Goal: Transaction & Acquisition: Book appointment/travel/reservation

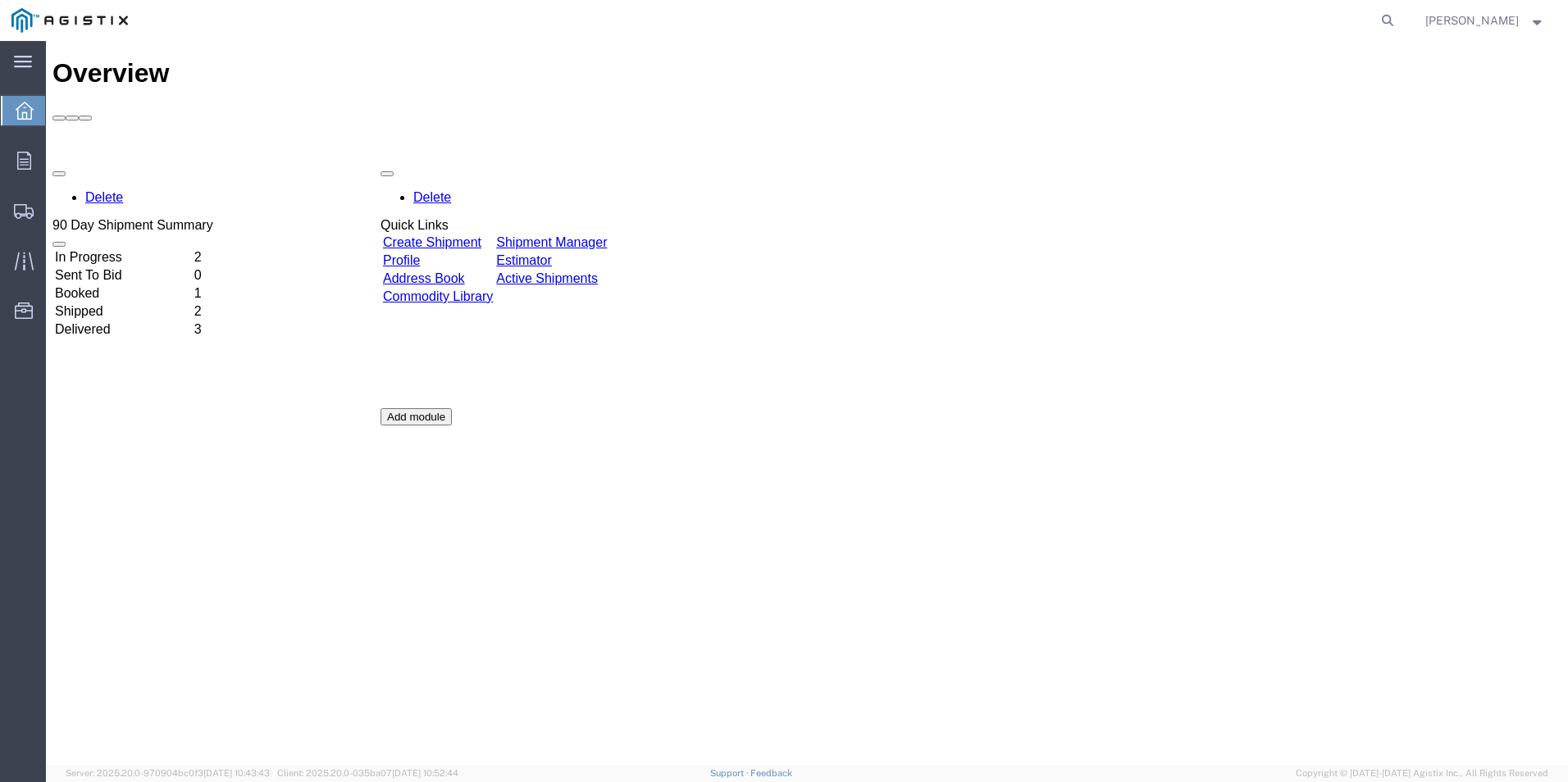
click at [456, 235] on link "Create Shipment" at bounding box center [432, 241] width 98 height 14
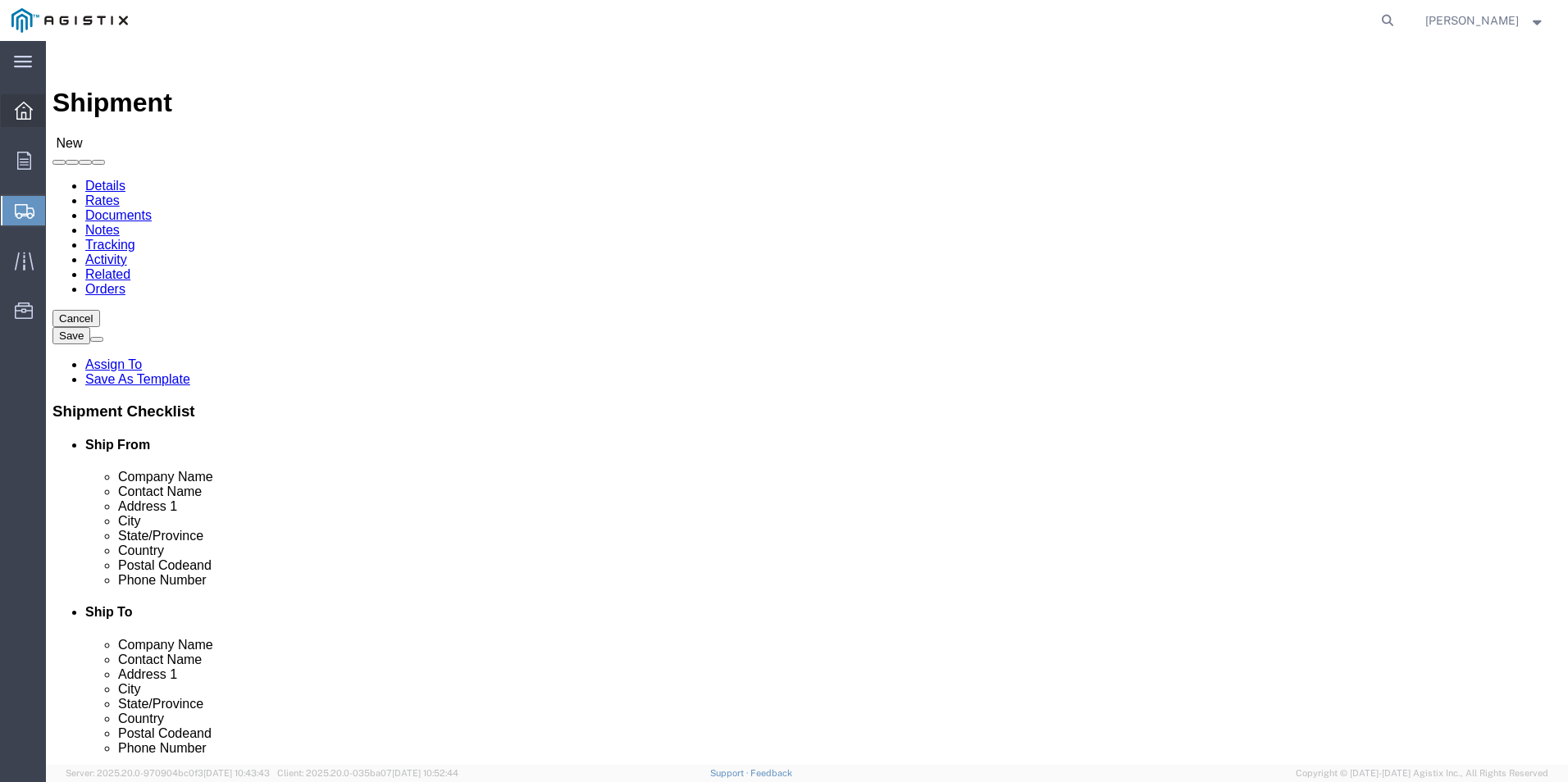
select select
click at [31, 112] on icon at bounding box center [24, 110] width 18 height 18
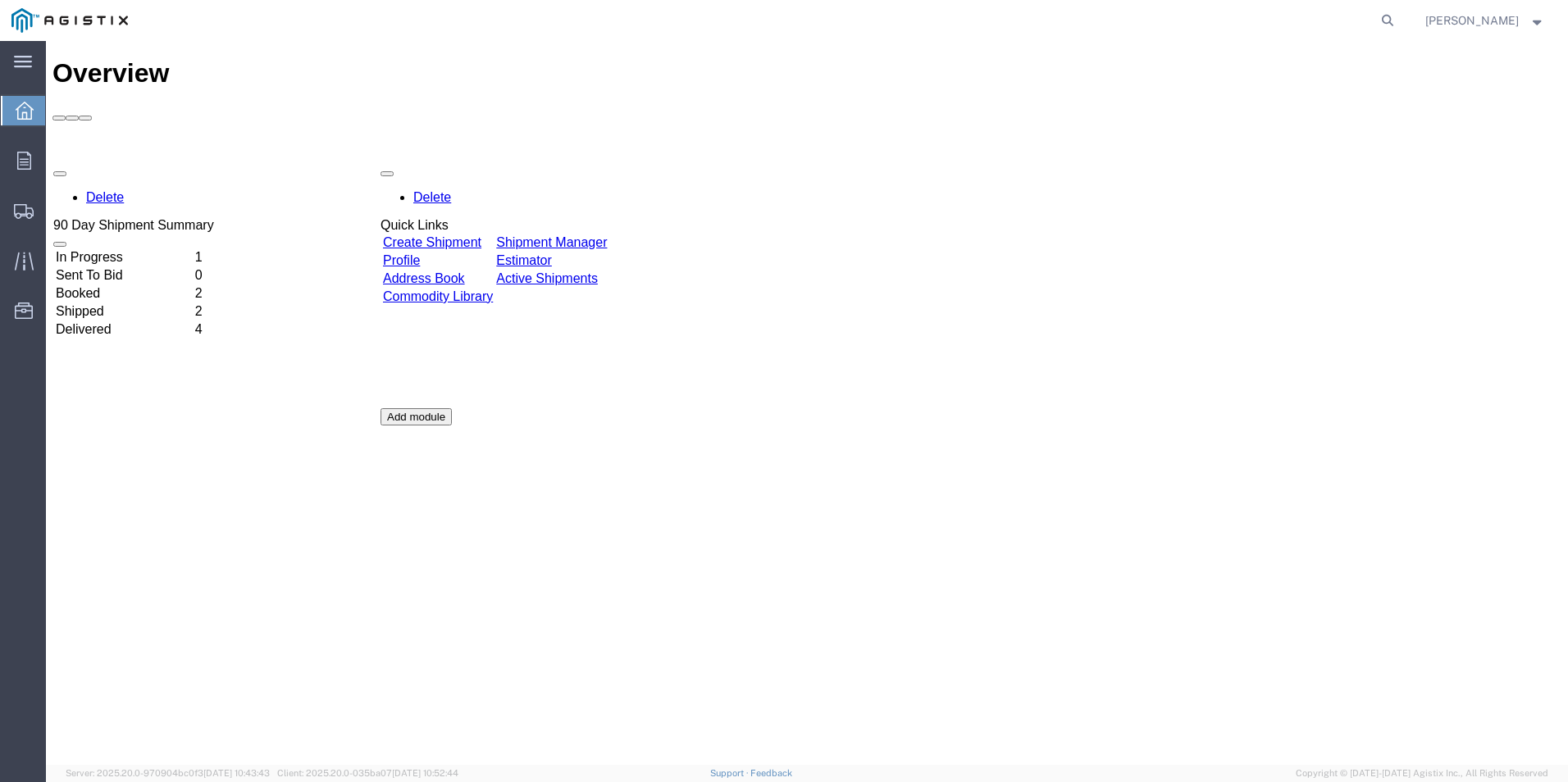
click at [247, 162] on div "Delete 90 Day Shipment Summary In Progress 1 Sent To Bid 0 Booked 2 Shipped 2 D…" at bounding box center [807, 408] width 1509 height 492
click at [192, 249] on td "In Progress" at bounding box center [123, 257] width 138 height 16
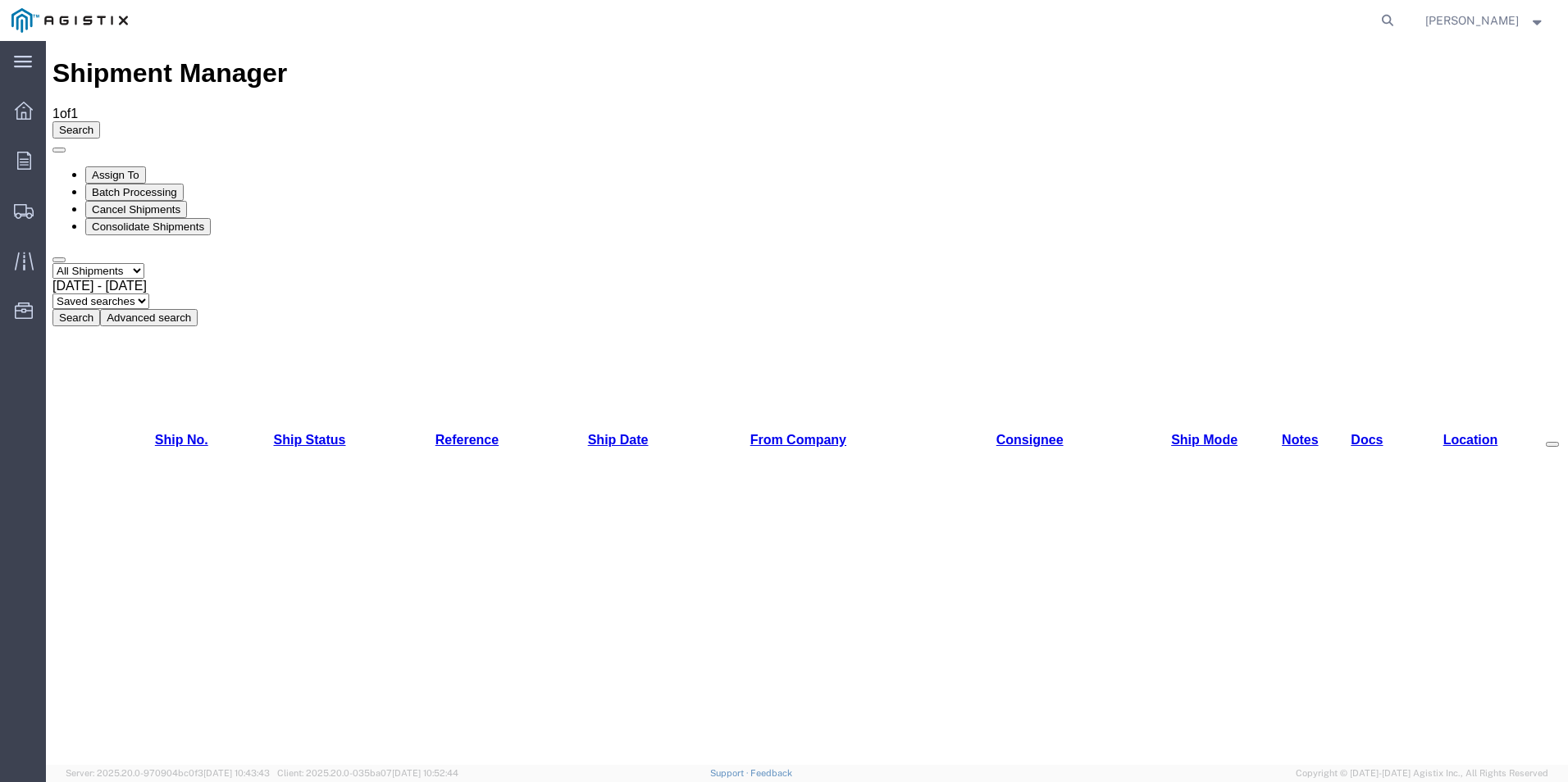
click at [22, 103] on icon at bounding box center [24, 110] width 18 height 18
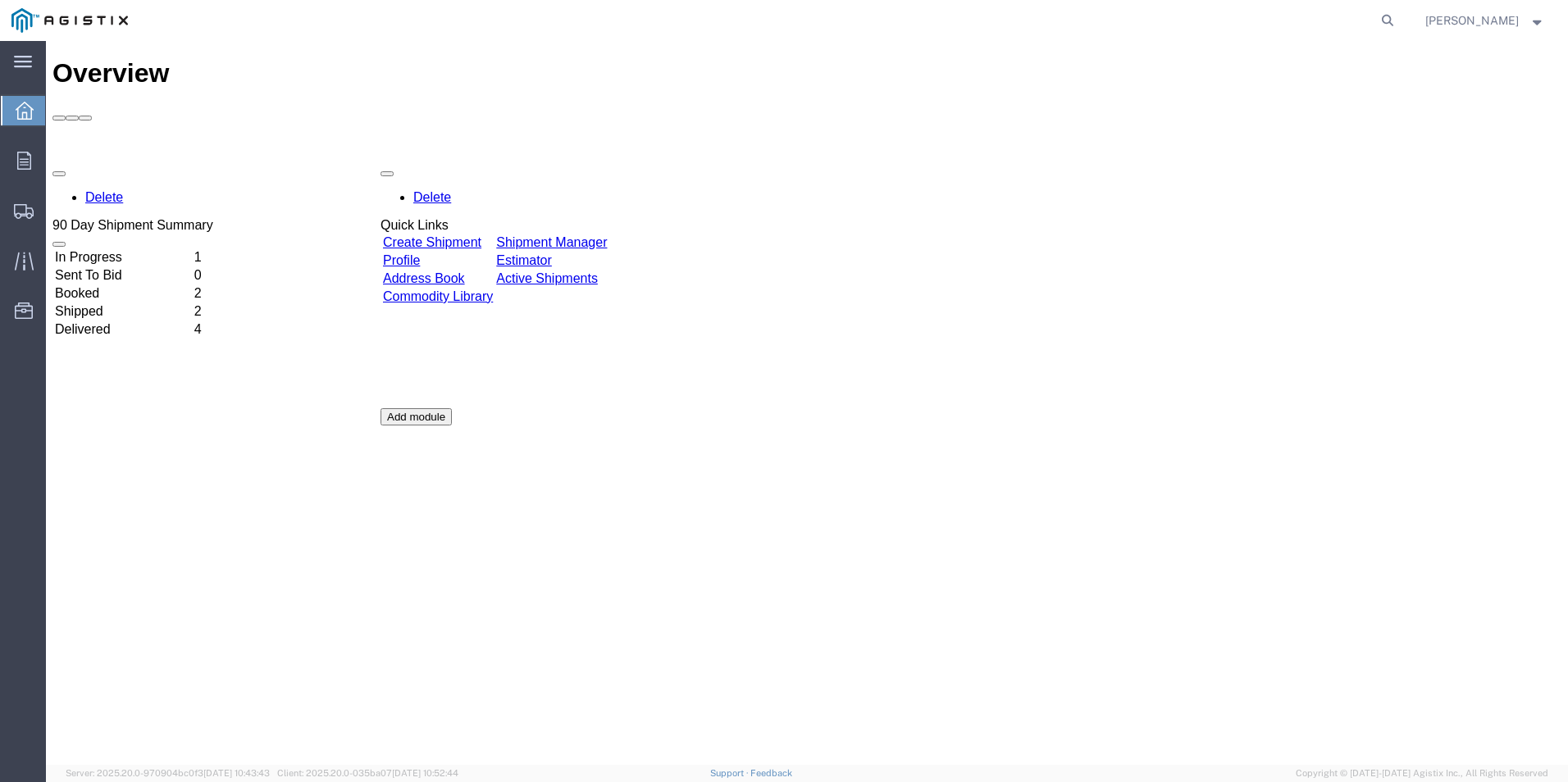
click at [461, 235] on link "Create Shipment" at bounding box center [432, 241] width 98 height 14
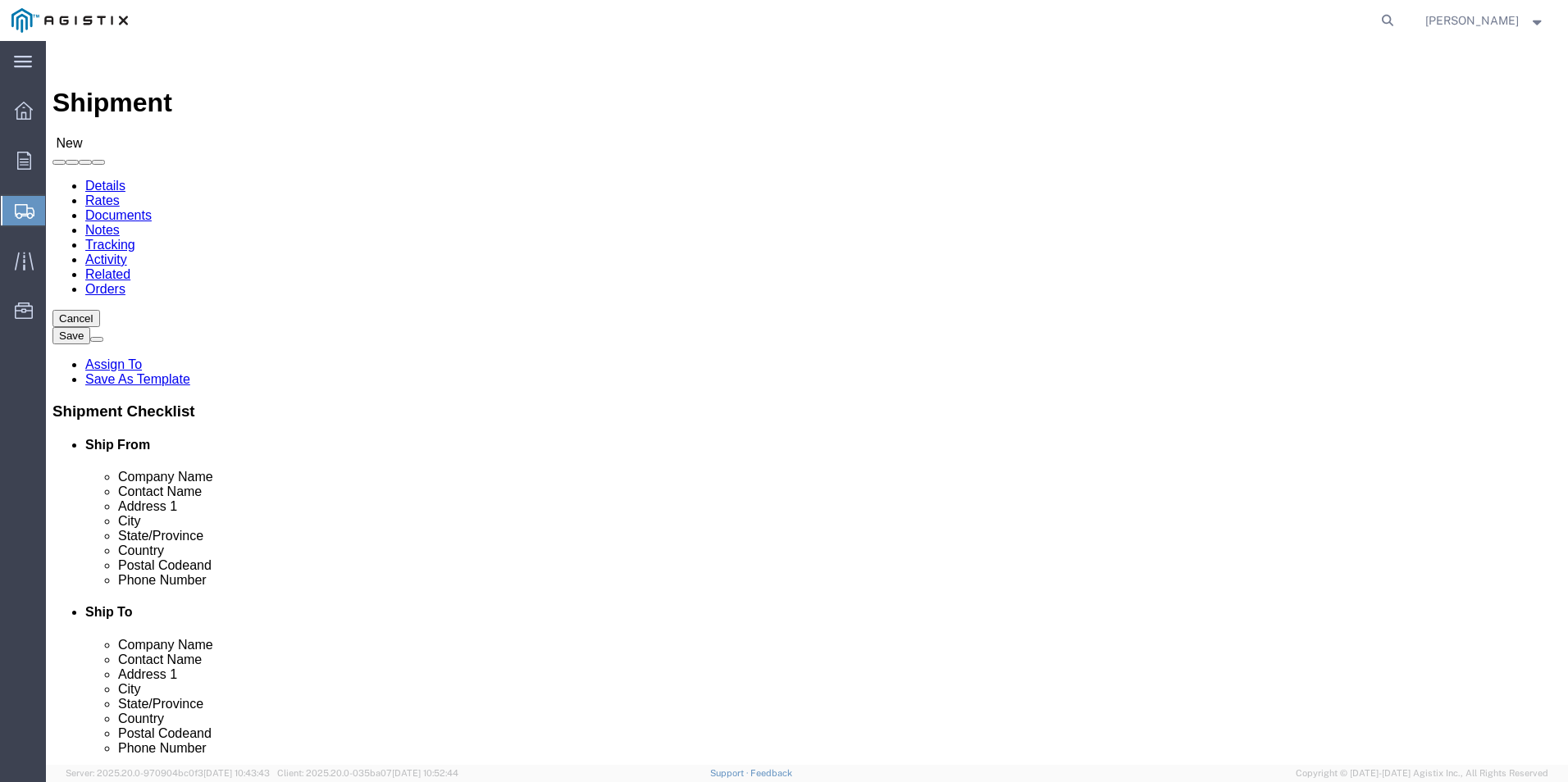
click select "Select Hitachi Energy PG&E"
select select "9596"
click select "Select Hitachi Energy PG&E"
select select "PURCHORD"
select select
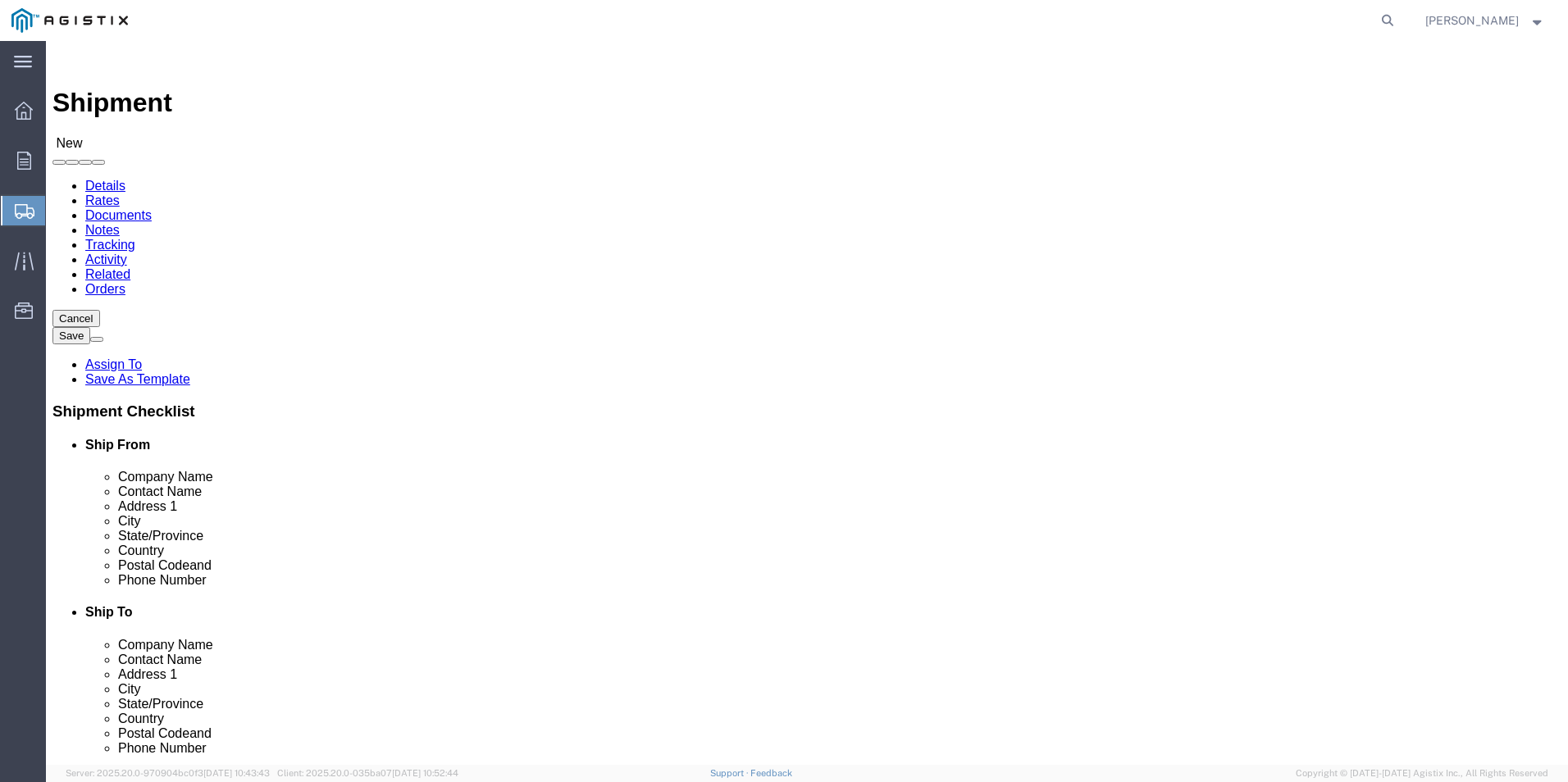
select select
click div "Location Select All Others [GEOGRAPHIC_DATA] [GEOGRAPHIC_DATA] [GEOGRAPHIC_DATA…"
click select "Select All Others [GEOGRAPHIC_DATA] [GEOGRAPHIC_DATA] [GEOGRAPHIC_DATA] [GEOGRA…"
select select "23082"
click select "Select All Others [GEOGRAPHIC_DATA] [GEOGRAPHIC_DATA] [GEOGRAPHIC_DATA] [GEOGRA…"
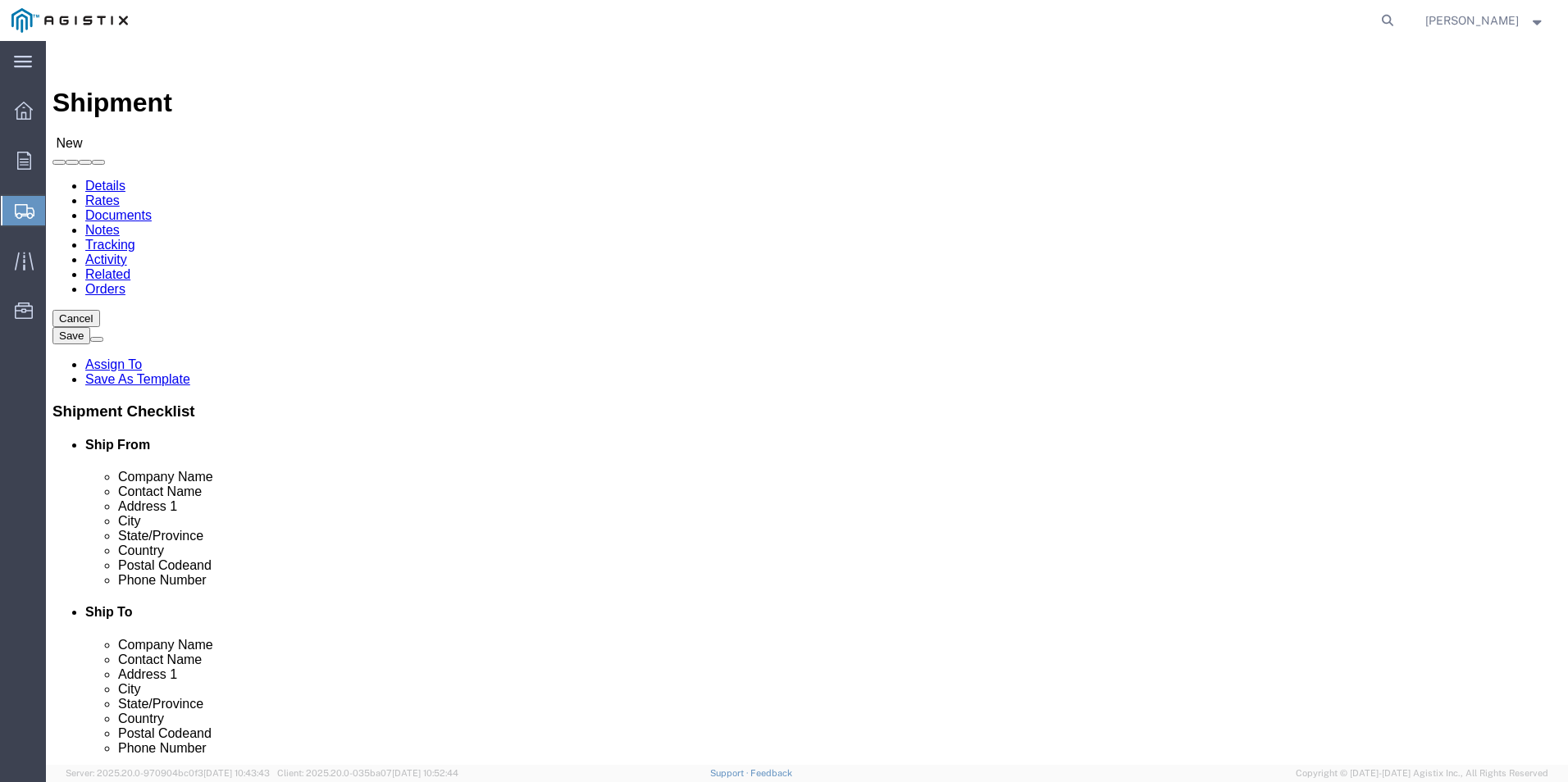
click input "text"
type input "h"
click input "HITACHI ENERGY"
type input "HITACHI ENERGY"
click label "Address 1"
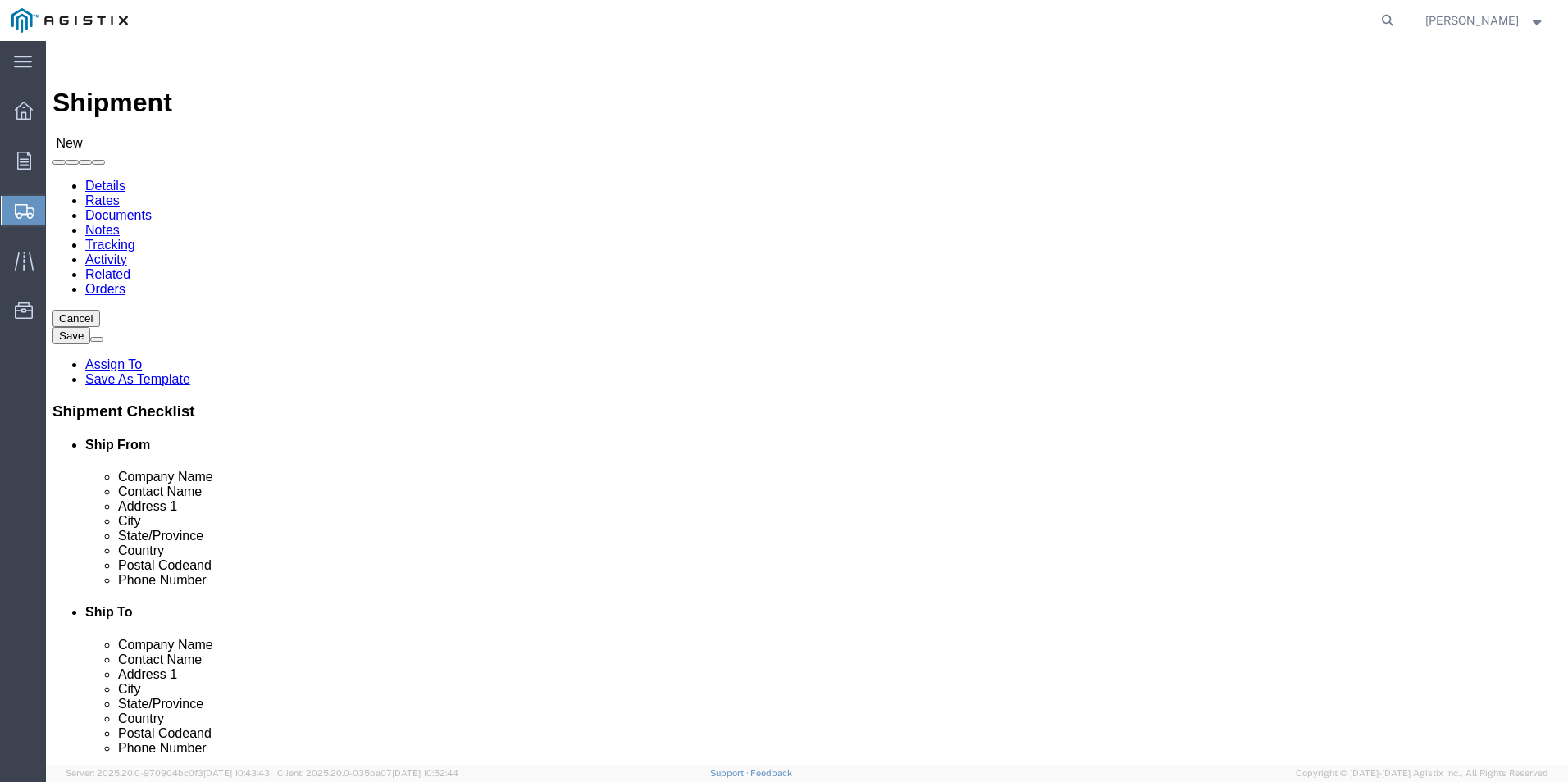
click input "text"
type input "[PERSON_NAME]"
click input "text"
type input "100 DISYRIBUTION CIRCLE"
select select
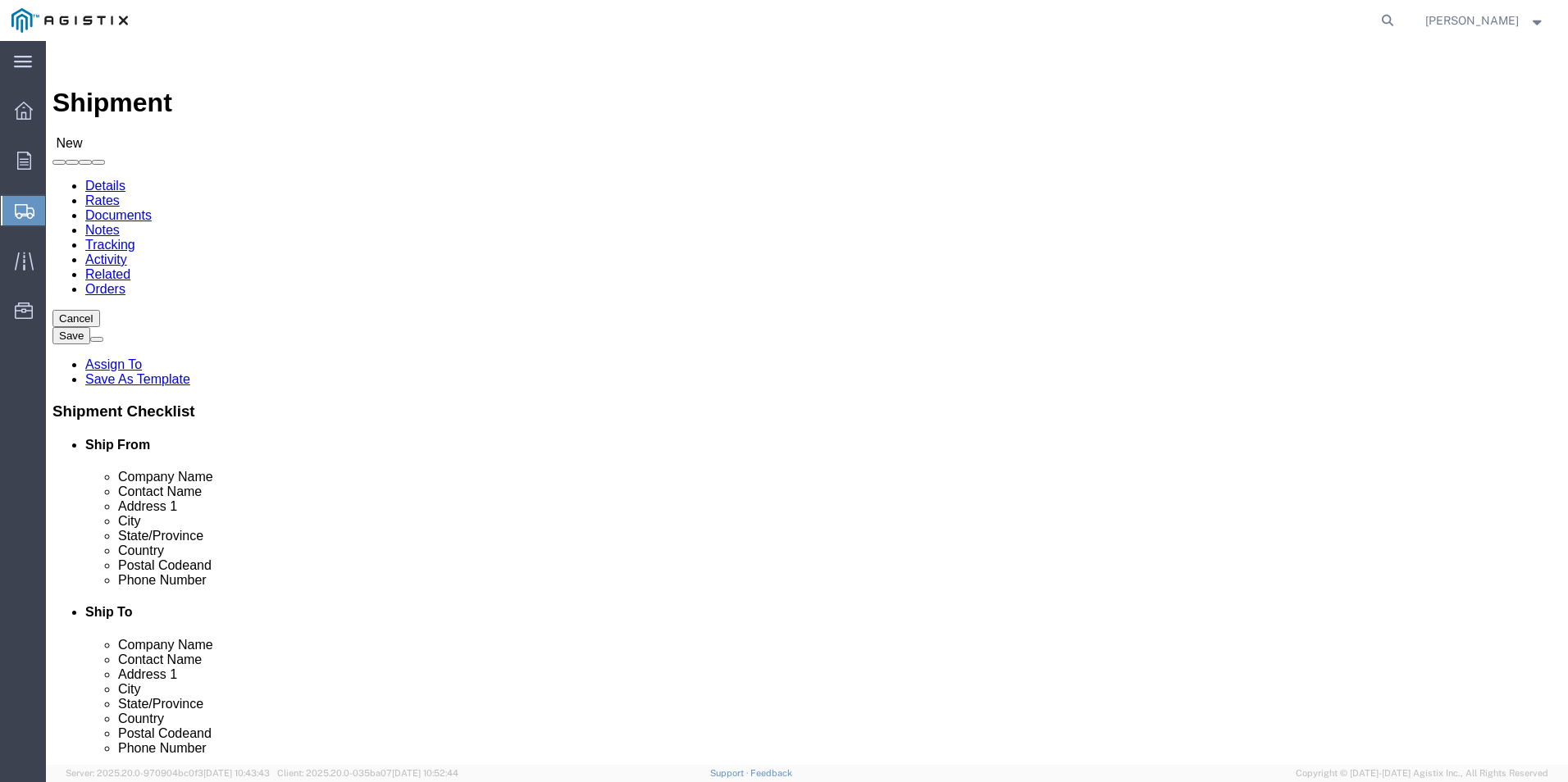
click input "text"
type input "MT PLEASANT"
select select
type input "P"
select select
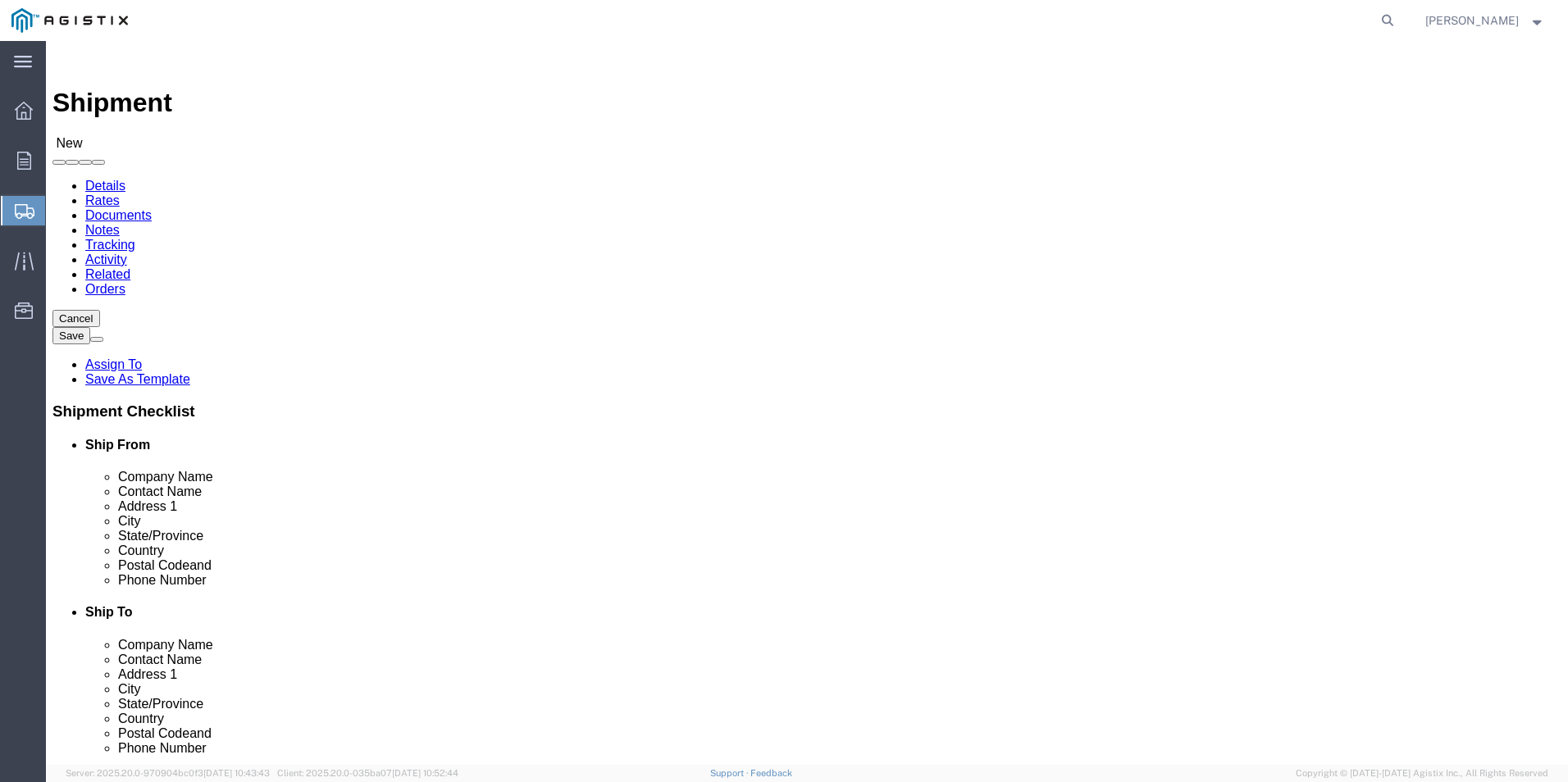
select select "PA"
click input "text"
type input "1"
type input "15666"
select select
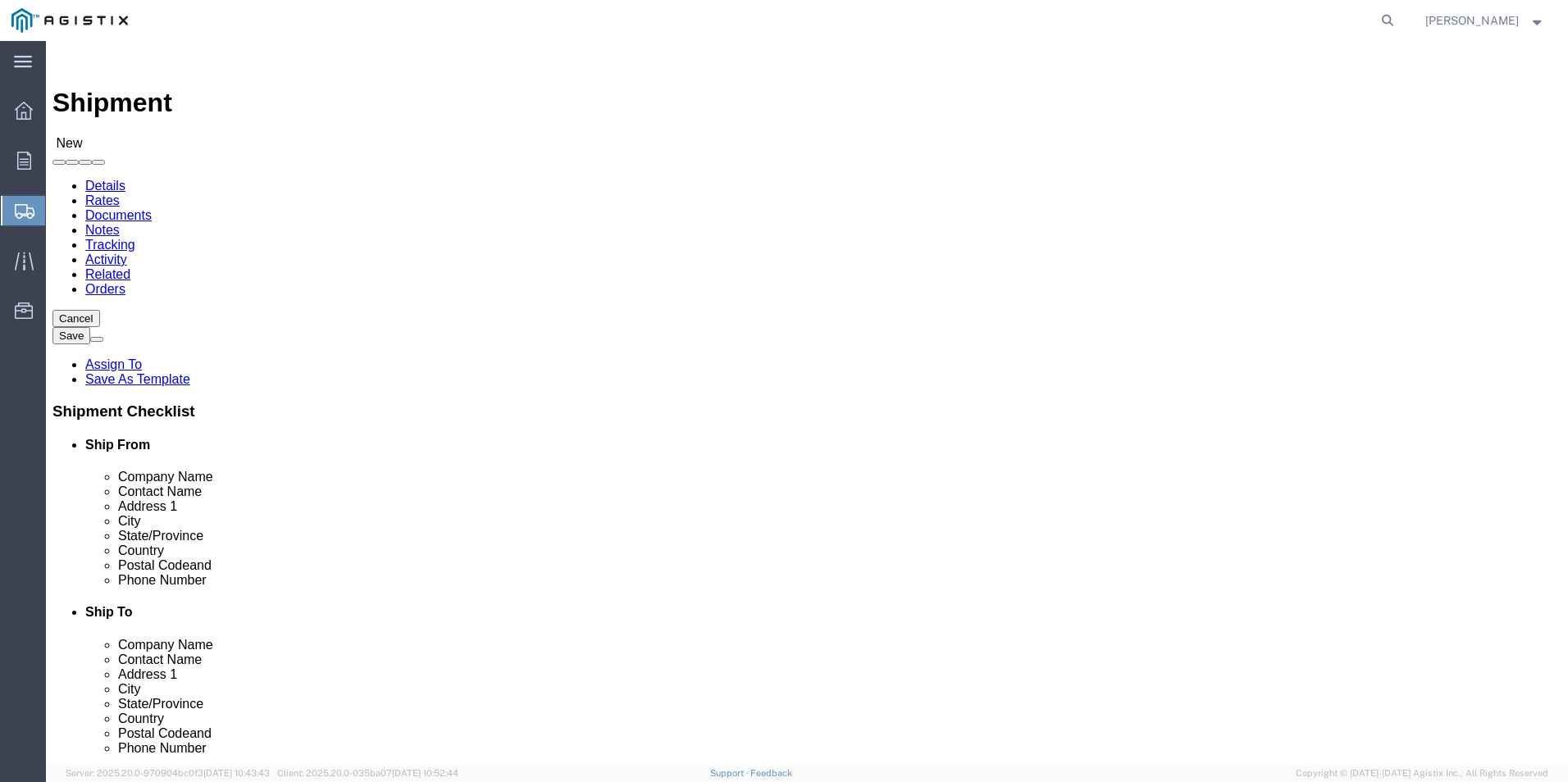
click input "text"
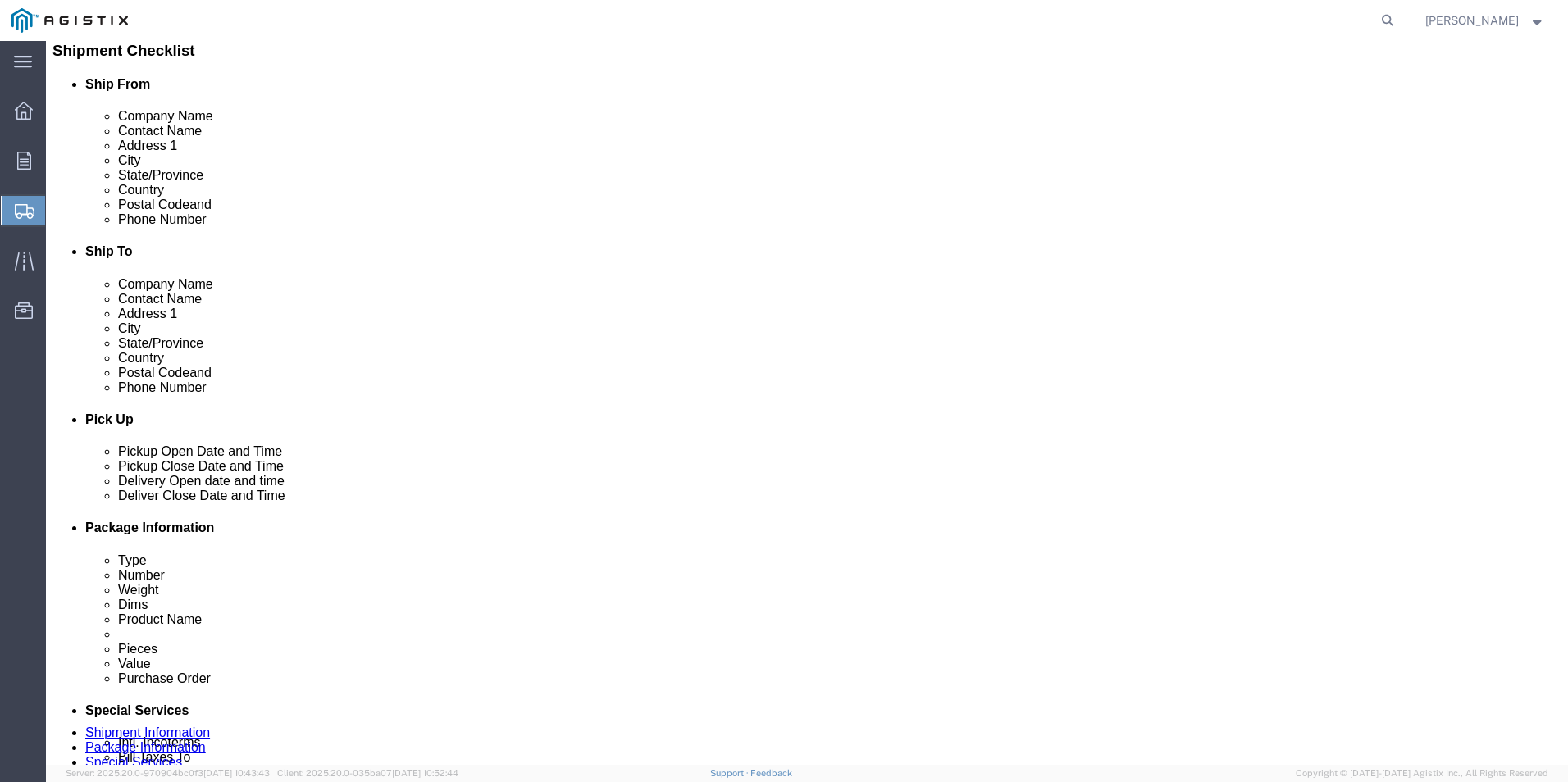
scroll to position [410, 0]
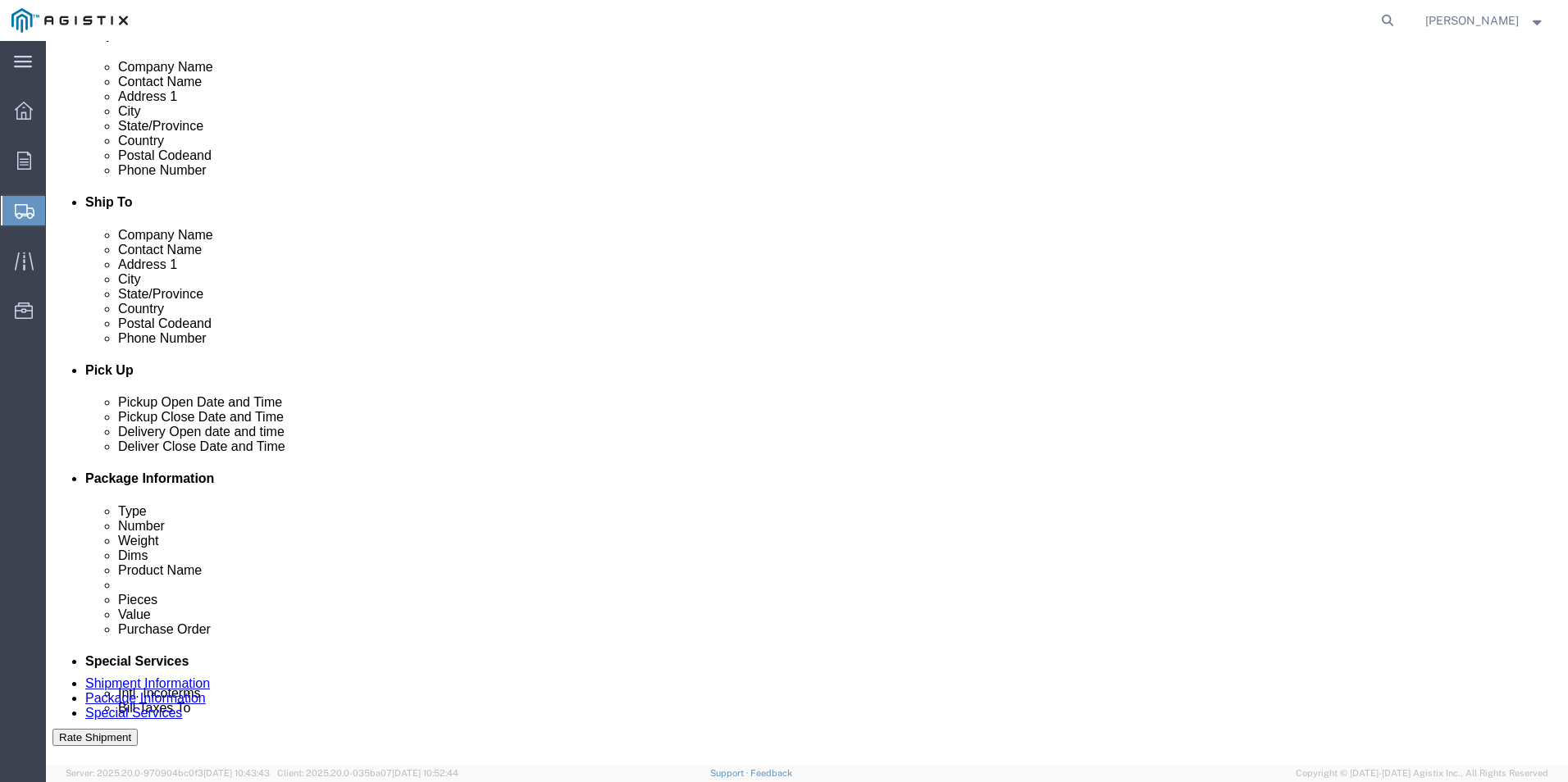
type input "7242051833"
click input "text"
type input "[EMAIL_ADDRESS][PERSON_NAME][DOMAIN_NAME]"
checkbox input "true"
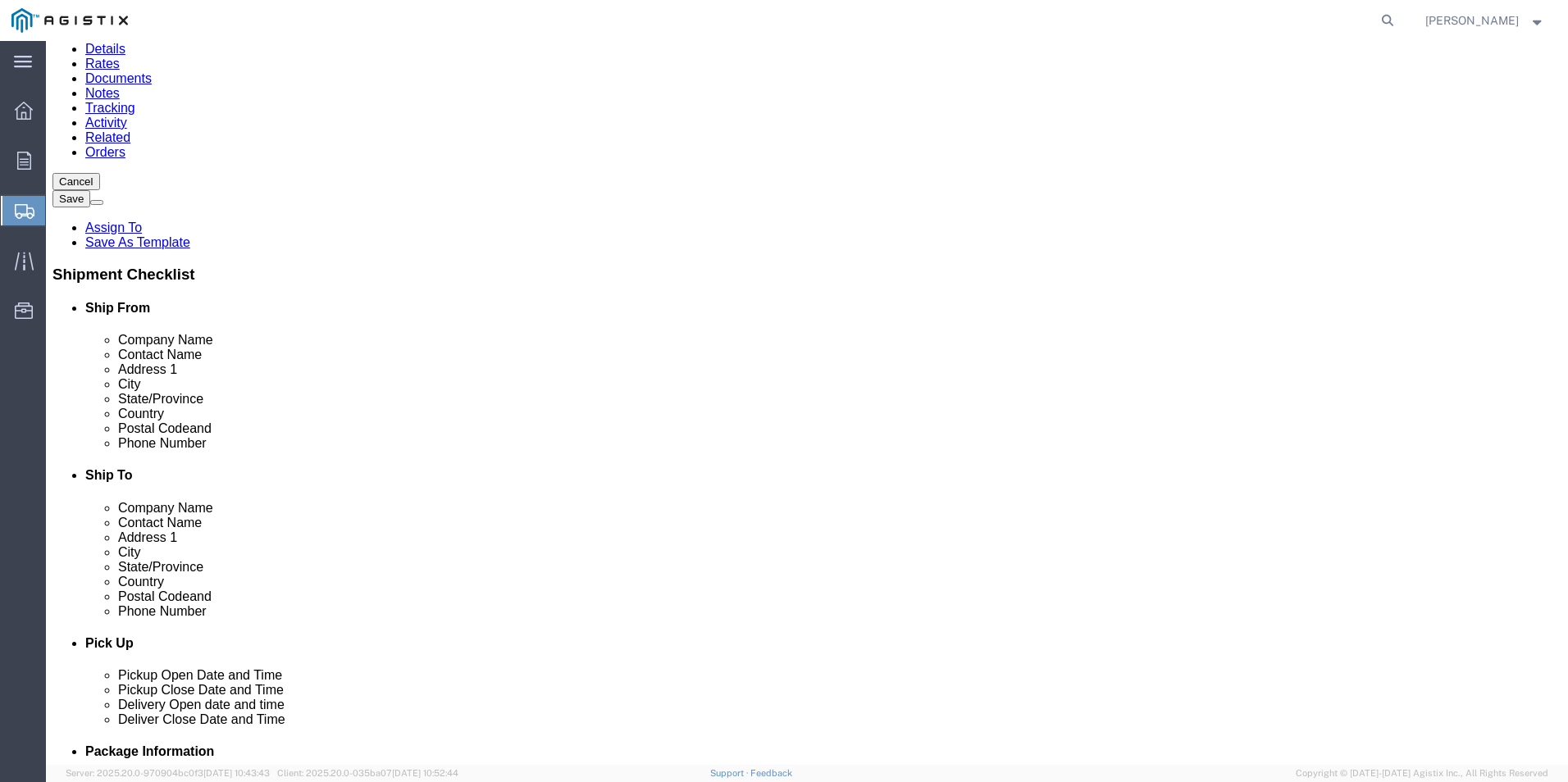
scroll to position [0, 0]
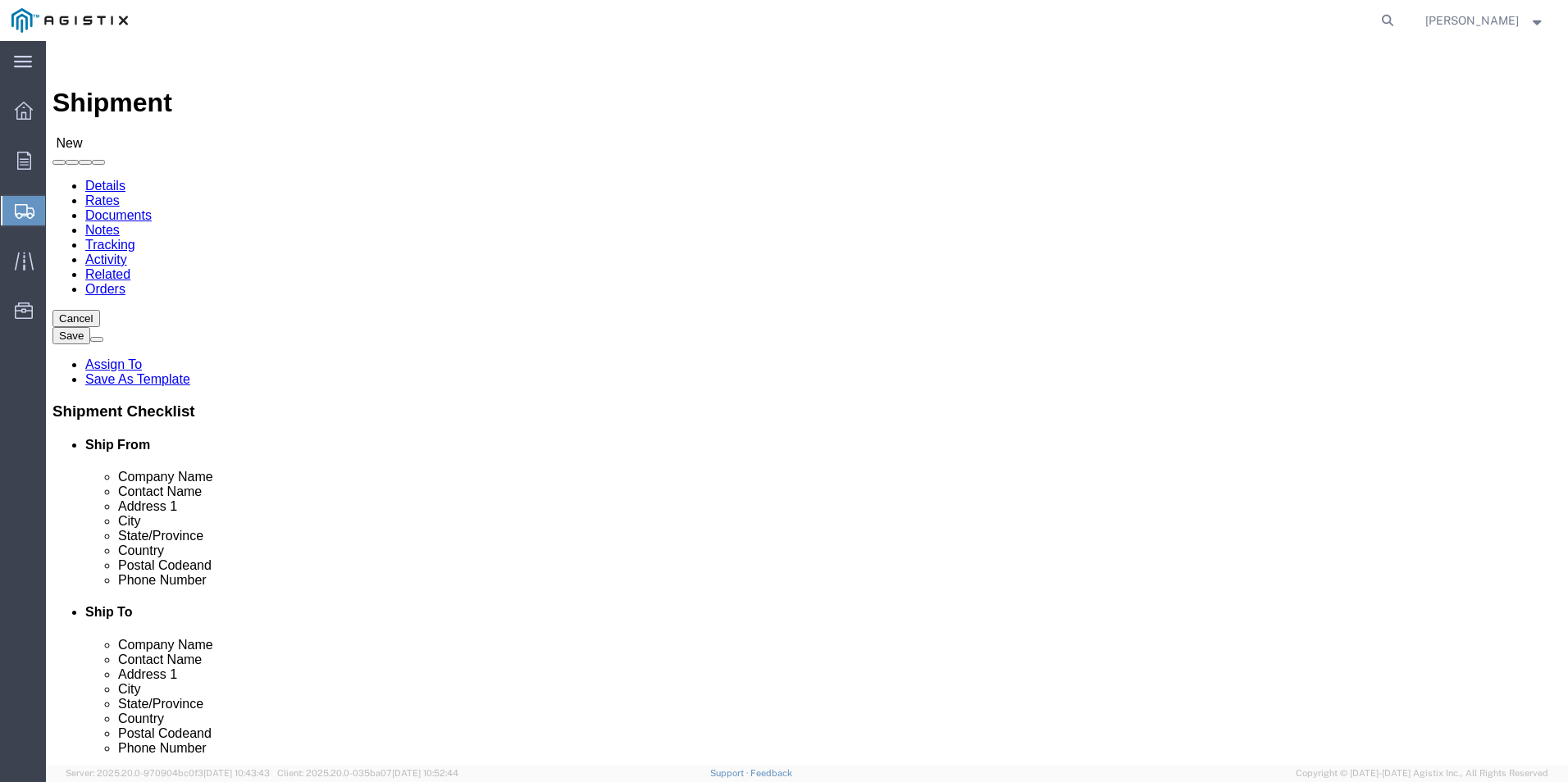
click input "text"
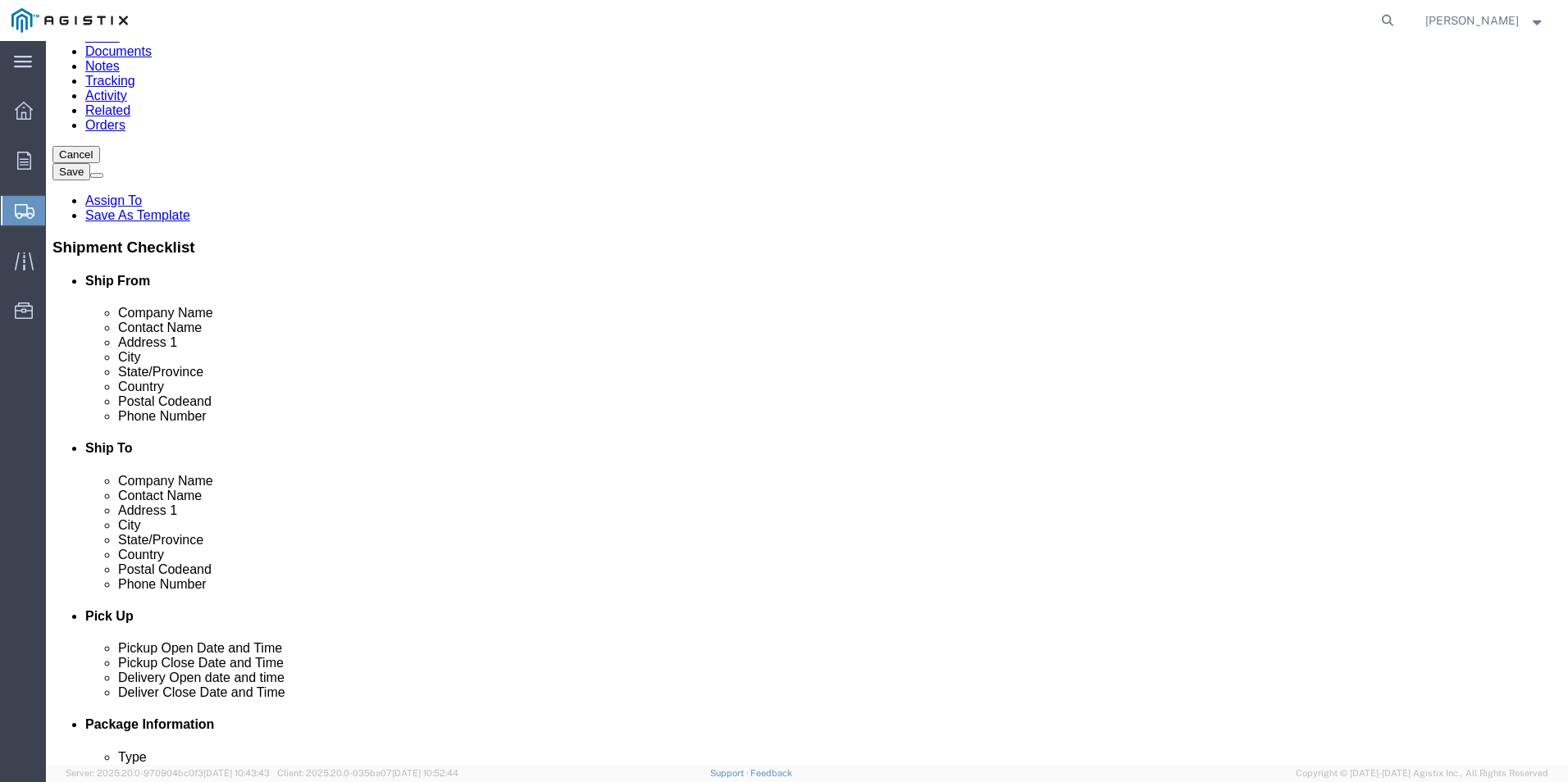
type input "PG&E"
click div "Location My Profile Location (OBSOLETE) [PERSON_NAME] SC - GC TRAILER (OBSOLETE…"
click input "text"
type input "[STREET_ADDRESS]"
select select
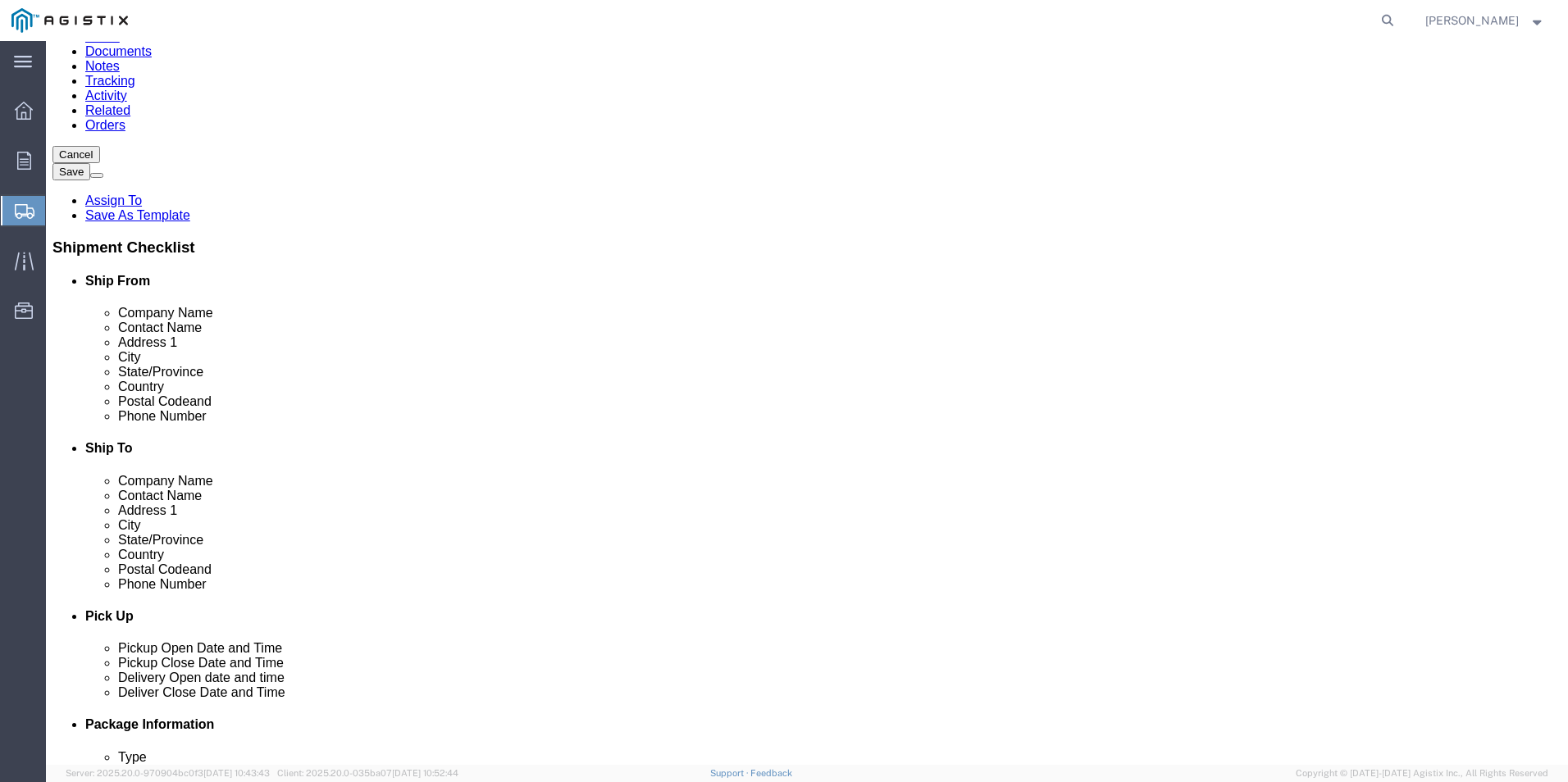
click input "text"
type input "FRENSO"
select select
type input "C"
select select
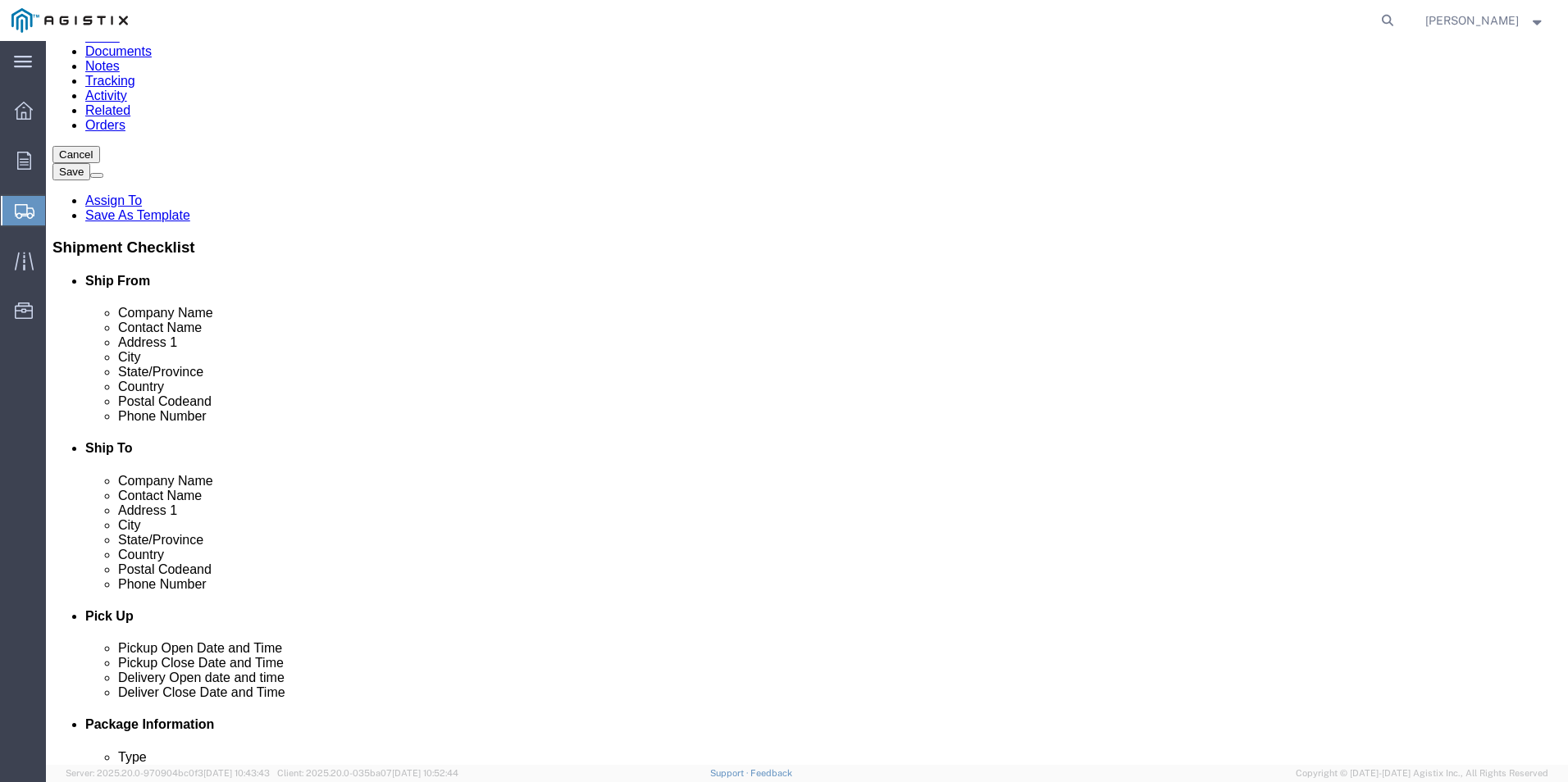
select select "CA"
click input "Postal Code"
type input "93725"
select select
click input "text"
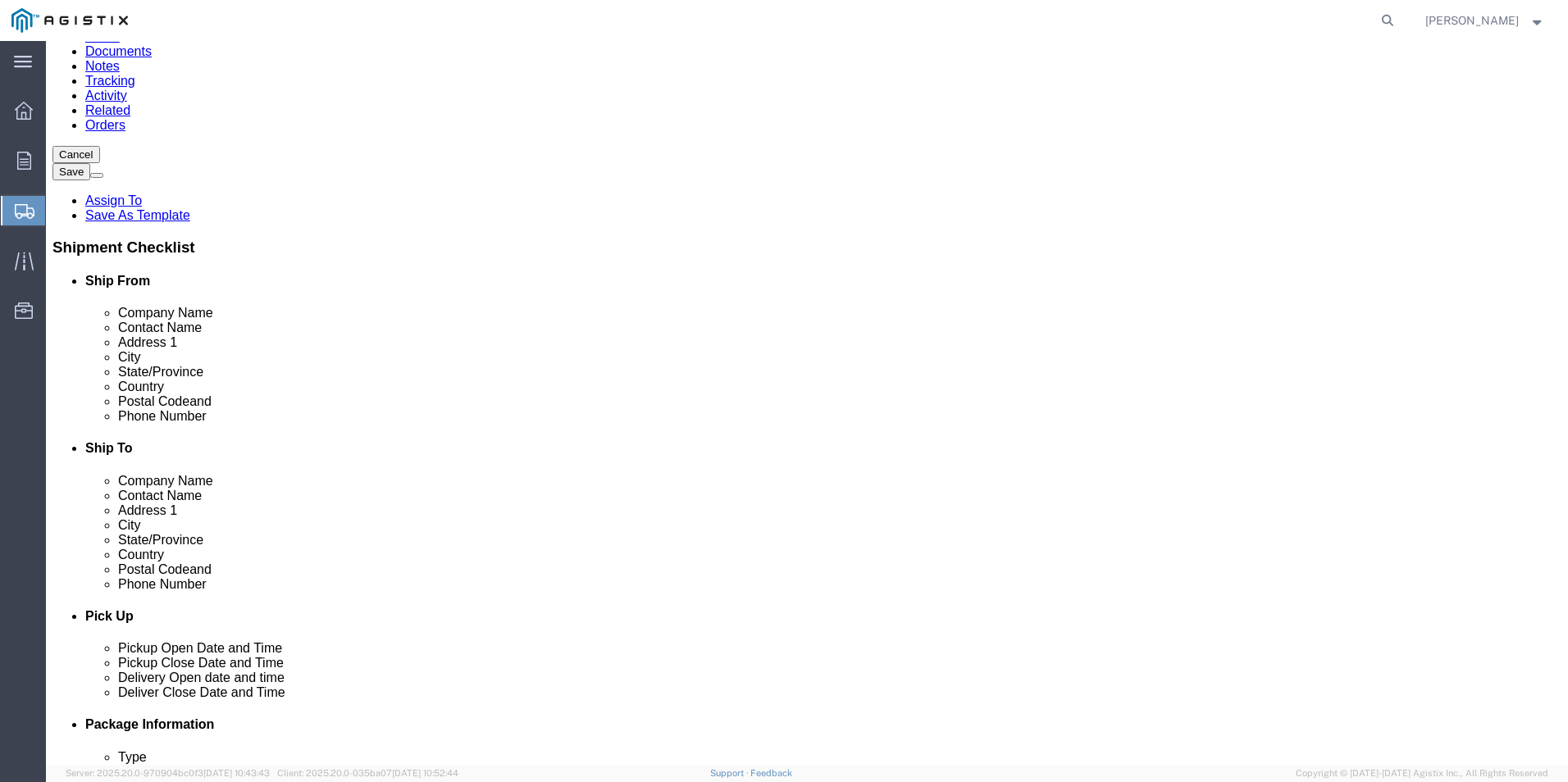
type input "RECEIVING"
click div "Location My Profile Location (OBSOLETE) [PERSON_NAME] SC - GC TRAILER (OBSOLETE…"
click input "text"
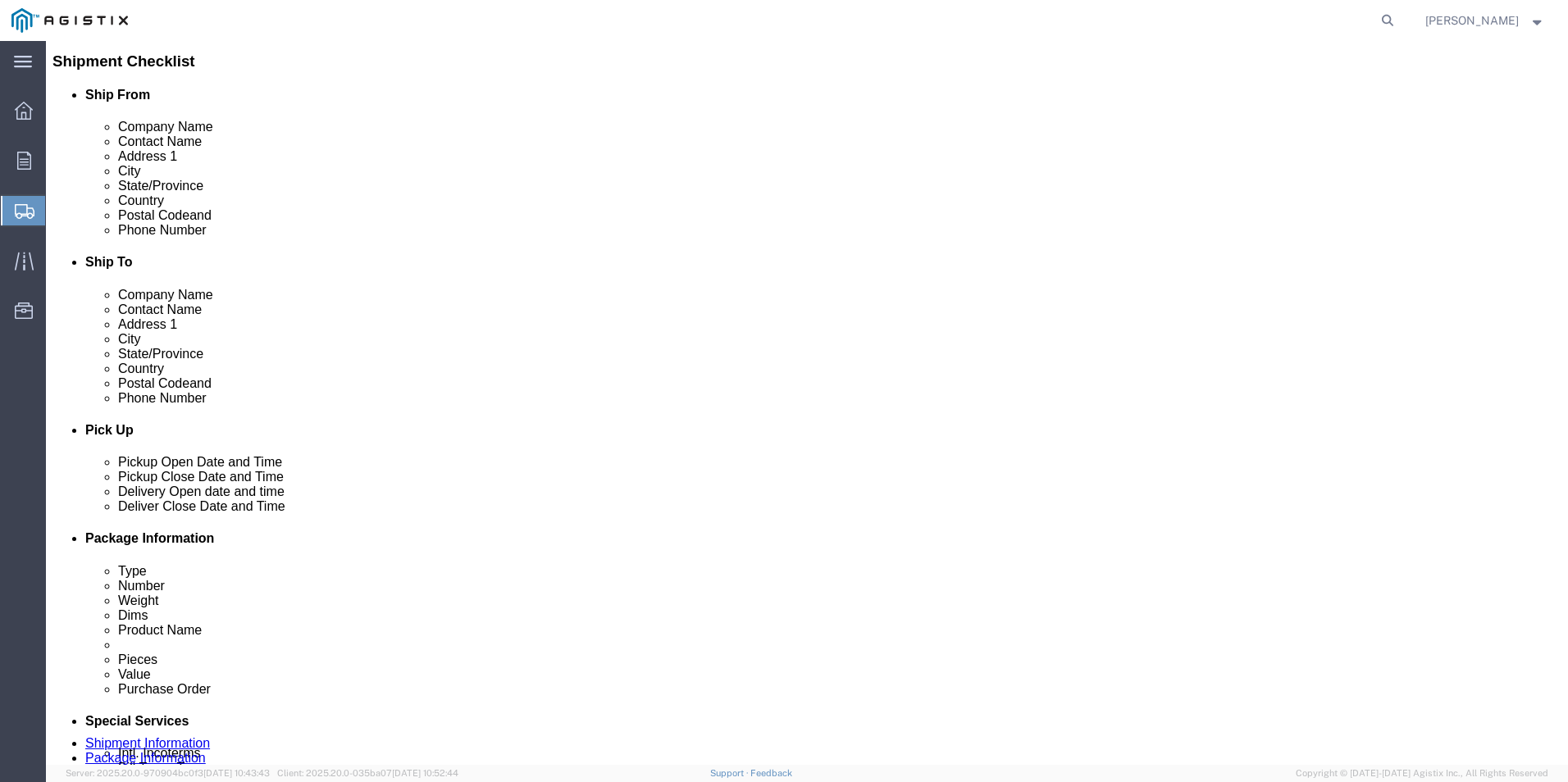
scroll to position [574, 0]
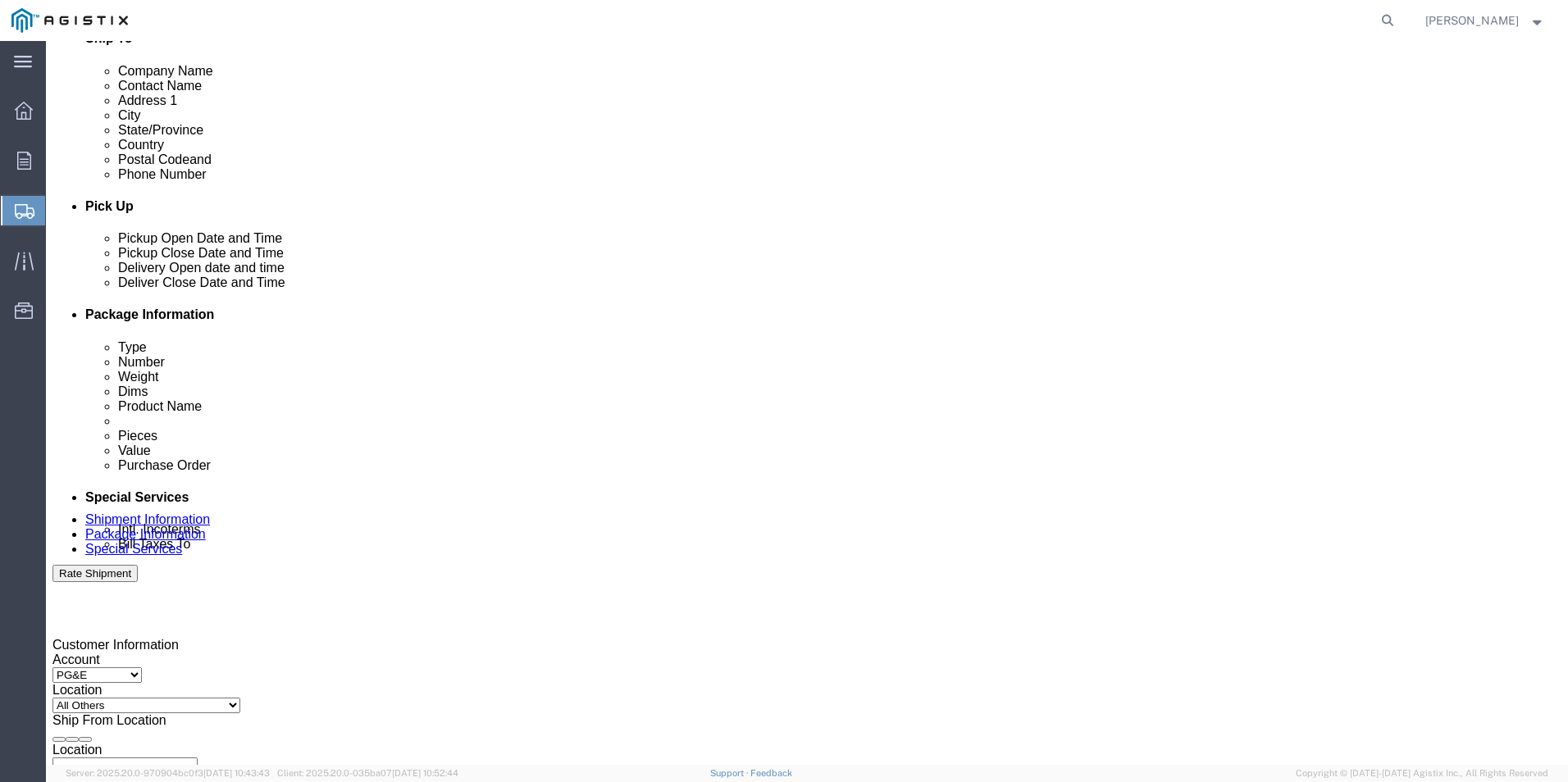
type input "5592637163"
click div "[DATE] 3:00 PM"
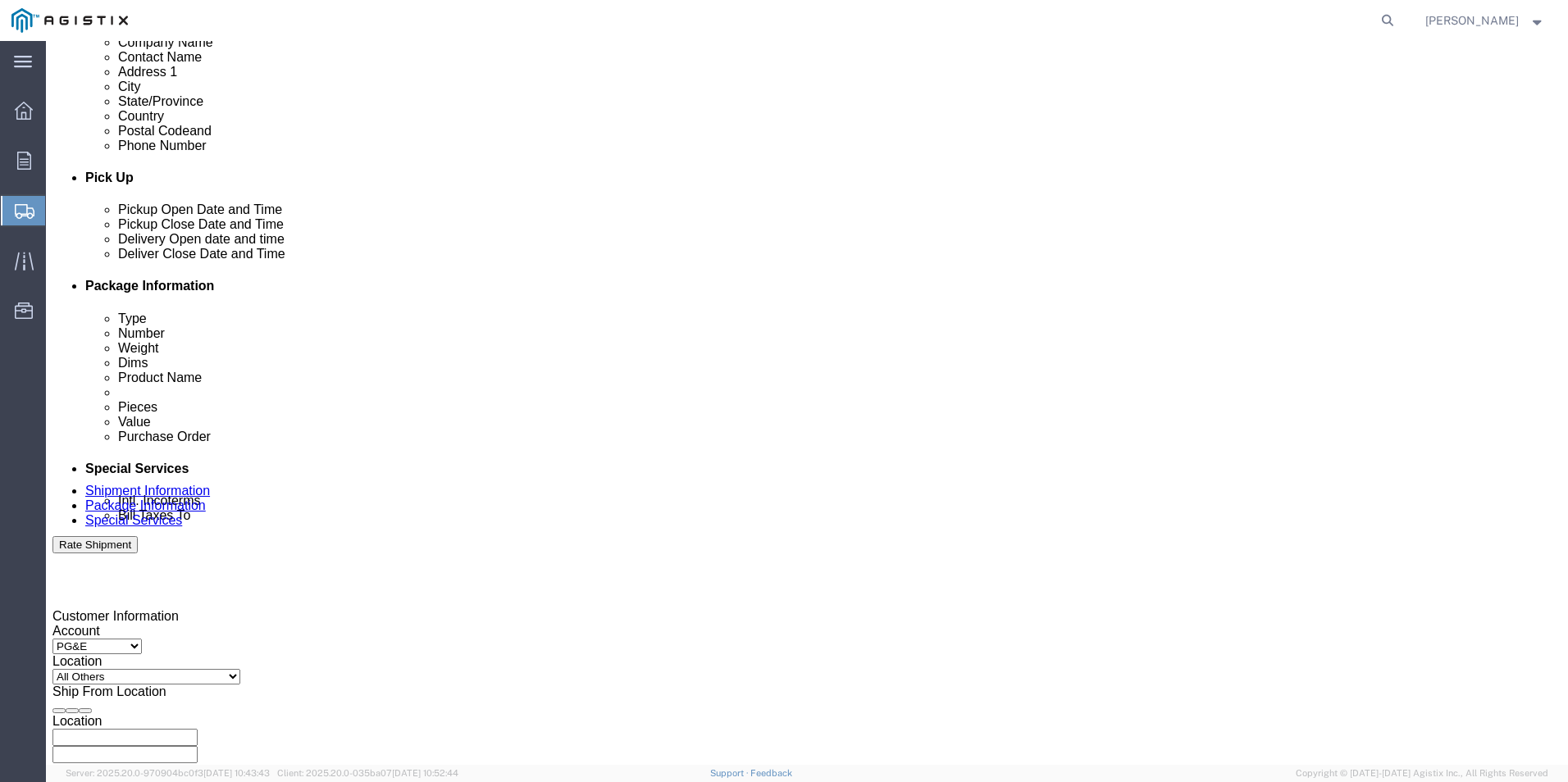
scroll to position [631, 0]
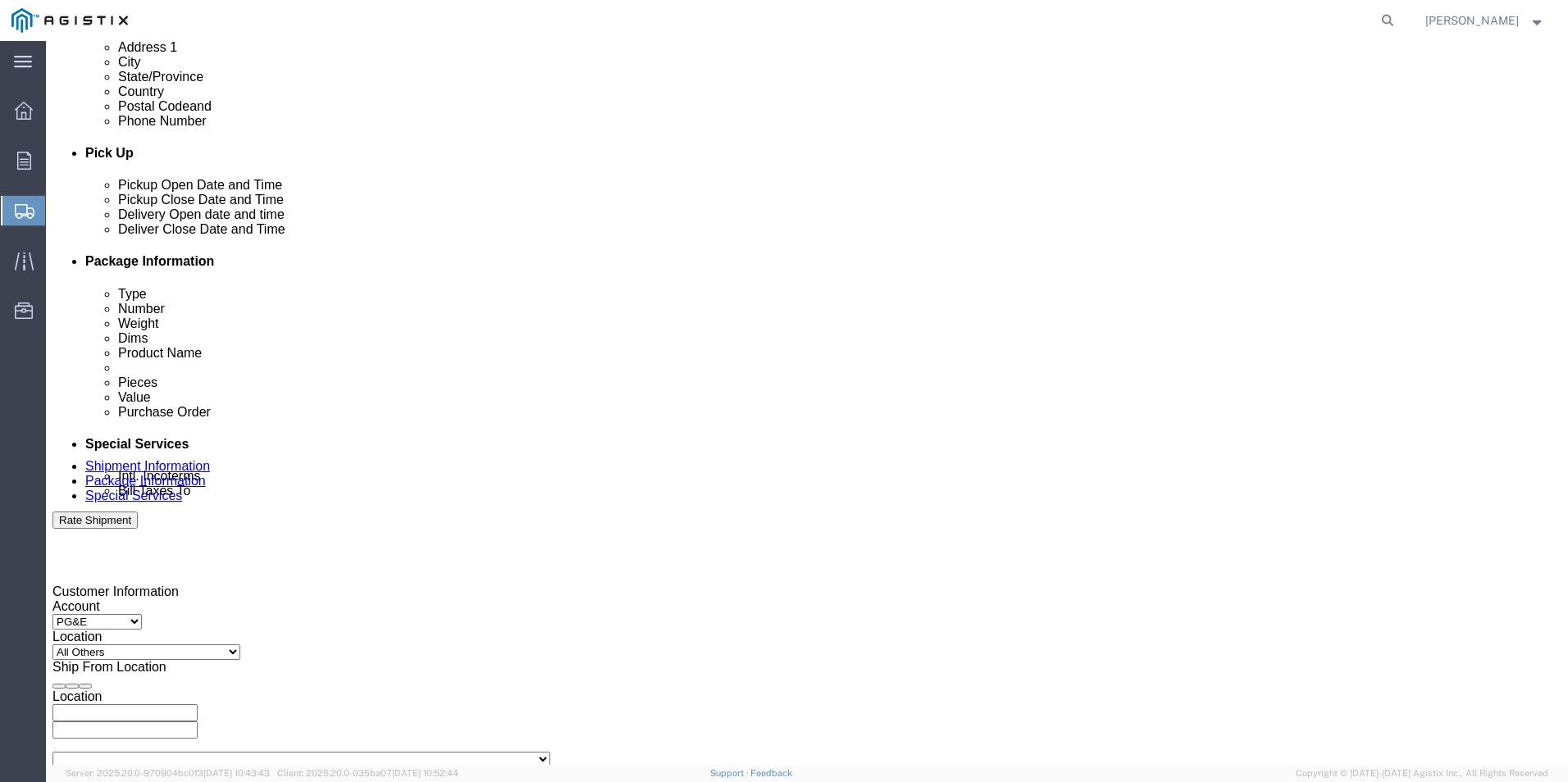
drag, startPoint x: 150, startPoint y: 711, endPoint x: 86, endPoint y: 711, distance: 64.0
click body "Shipment New Details Rates Documents Notes Tracking Activity Related Orders Can…"
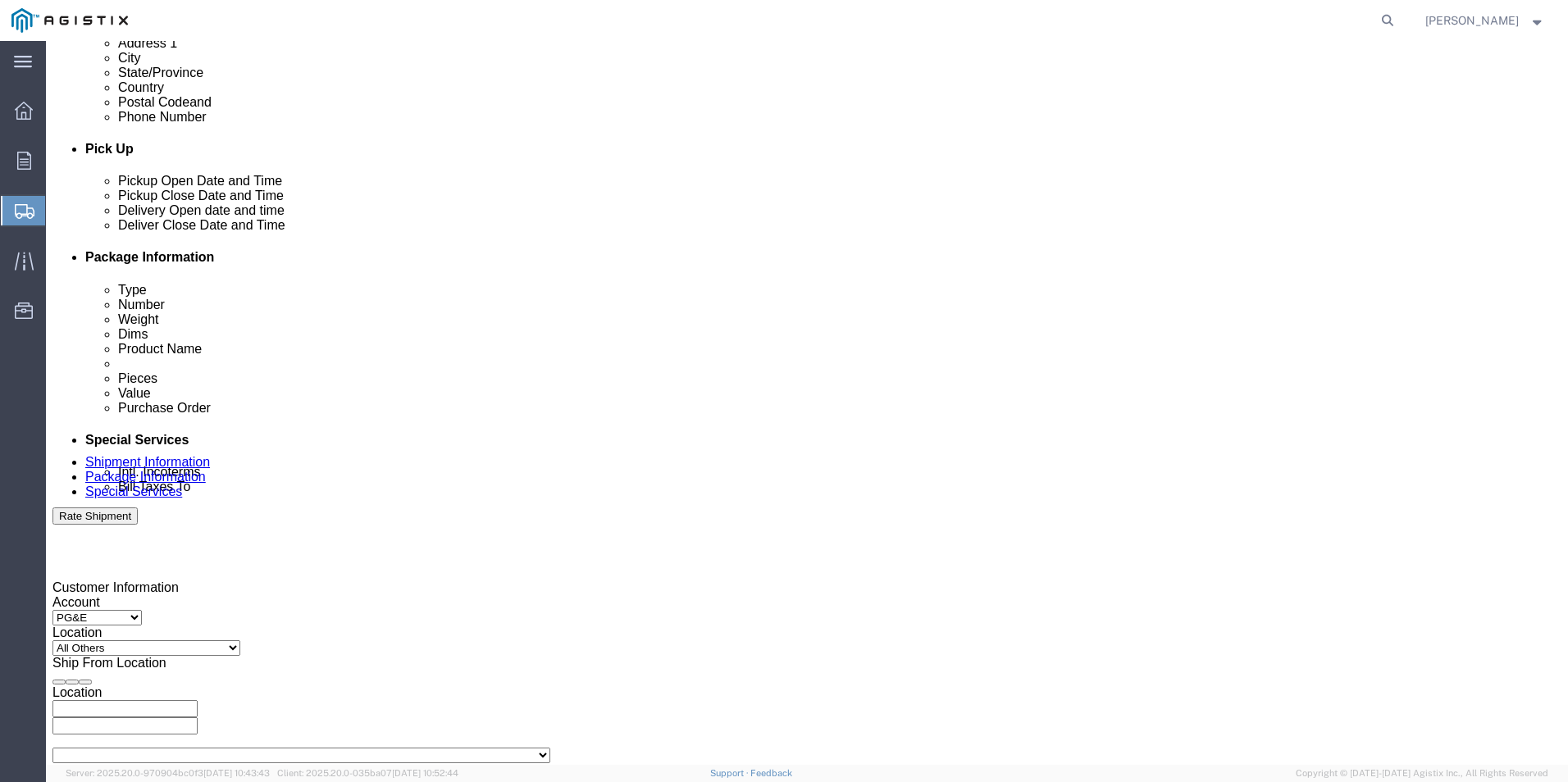
type input "7"
type input "7 AM"
click button "Apply"
click div "[DATE] 4:00 PM"
drag, startPoint x: 435, startPoint y: 656, endPoint x: 351, endPoint y: 653, distance: 84.1
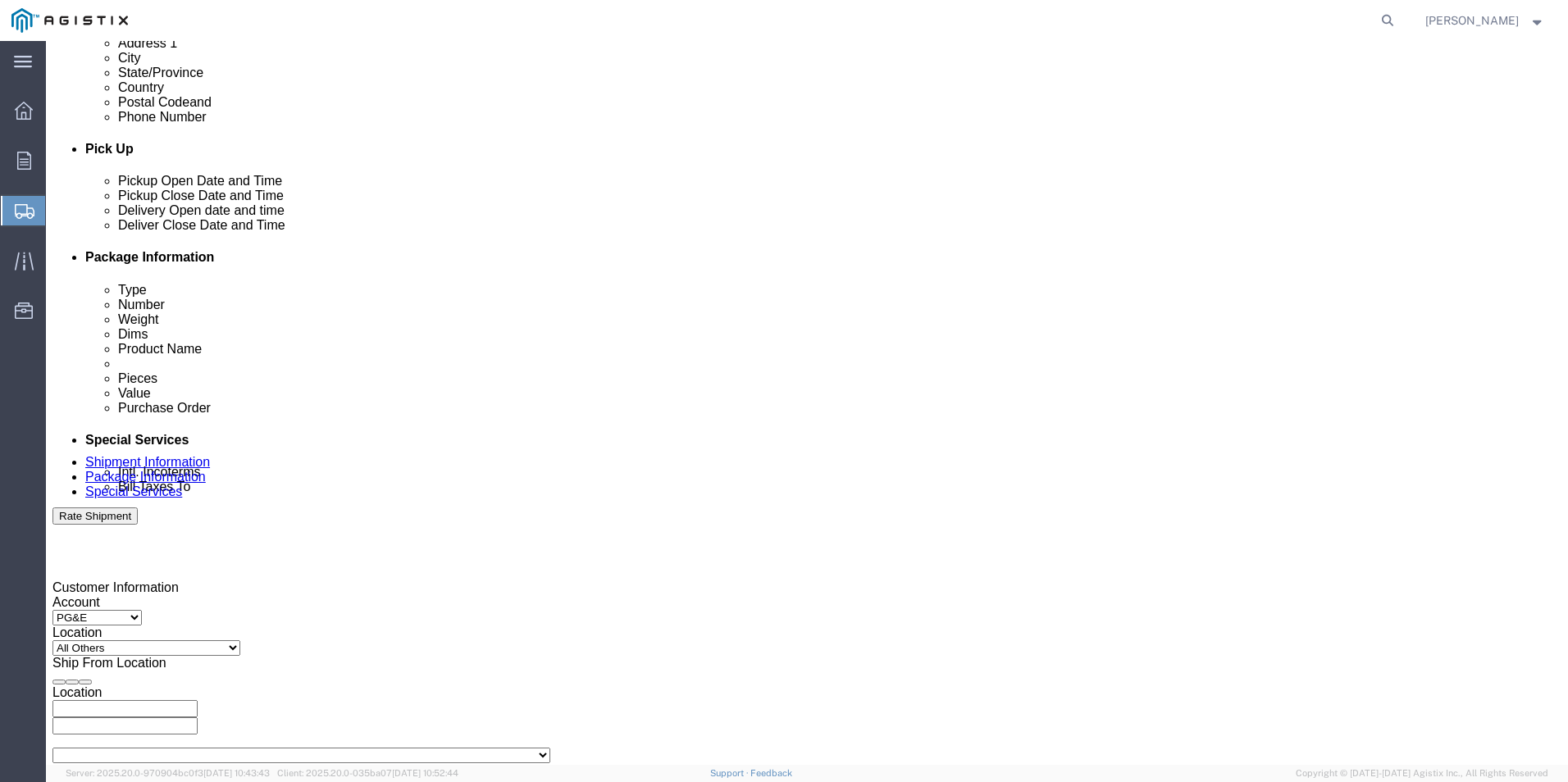
click div "4:00 PM"
drag, startPoint x: 432, startPoint y: 654, endPoint x: 360, endPoint y: 654, distance: 72.0
click div "4:00 PM"
type input "230 PM"
click button "Apply"
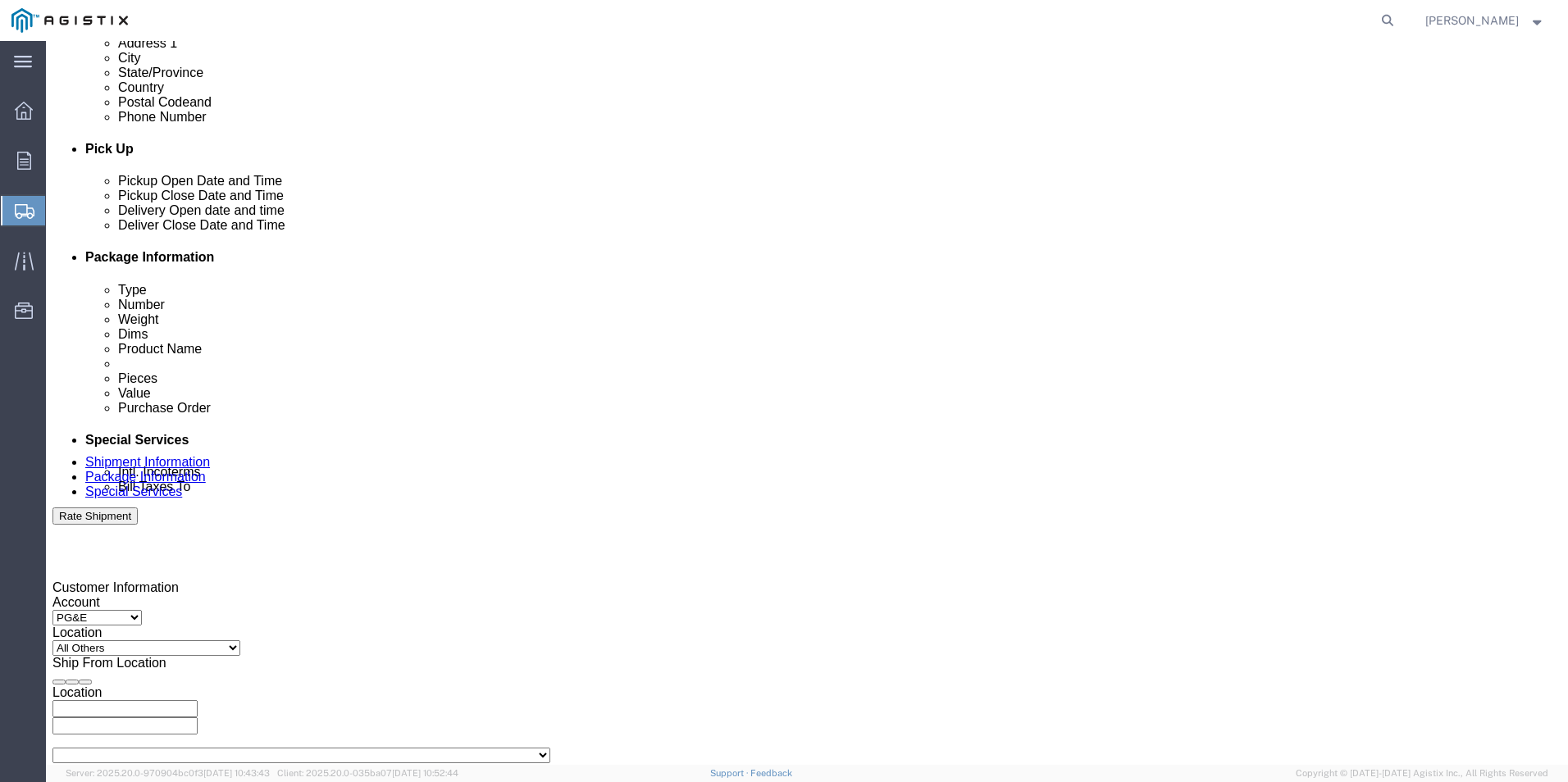
click div
drag, startPoint x: 743, startPoint y: 655, endPoint x: 647, endPoint y: 655, distance: 96.0
click div "Open Time 5:00 PM [DATE] 5:00 PM - [DATE] 5:00 PM Cancel Apply"
drag, startPoint x: 718, startPoint y: 652, endPoint x: 640, endPoint y: 649, distance: 78.1
click div "Open Time 5:00 PM [DATE] 5:00 PM - [DATE] 5:00 PM Cancel Apply"
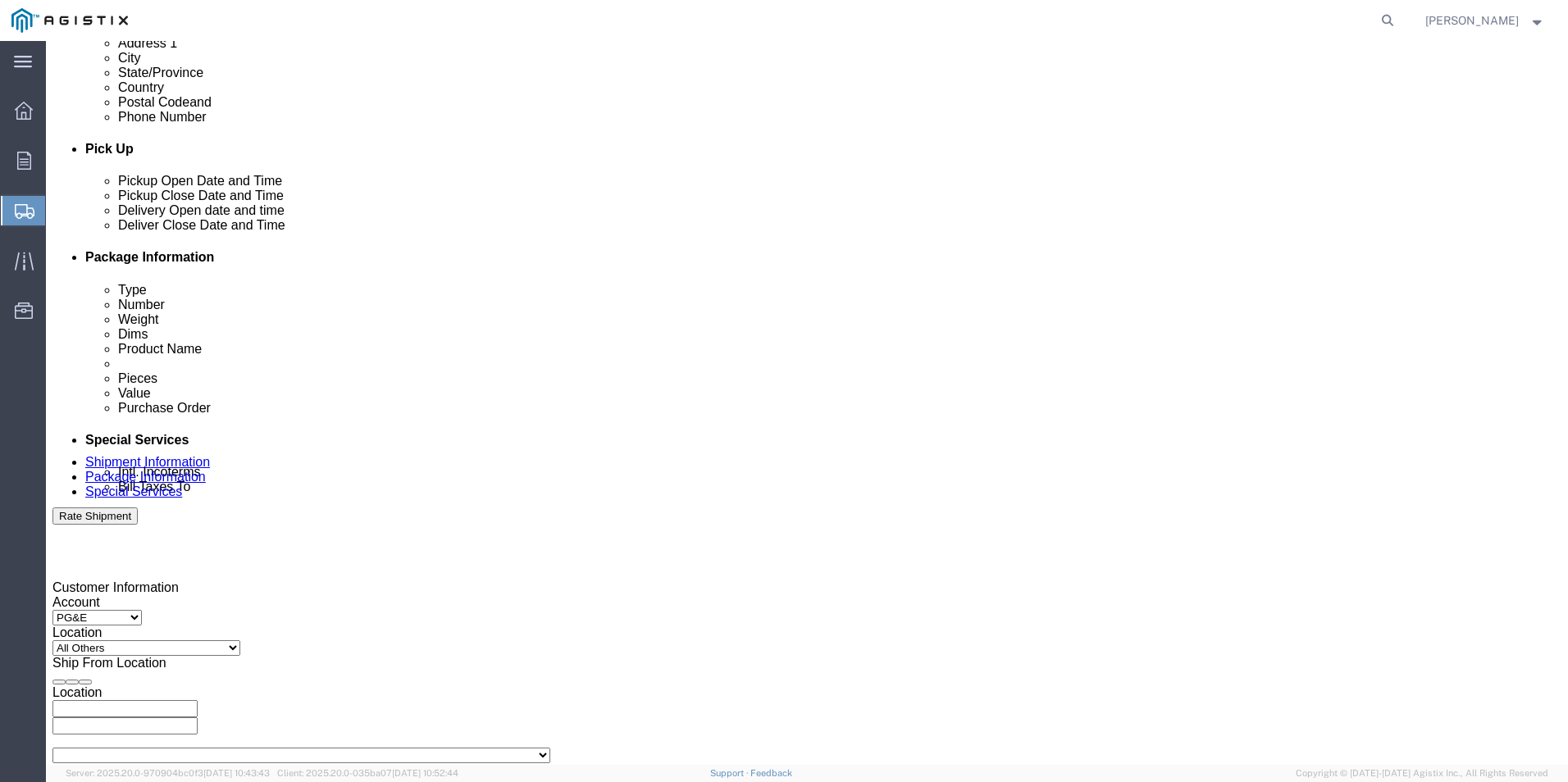
type input "7:00 AM"
click button "Apply"
click div
drag, startPoint x: 1002, startPoint y: 654, endPoint x: 898, endPoint y: 654, distance: 104.0
click body "Shipment New Details Rates Documents Notes Tracking Activity Related Orders Can…"
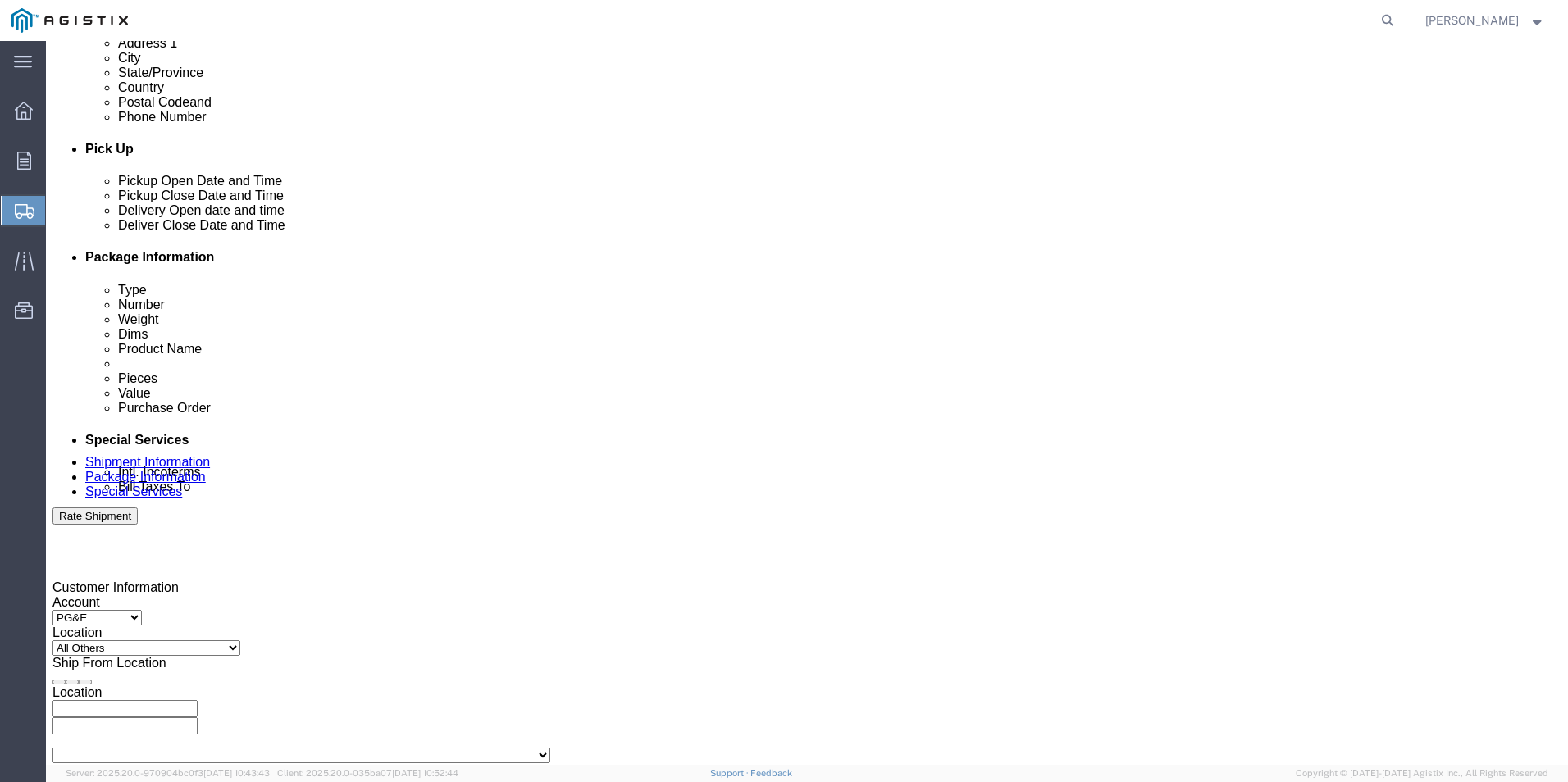
drag, startPoint x: 984, startPoint y: 651, endPoint x: 935, endPoint y: 651, distance: 49.0
click div "8:00 AM"
type input "3:00 PM"
click button "Apply"
click input "text"
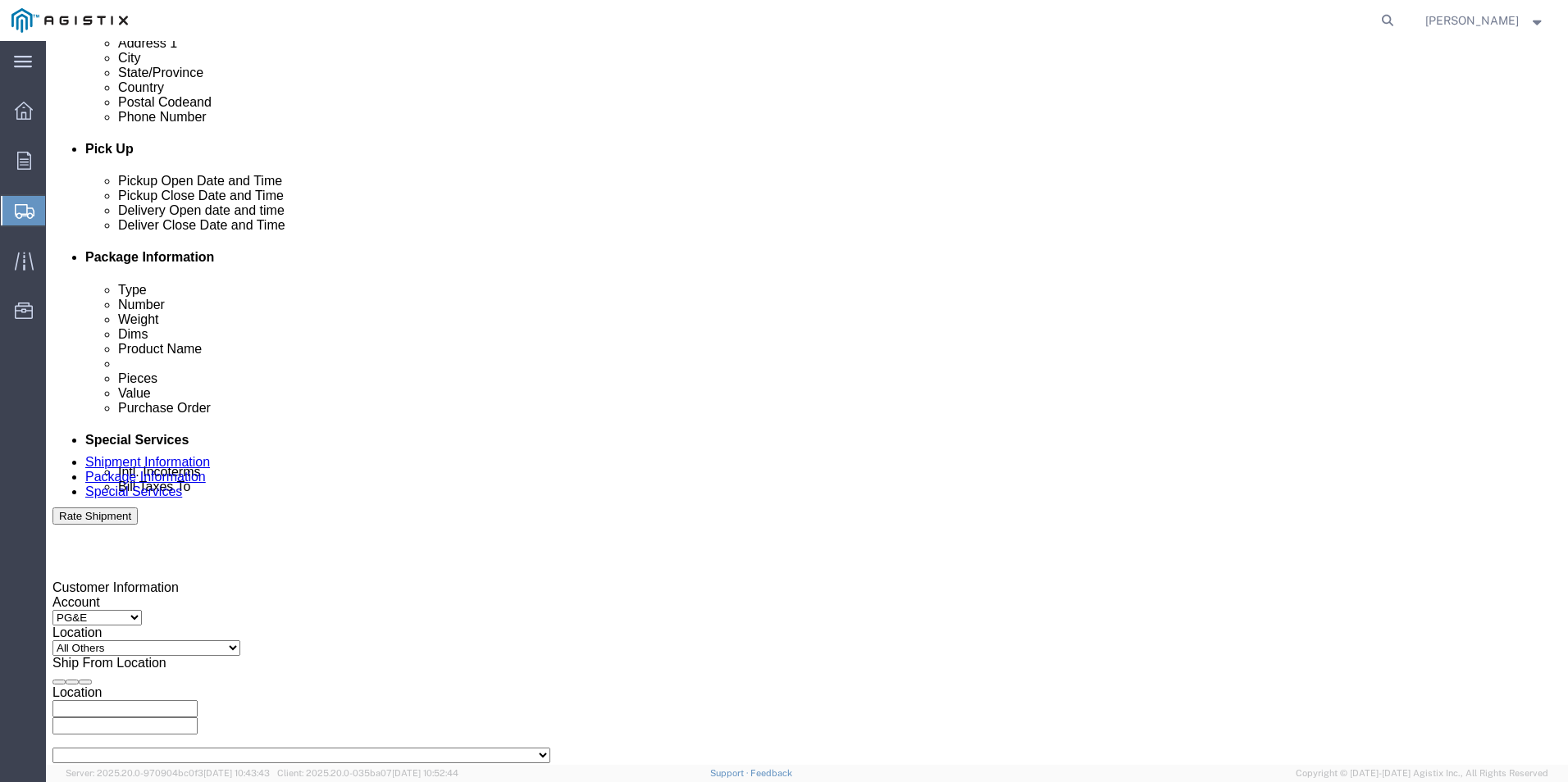
type input "351401431"
click select "Select Account Type Activity ID Airline Appointment Number ASN Batch Request # …"
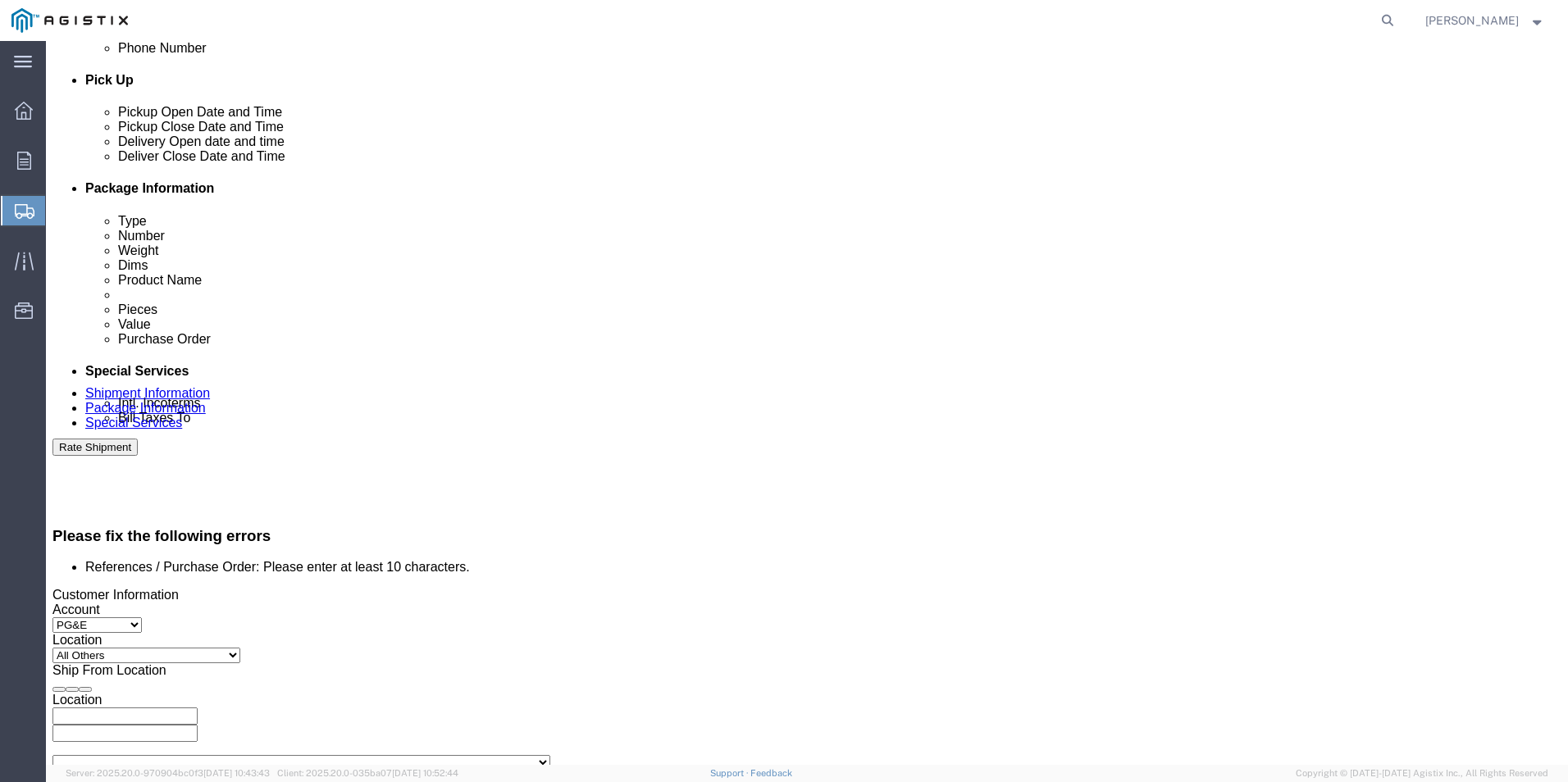
select select "SALEORDR"
click select "Select Account Type Activity ID Airline Appointment Number ASN Batch Request # …"
click input "text"
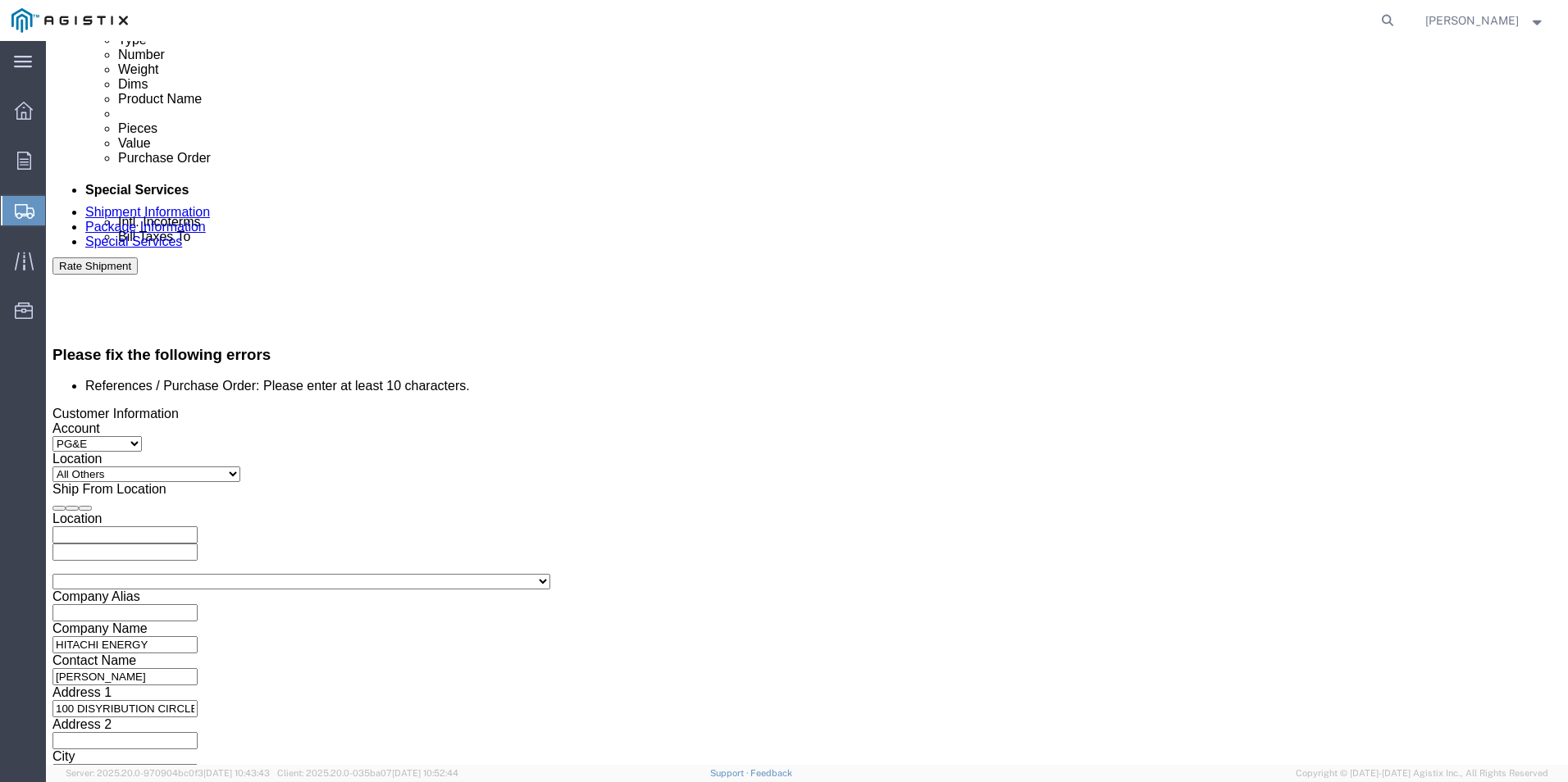
scroll to position [888, 0]
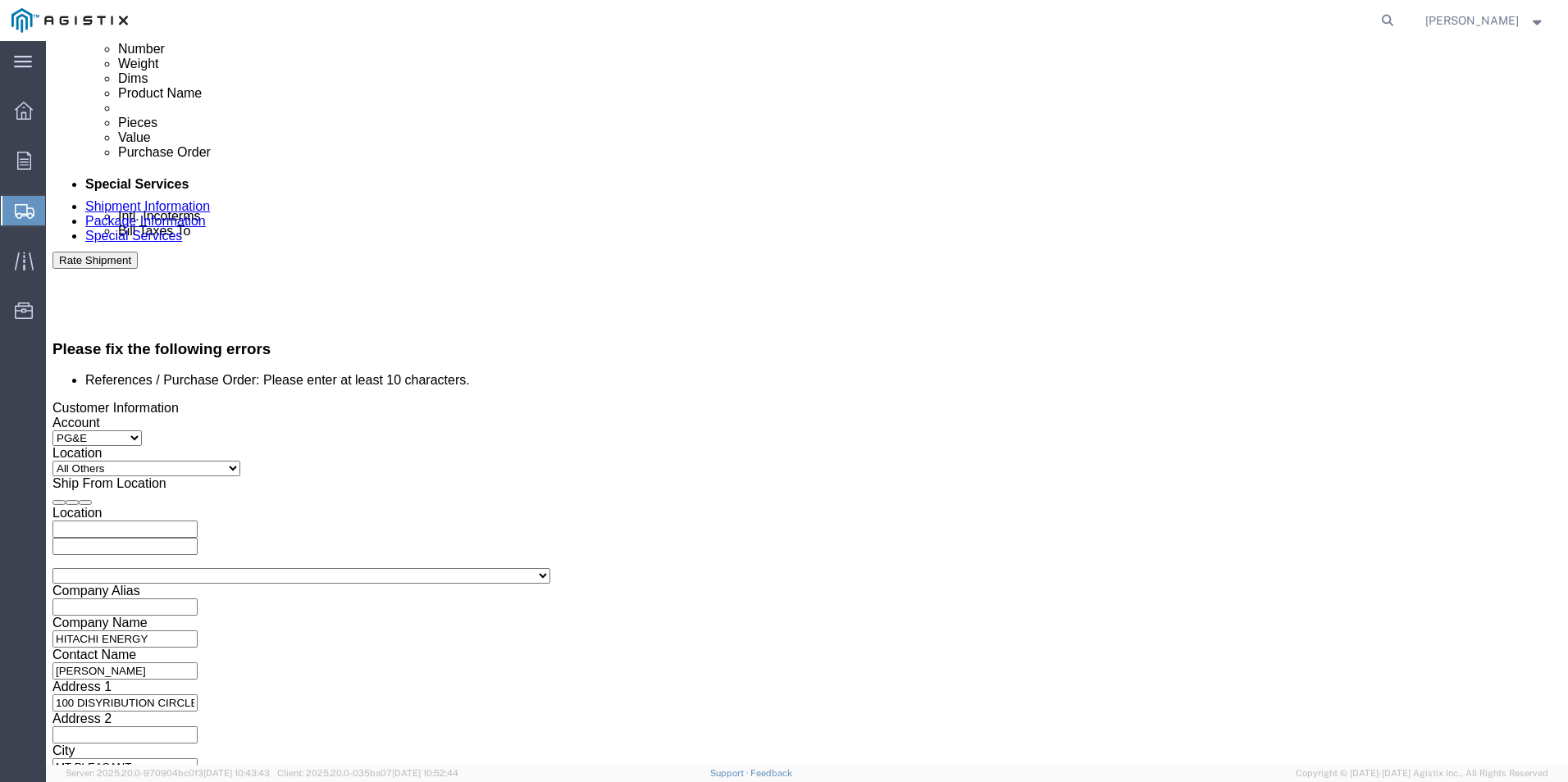
type input "890216661"
click select "Select Air Less than Truckload Multi-Leg Ocean Freight Rail Small Parcel Truckl…"
select select "TL"
click select "Select Air Less than Truckload Multi-Leg Ocean Freight Rail Small Parcel Truckl…"
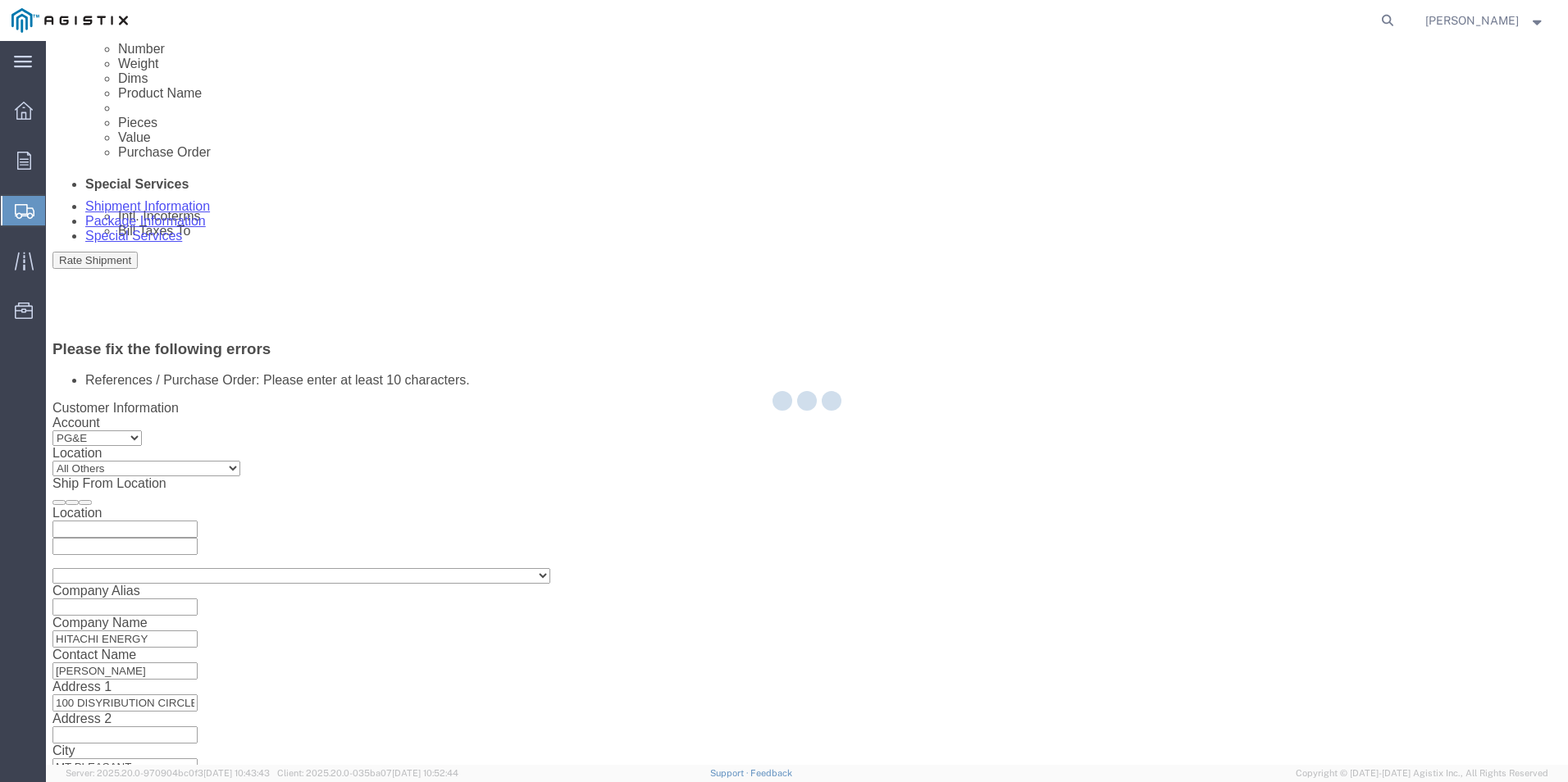
select select
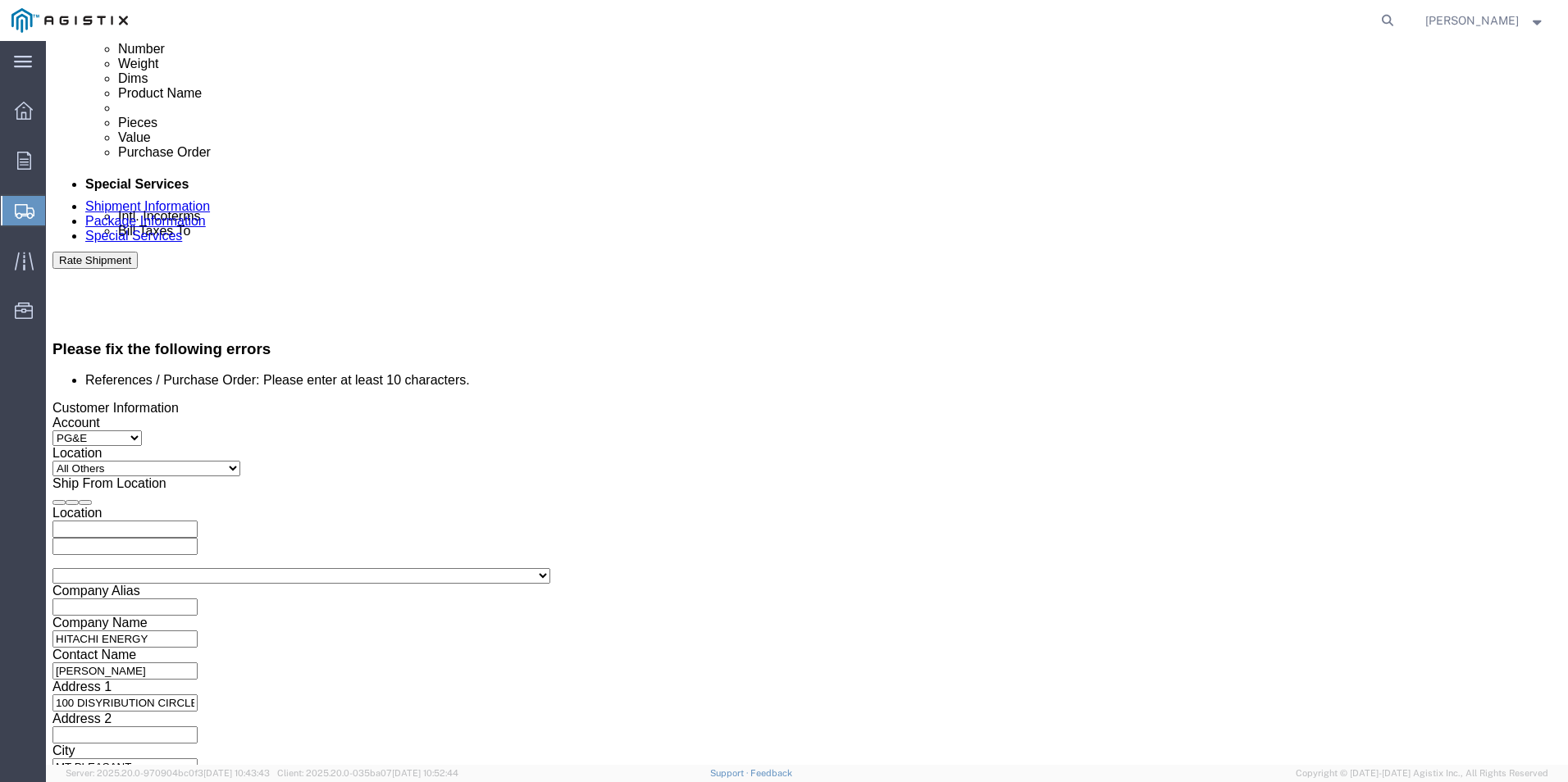
click select "Select Air Less than Truckload Multi-Leg Ocean Freight Rail Small Parcel Truckl…"
click select "Select 1-Ton (PSS) 10 Wheel 10 Yard Dump Truck 20 Yard Dump Truck Bobtail Botto…"
select select "STDV"
click select "Select 1-Ton (PSS) 10 Wheel 10 Yard Dump Truck 20 Yard Dump Truck Bobtail Botto…"
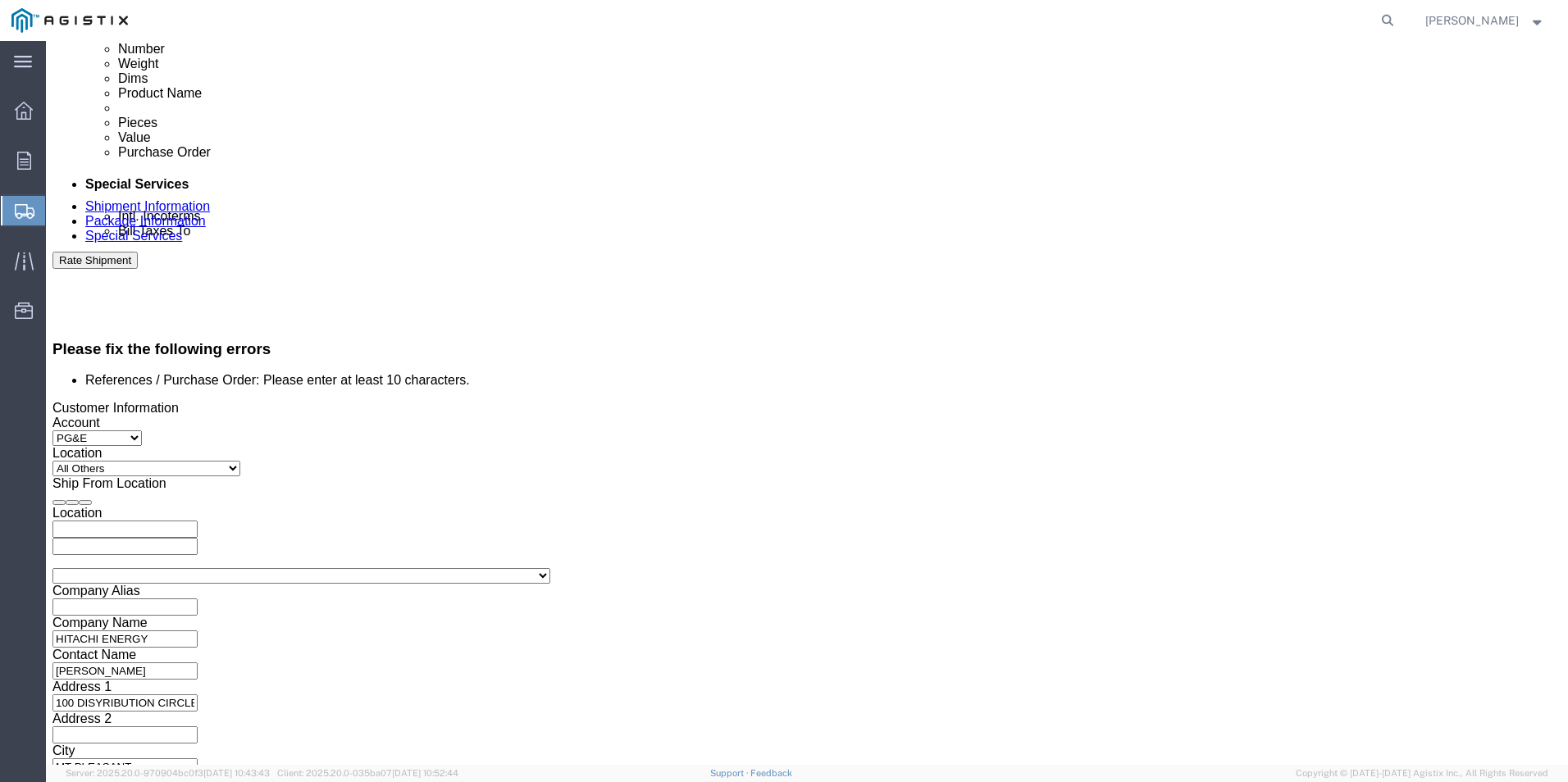
click div
click icon
click div "Please fix the following errors References / Purchase Order: Please enter at le…"
click icon
click select "Select 53 Feet 20 Feet 35 Feet 48 Feet"
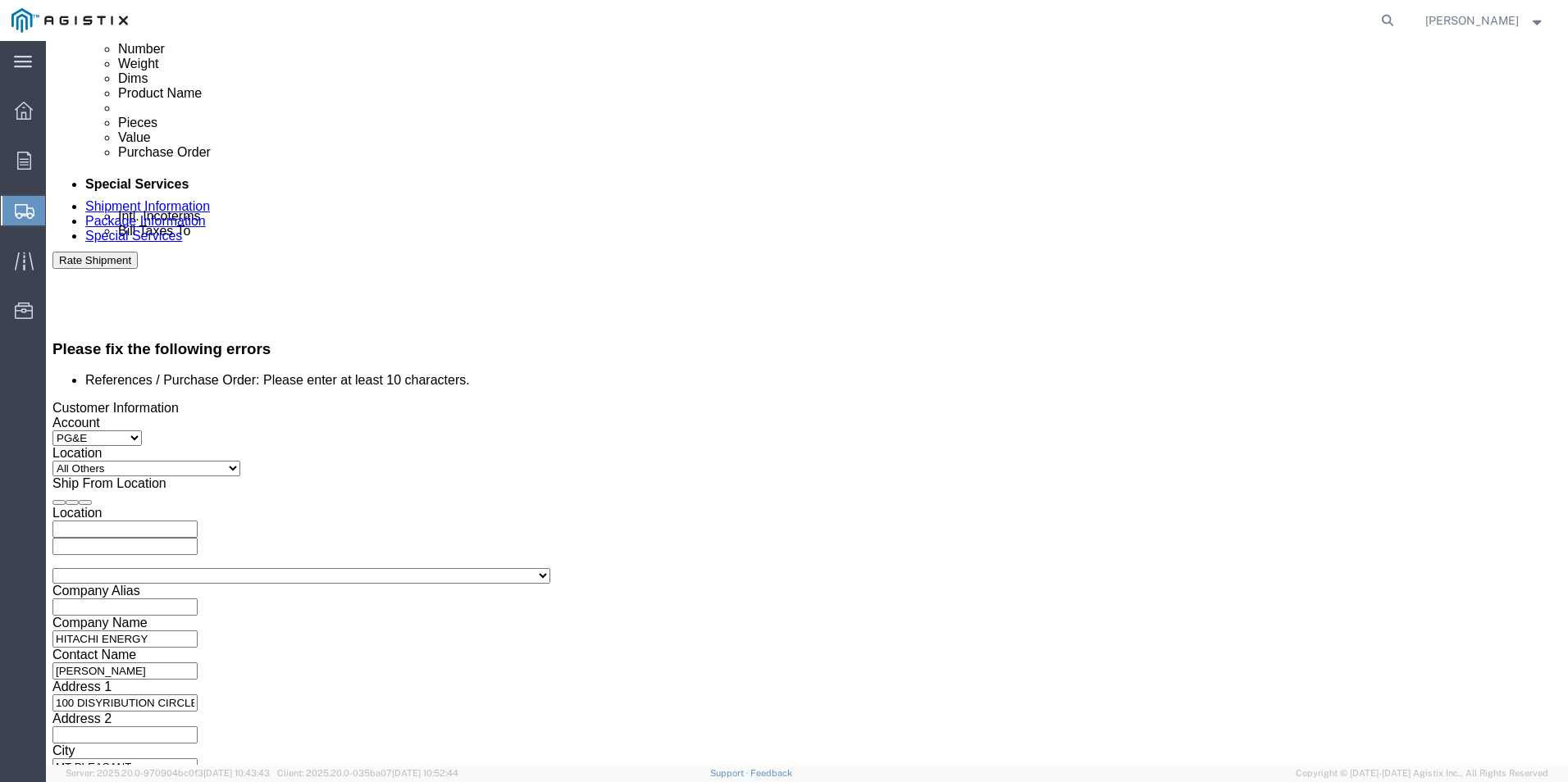
select select "20FT"
click select "Select 53 Feet 20 Feet 35 Feet 48 Feet"
click input "text"
click td "3"
type input "[DATE]"
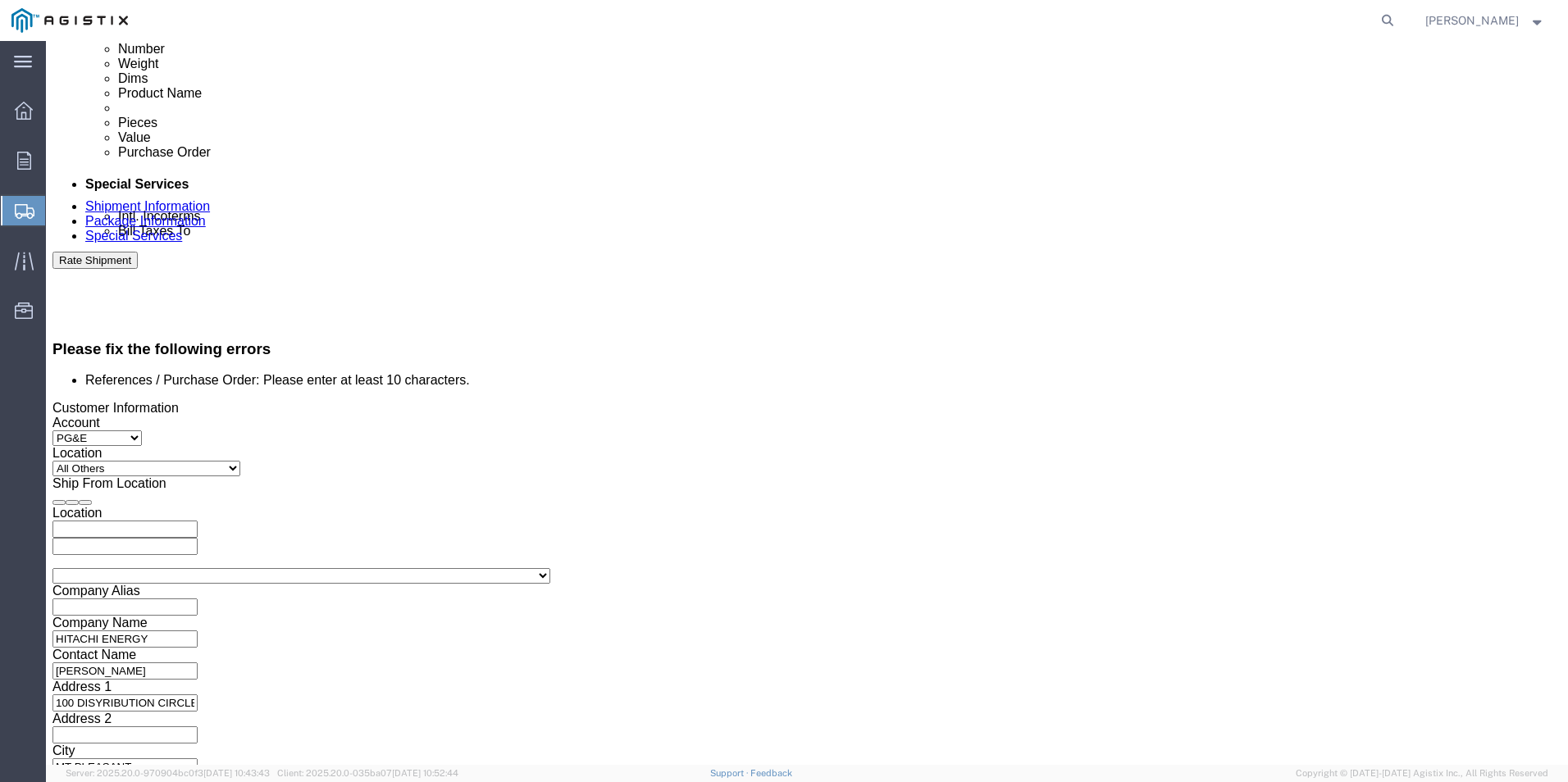
click input "text"
type input "8:00 AM"
click input "text"
click td "9"
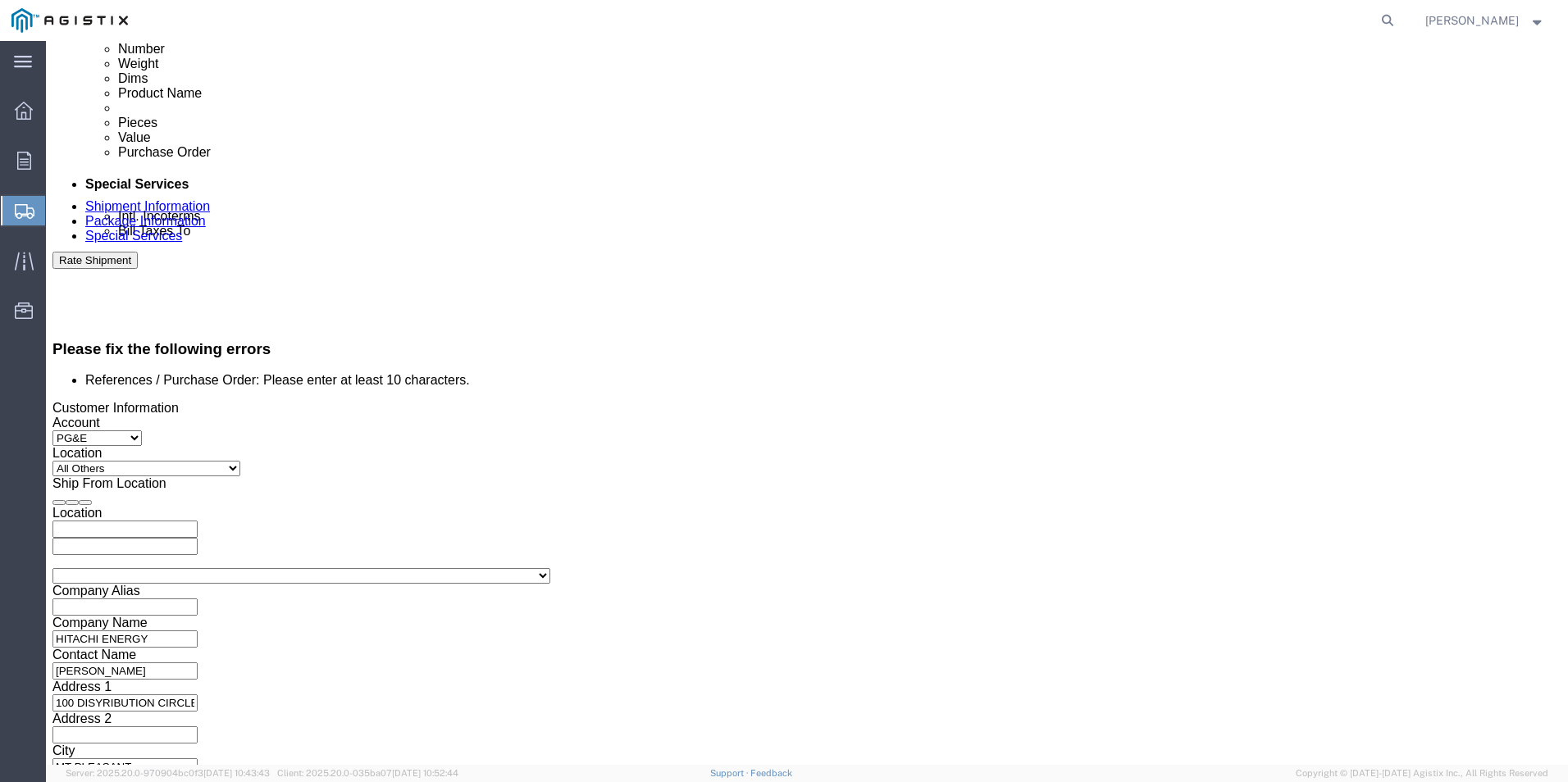
type input "[DATE]"
click input "text"
type input "8:00 AM"
click button "Continue"
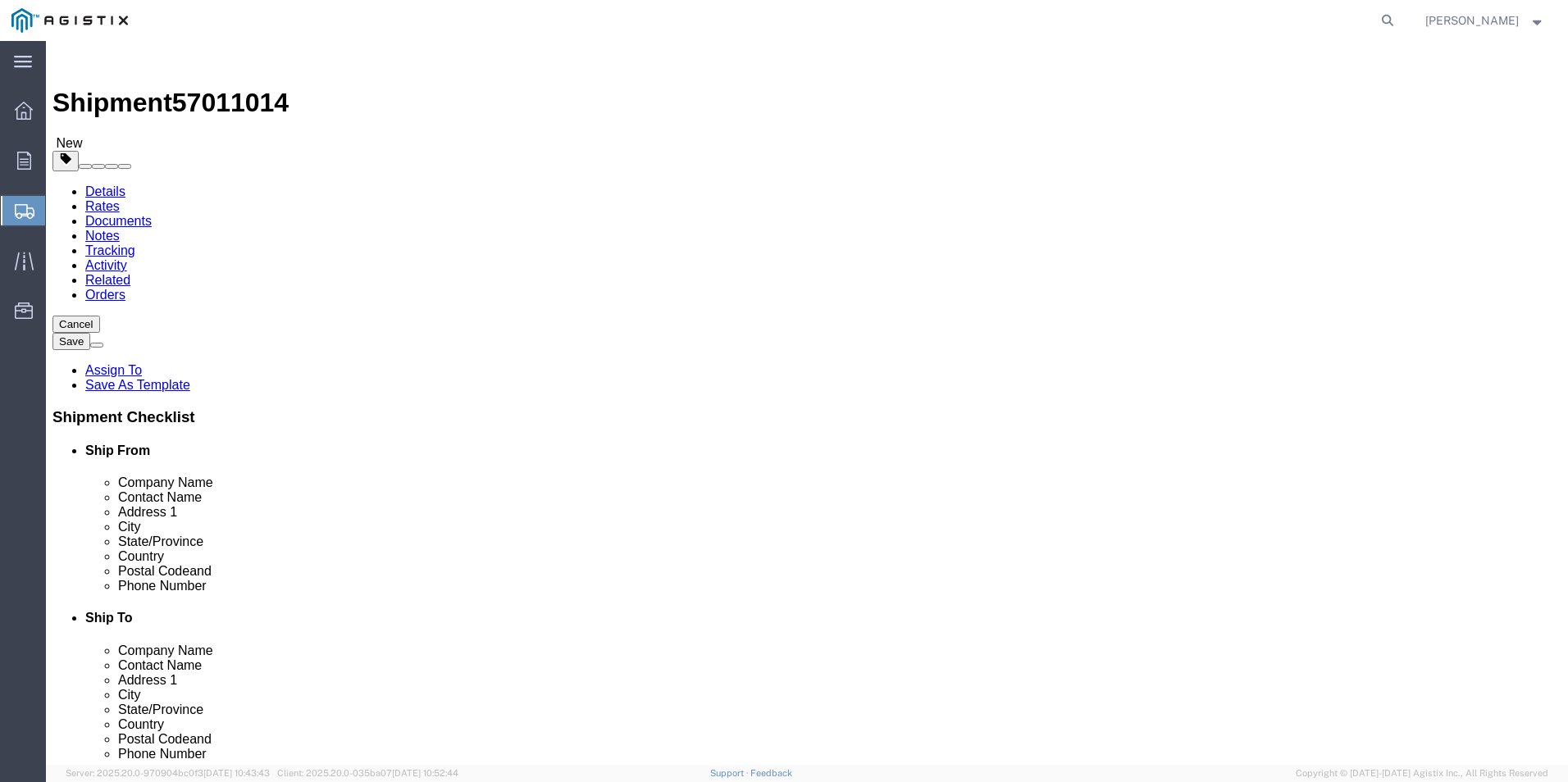
click select "Select Bulk Bundle(s) Cardboard Box(es) Carton(s) Crate(s) Drum(s) (Fiberboard)…"
select select "PSNS"
click select "Select Bulk Bundle(s) Cardboard Box(es) Carton(s) Crate(s) Drum(s) (Fiberboard)…"
click input "text"
type input "9"
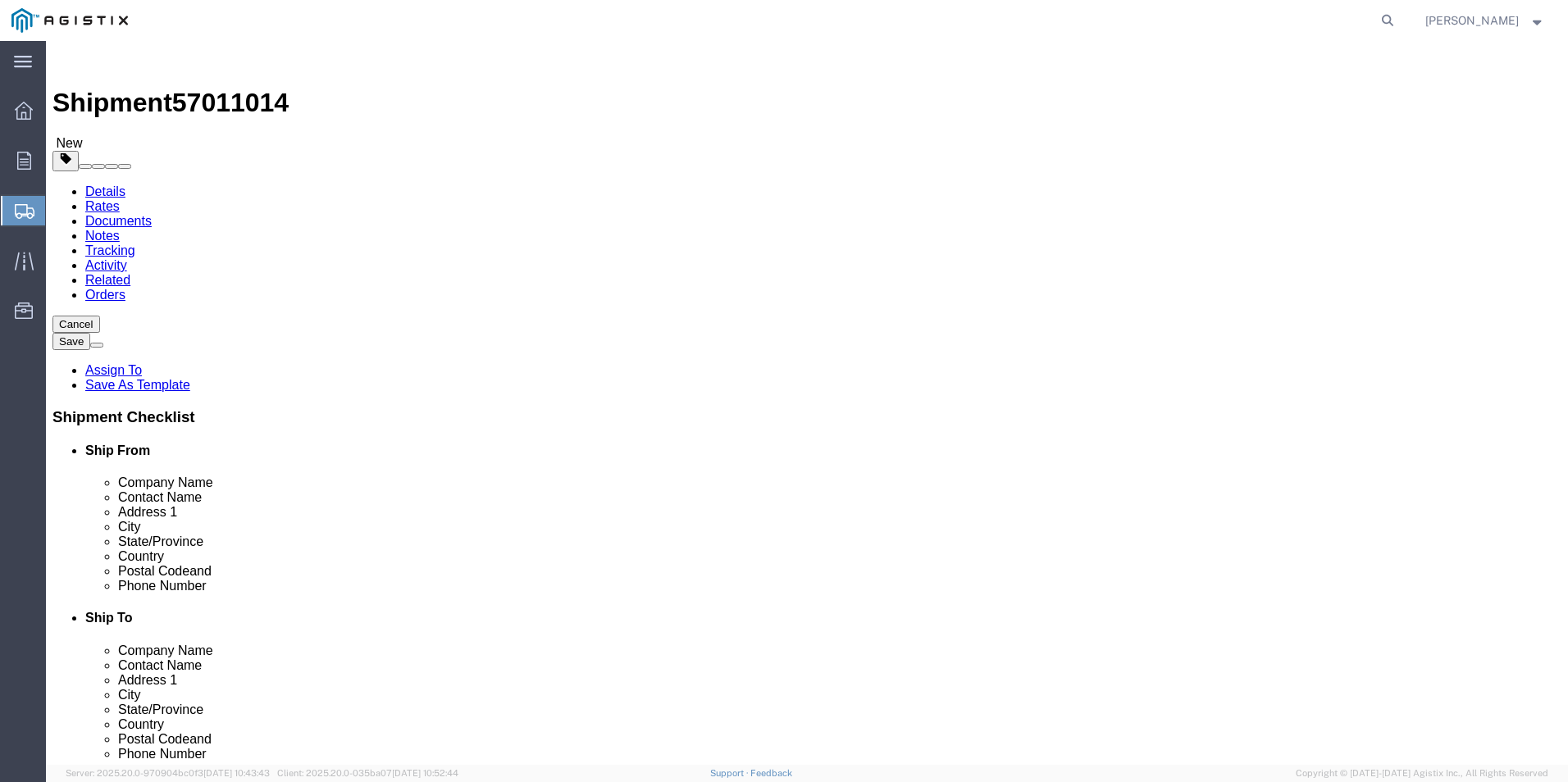
click input "Length : This field is required."
type input "42"
click input "Width : This field is required."
type input "42"
click input "Height : This field is required."
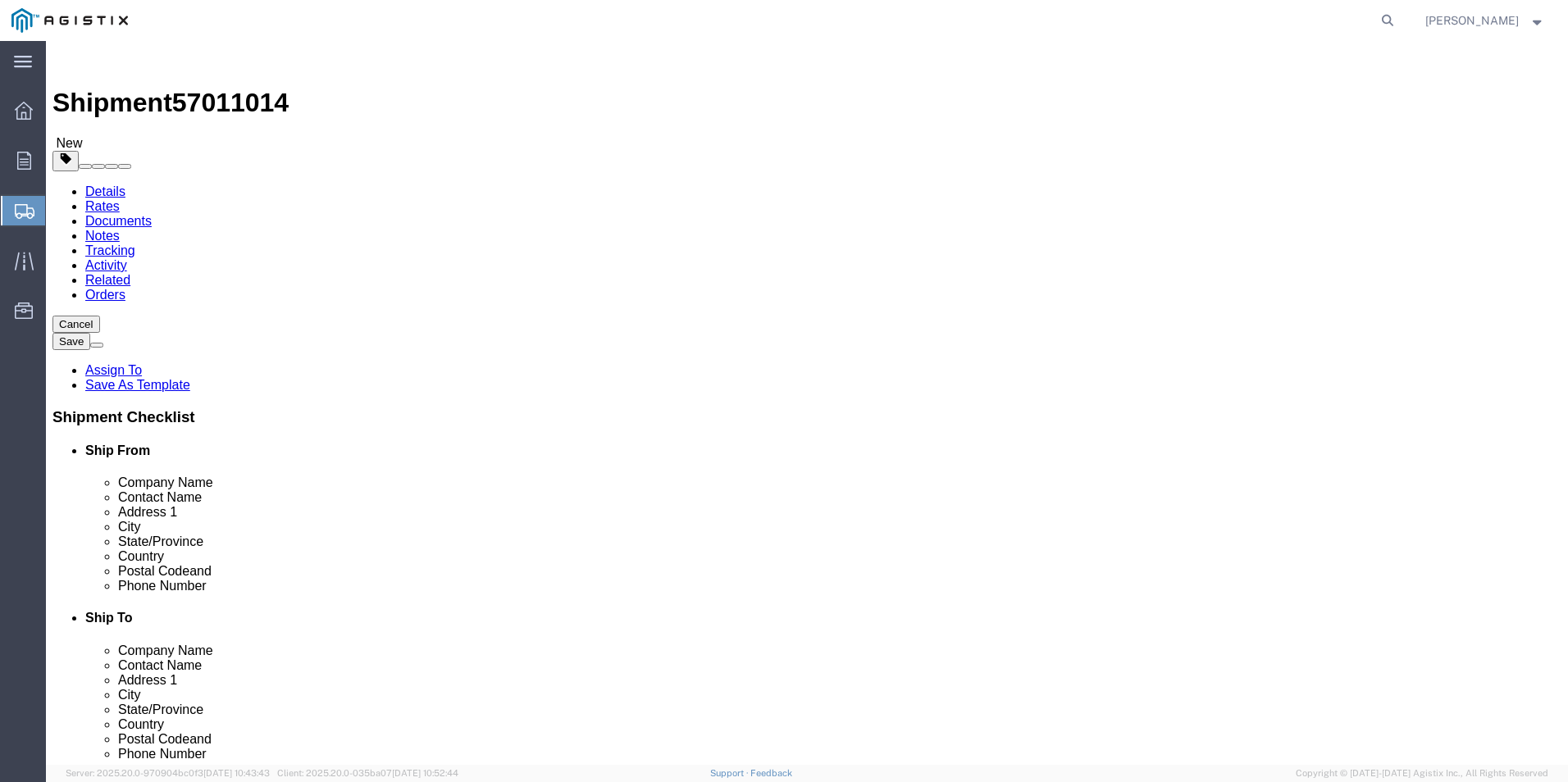
type input "39"
drag, startPoint x: 265, startPoint y: 478, endPoint x: 194, endPoint y: 472, distance: 71.3
click div "Weight 0.00 Select kgs lbs Ship. t°"
type input "482"
click span
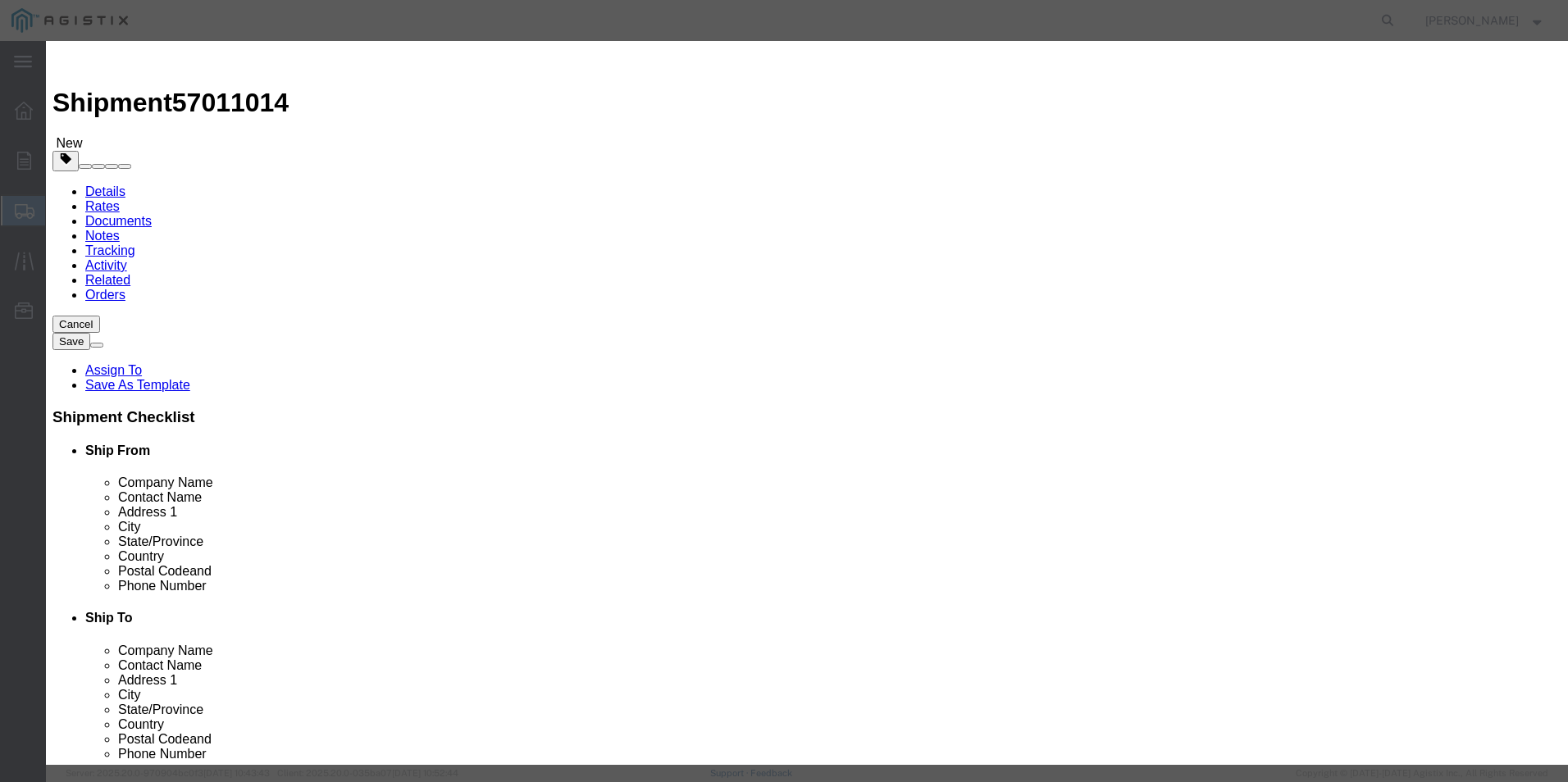
click input "text"
type input "SURGE ARRESTES"
type input "9"
click input "0"
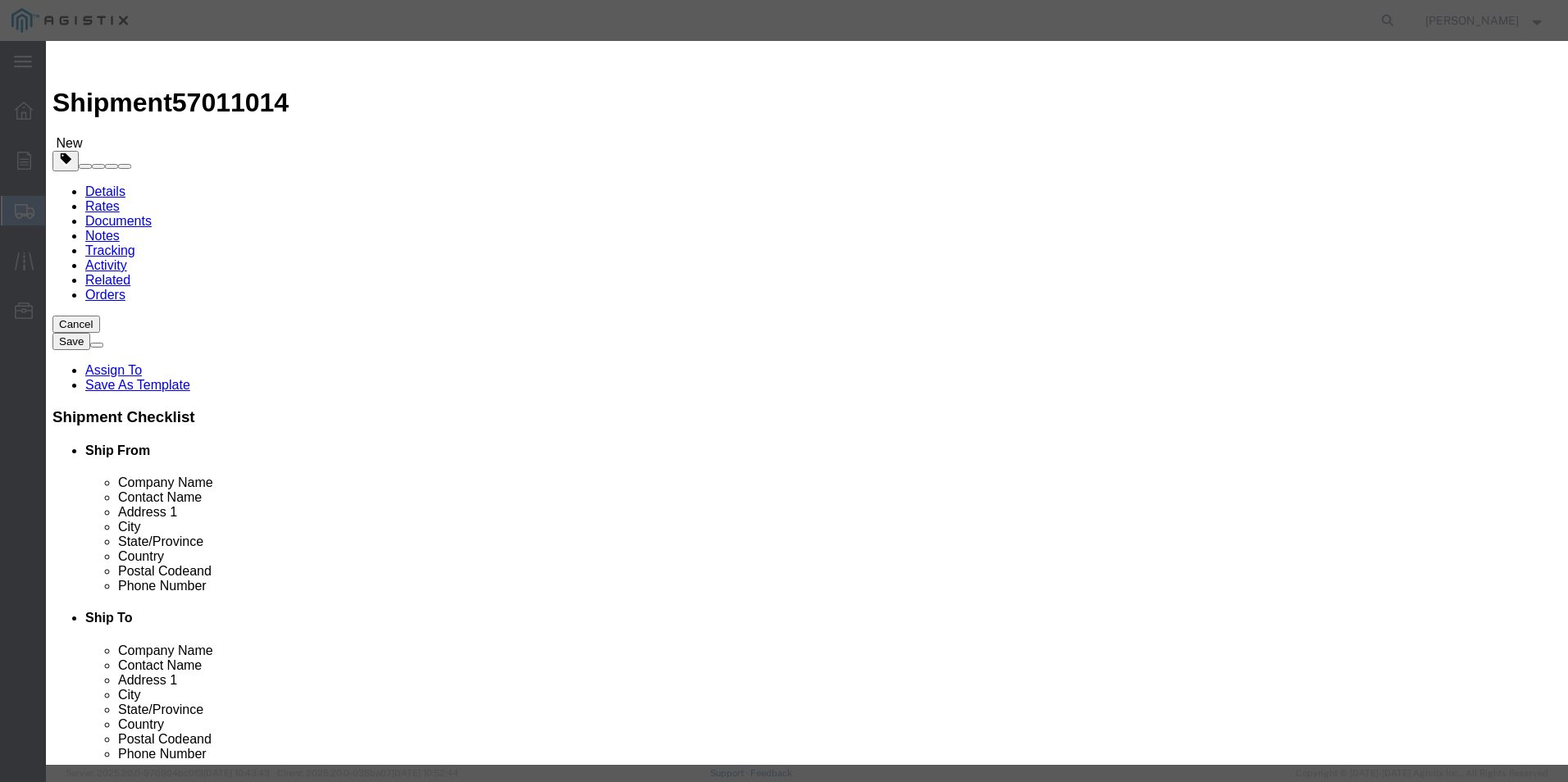
type input "9"
click input "text"
paste input "9,754.02"
click div "Add content Commodity library Product Name SURGE ARRESTES Pieces 9 Select Bag B…"
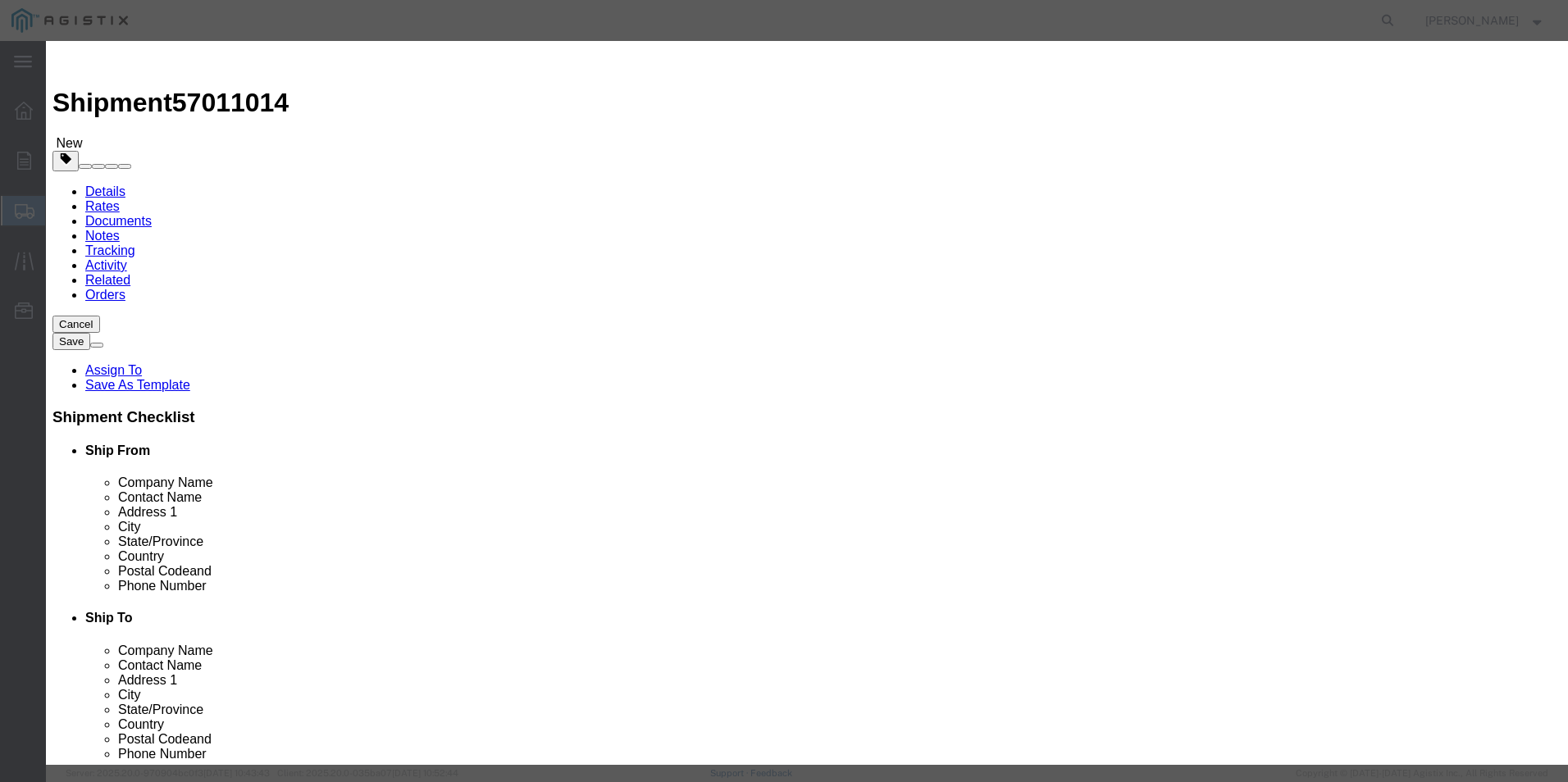
click input "9,754.02"
type input "9,754"
click button "Save & Close"
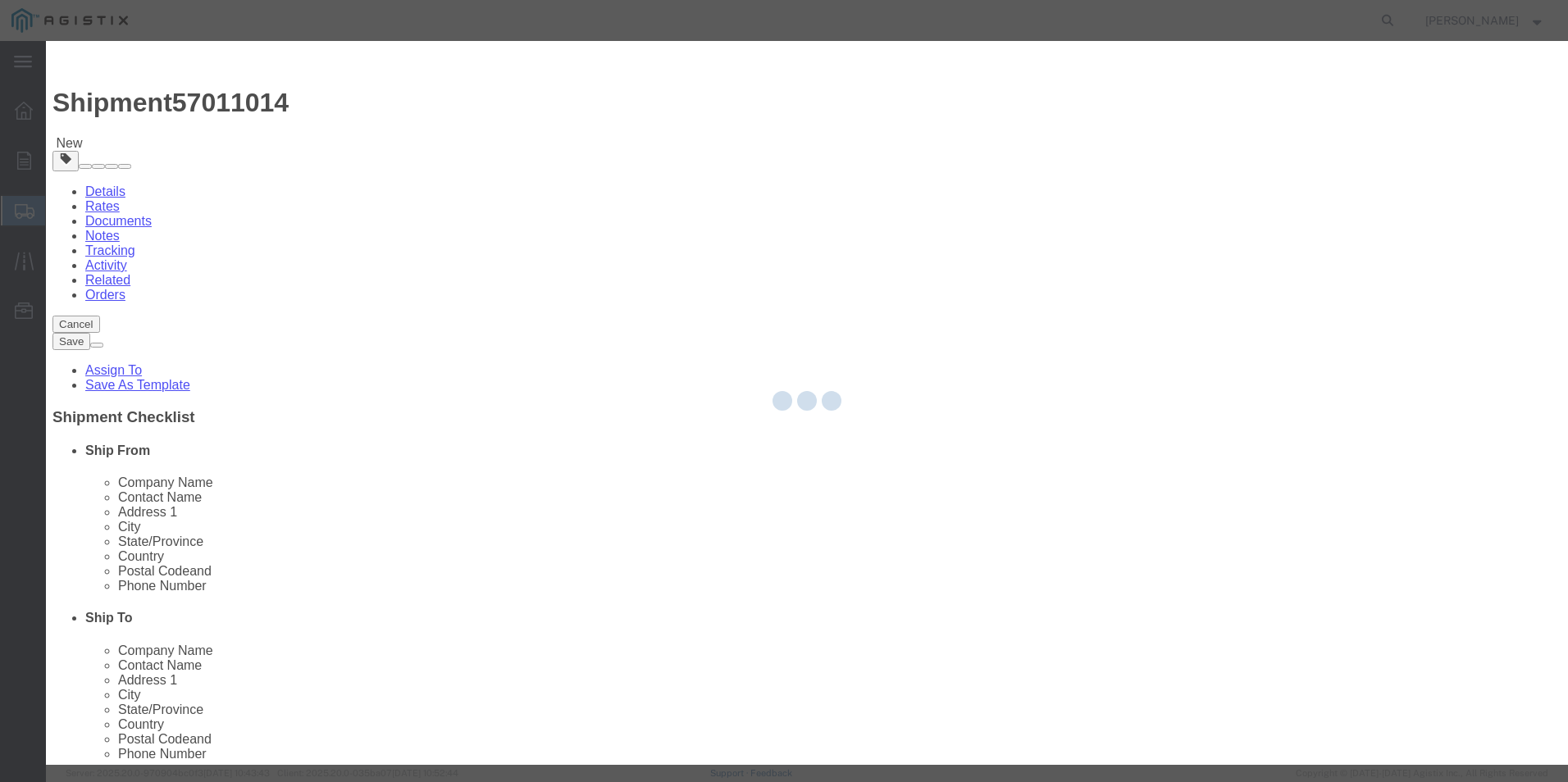
click at [1144, 608] on div at bounding box center [807, 403] width 1522 height 724
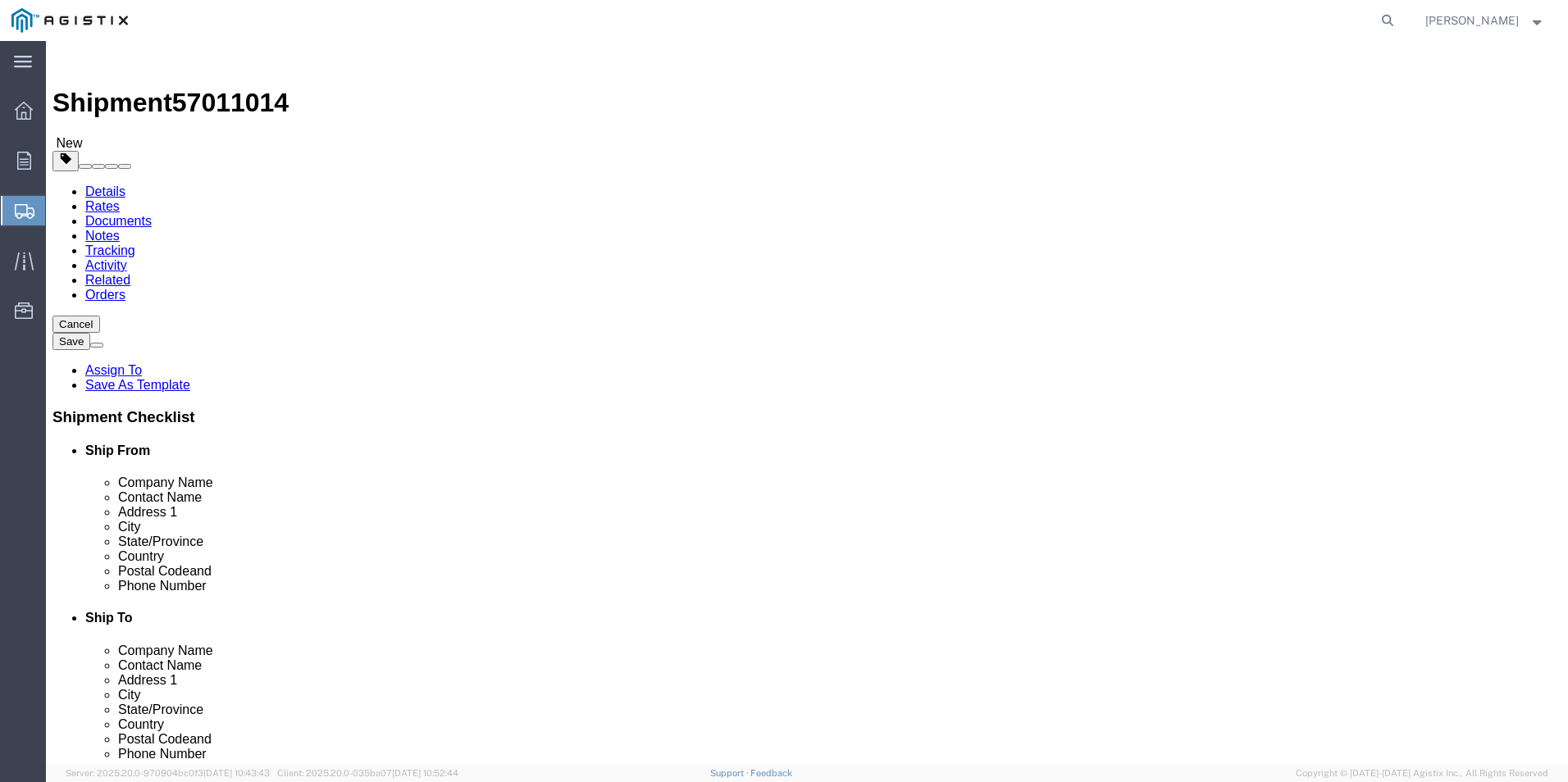
scroll to position [80, 0]
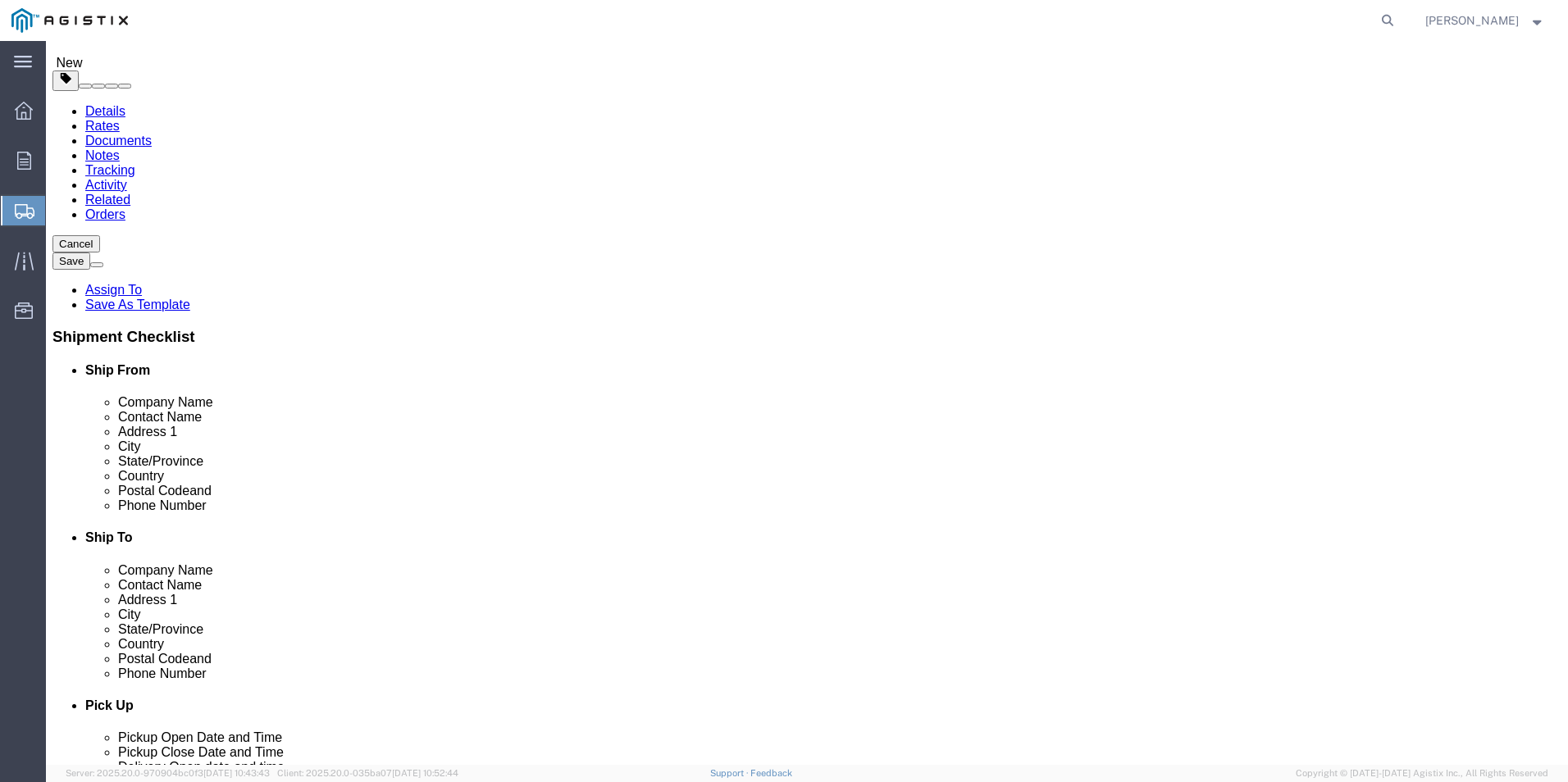
click button "Continue"
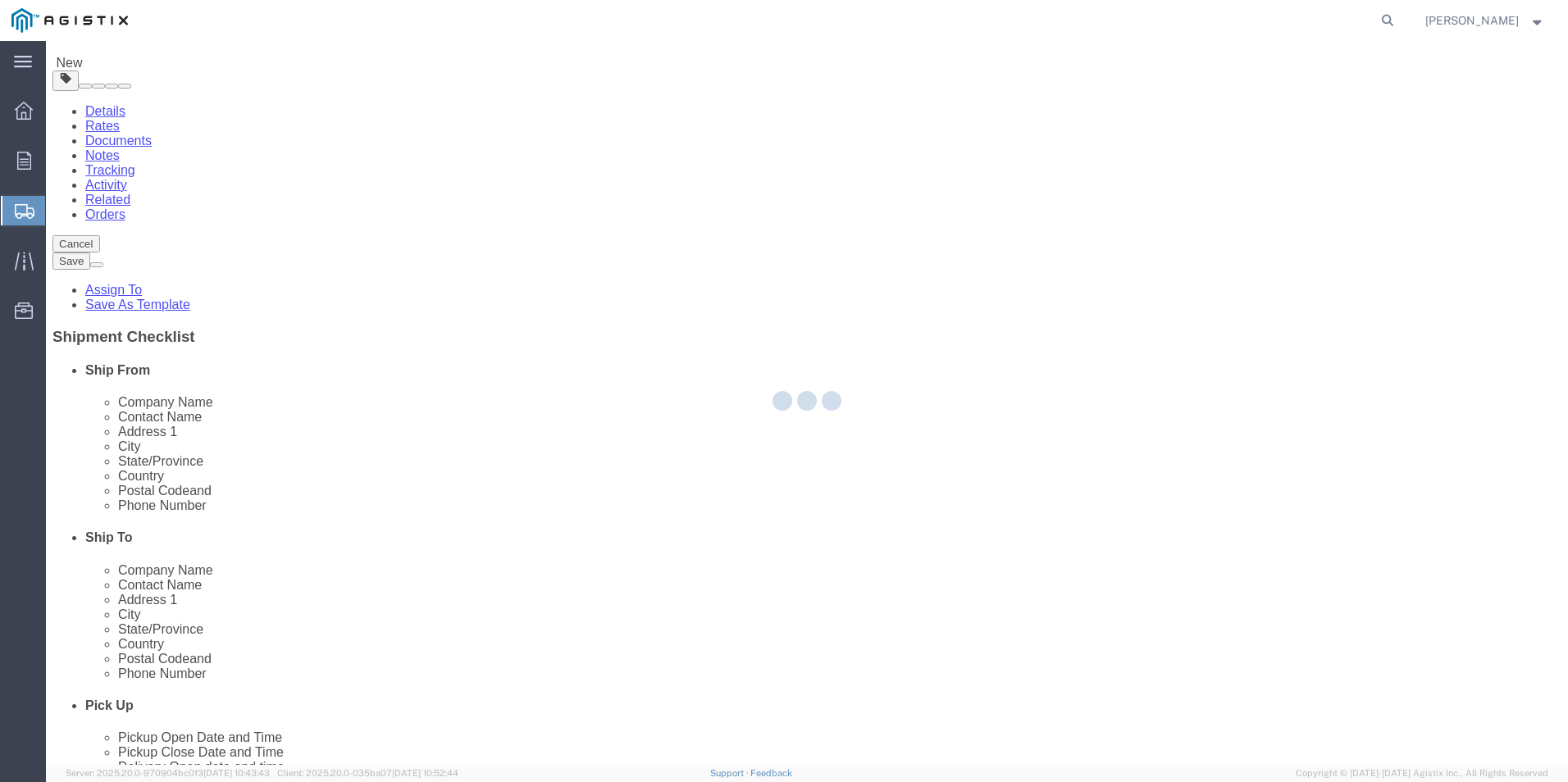
select select
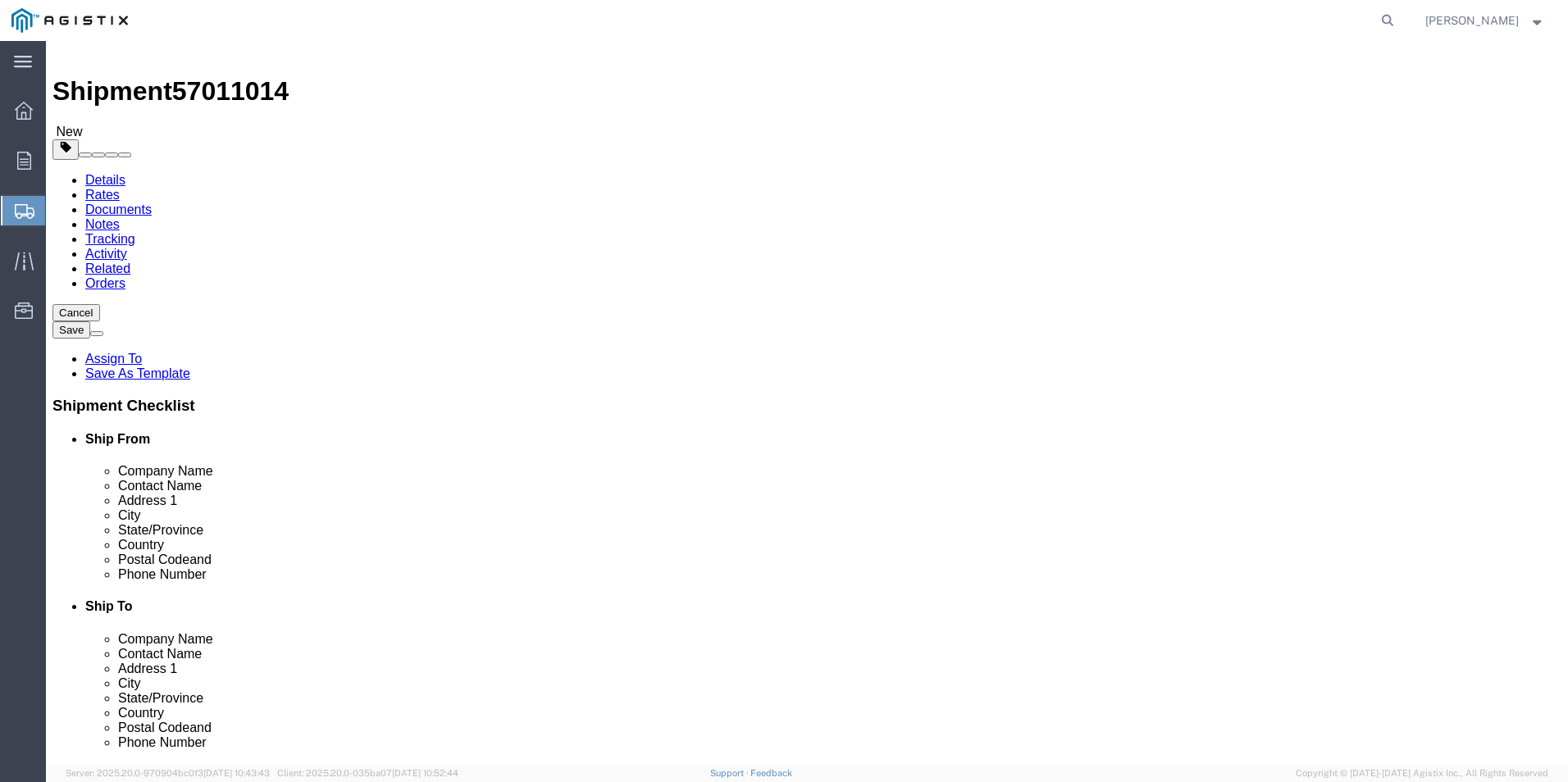
scroll to position [0, 0]
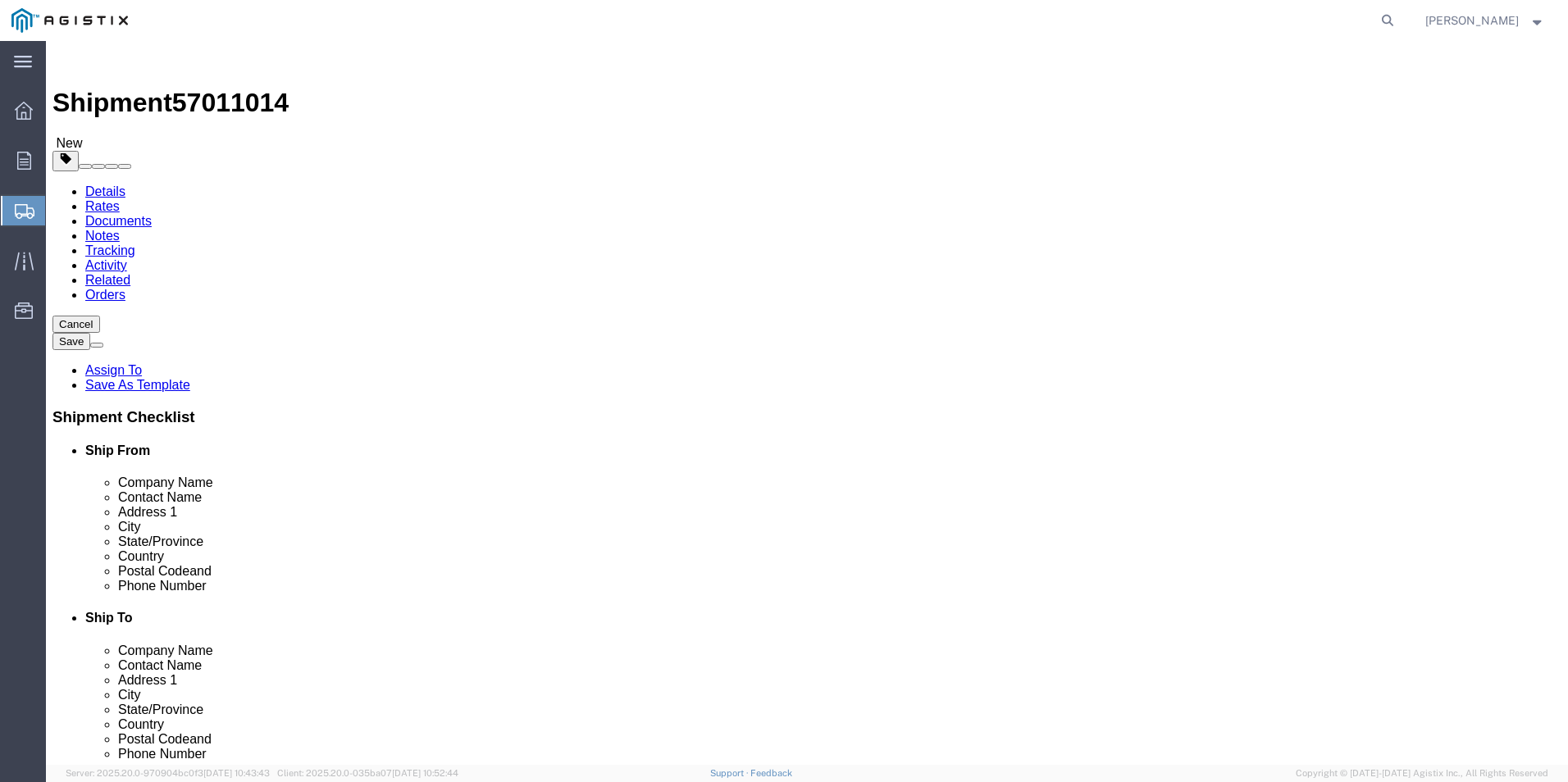
click link "Details"
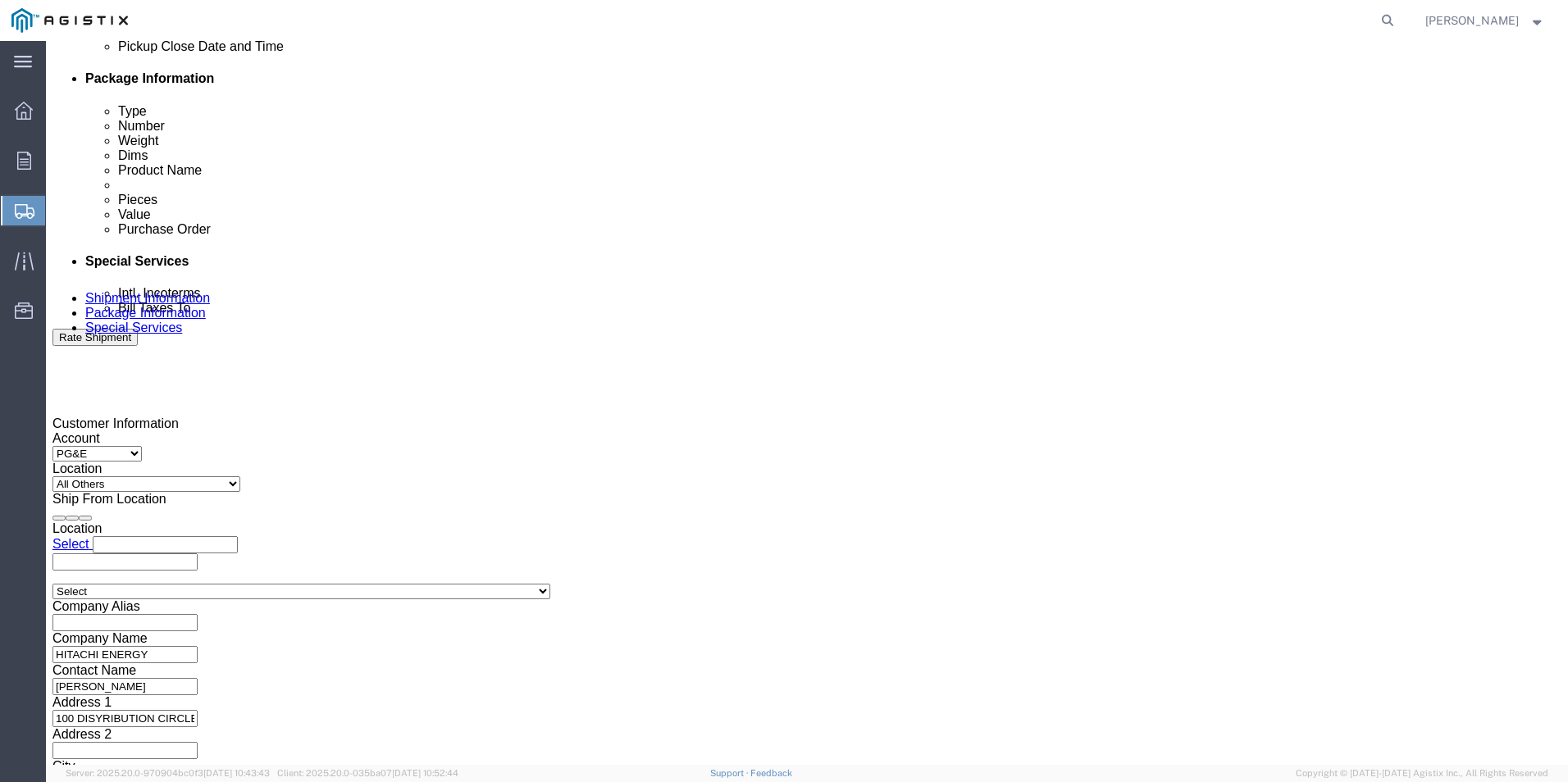
scroll to position [819, 0]
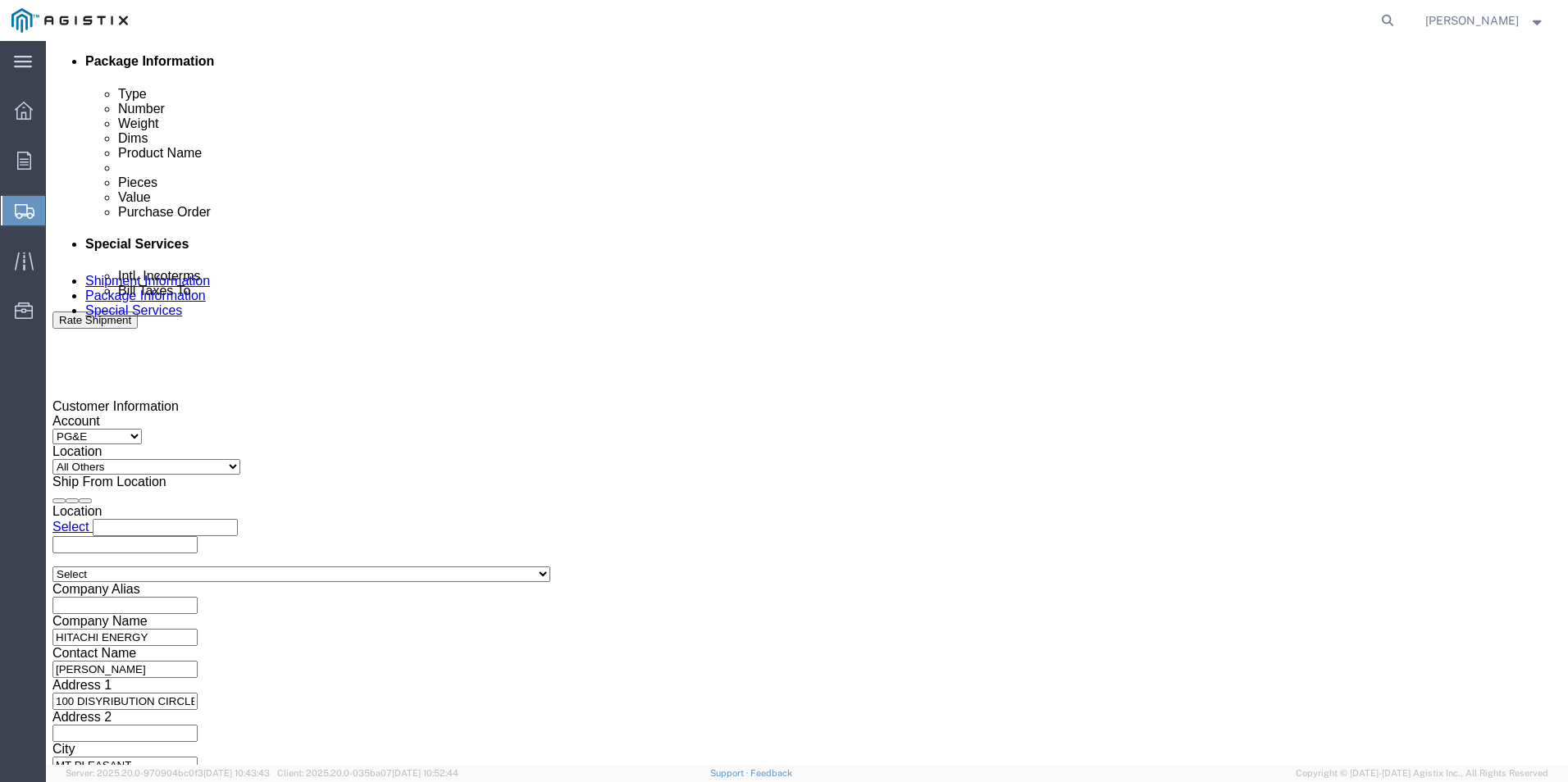
drag, startPoint x: 295, startPoint y: 326, endPoint x: 205, endPoint y: 325, distance: 90.0
click div "Select Account Type Activity ID Airline Appointment Number ASN Batch Request # …"
type input "3501401431"
drag, startPoint x: 675, startPoint y: 322, endPoint x: 501, endPoint y: 326, distance: 174.0
click div "Select Account Type Activity ID Airline Appointment Number ASN Batch Request # …"
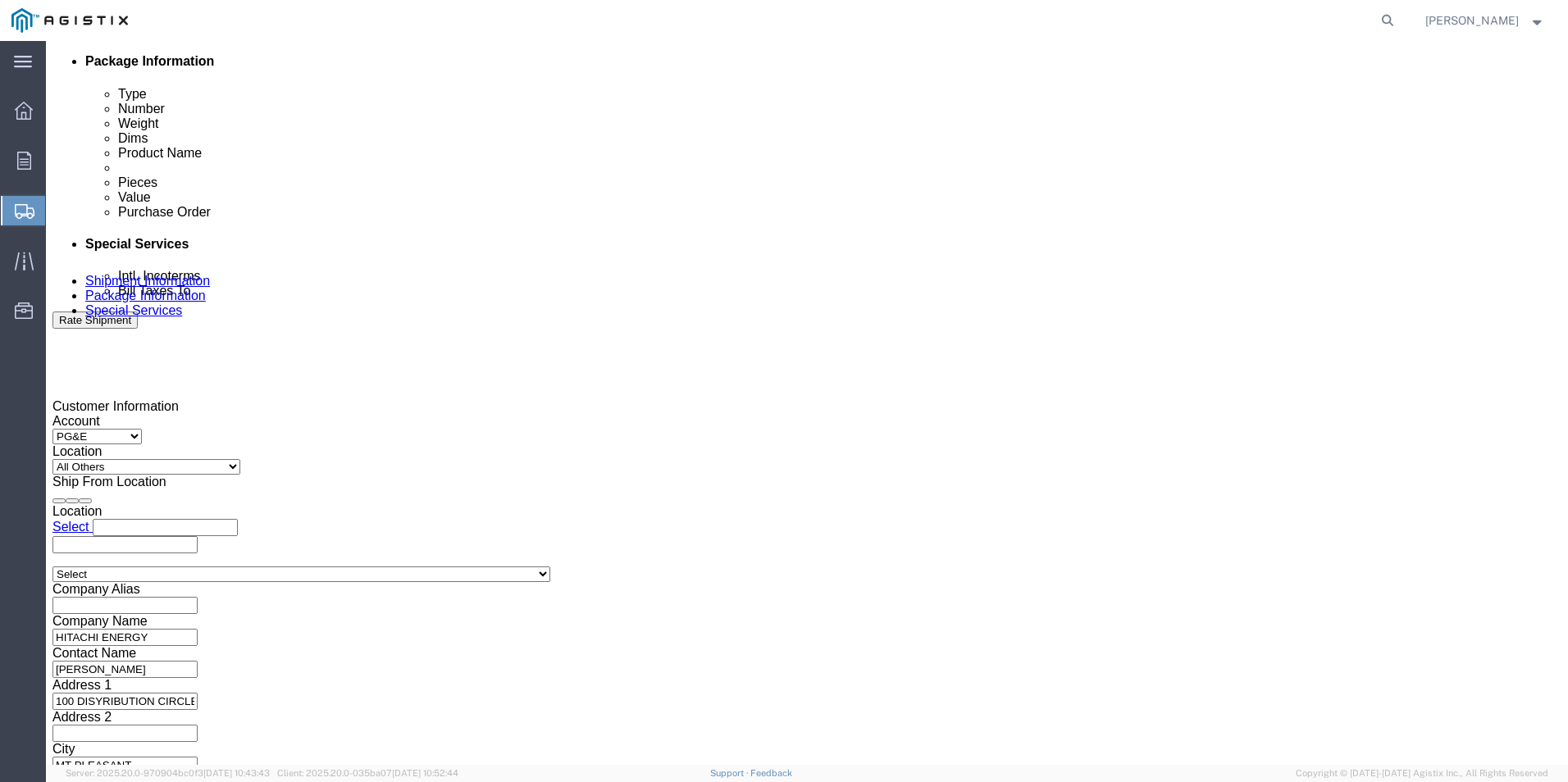
type input "890216661"
click button "Rate Shipment"
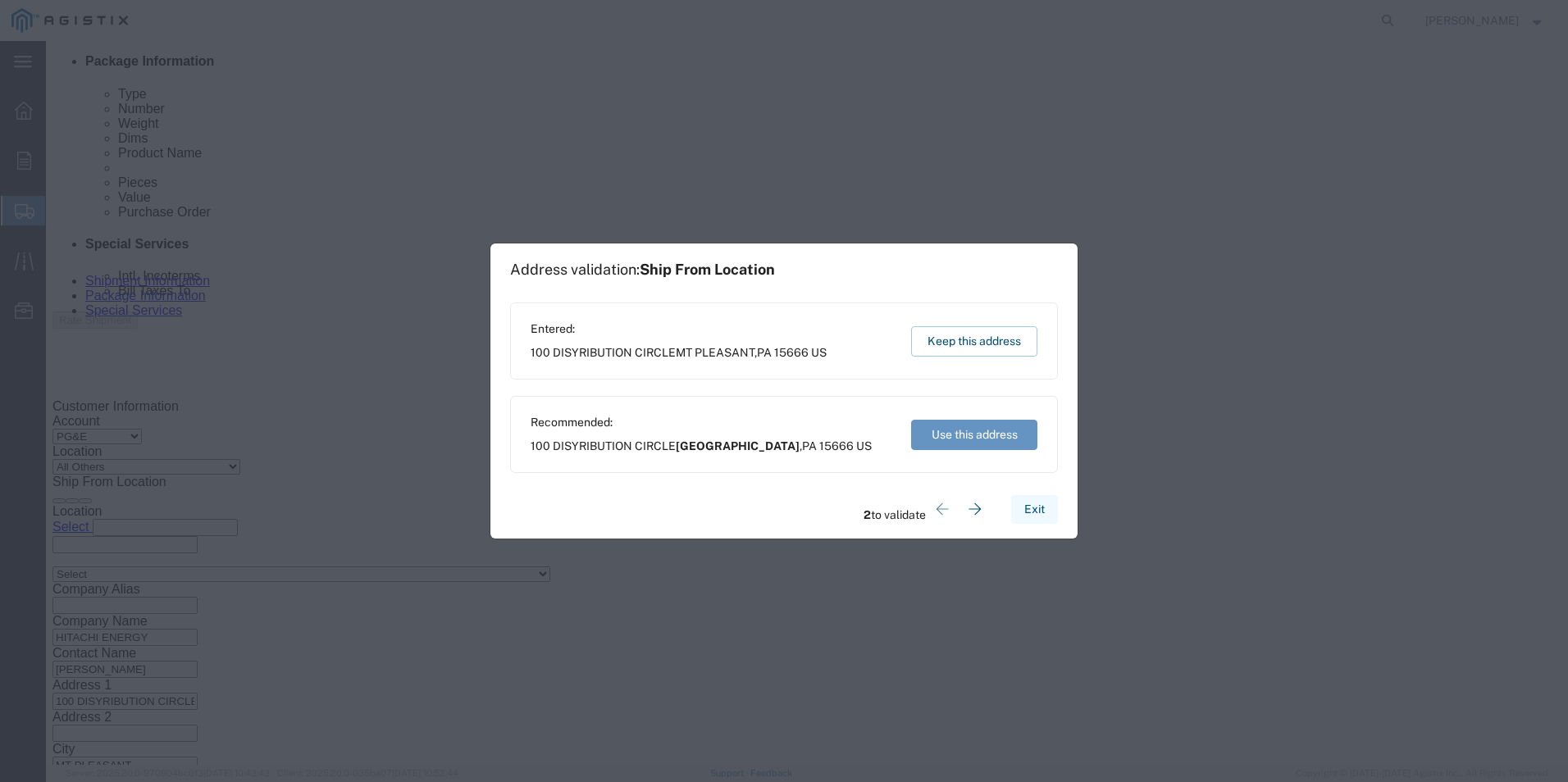
click at [1031, 511] on button "Exit" at bounding box center [1035, 509] width 47 height 28
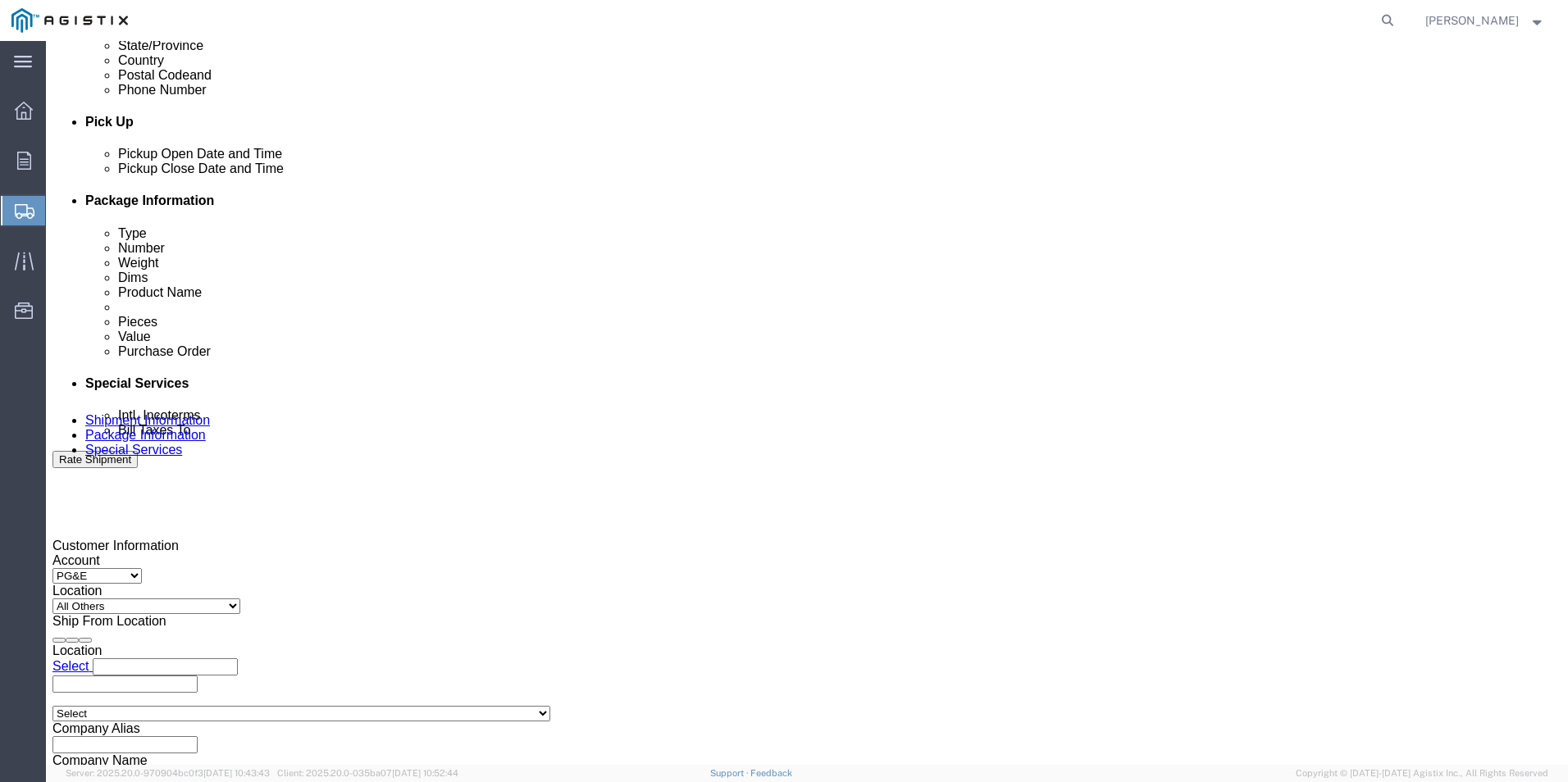
scroll to position [408, 0]
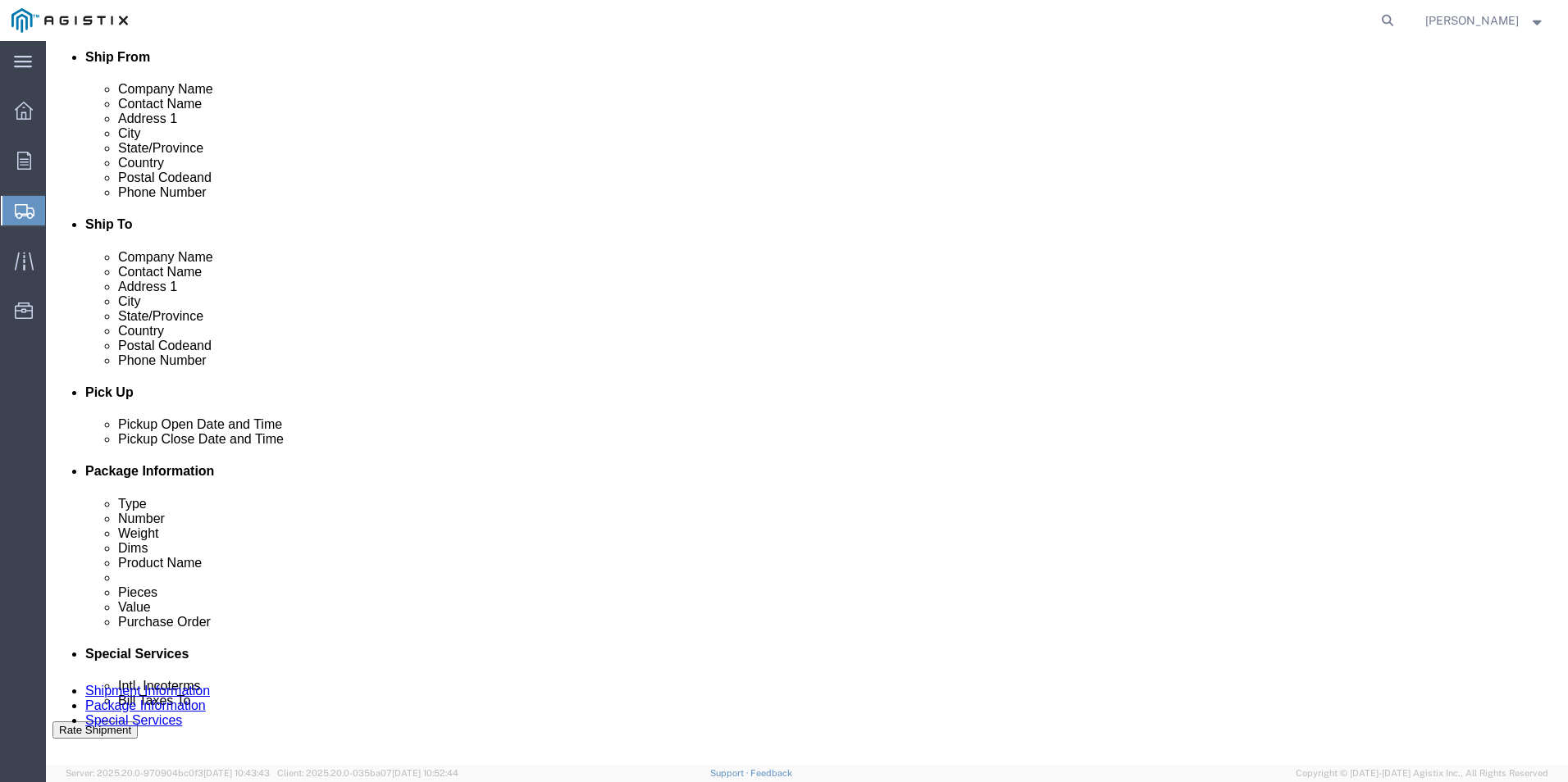
click link "Details"
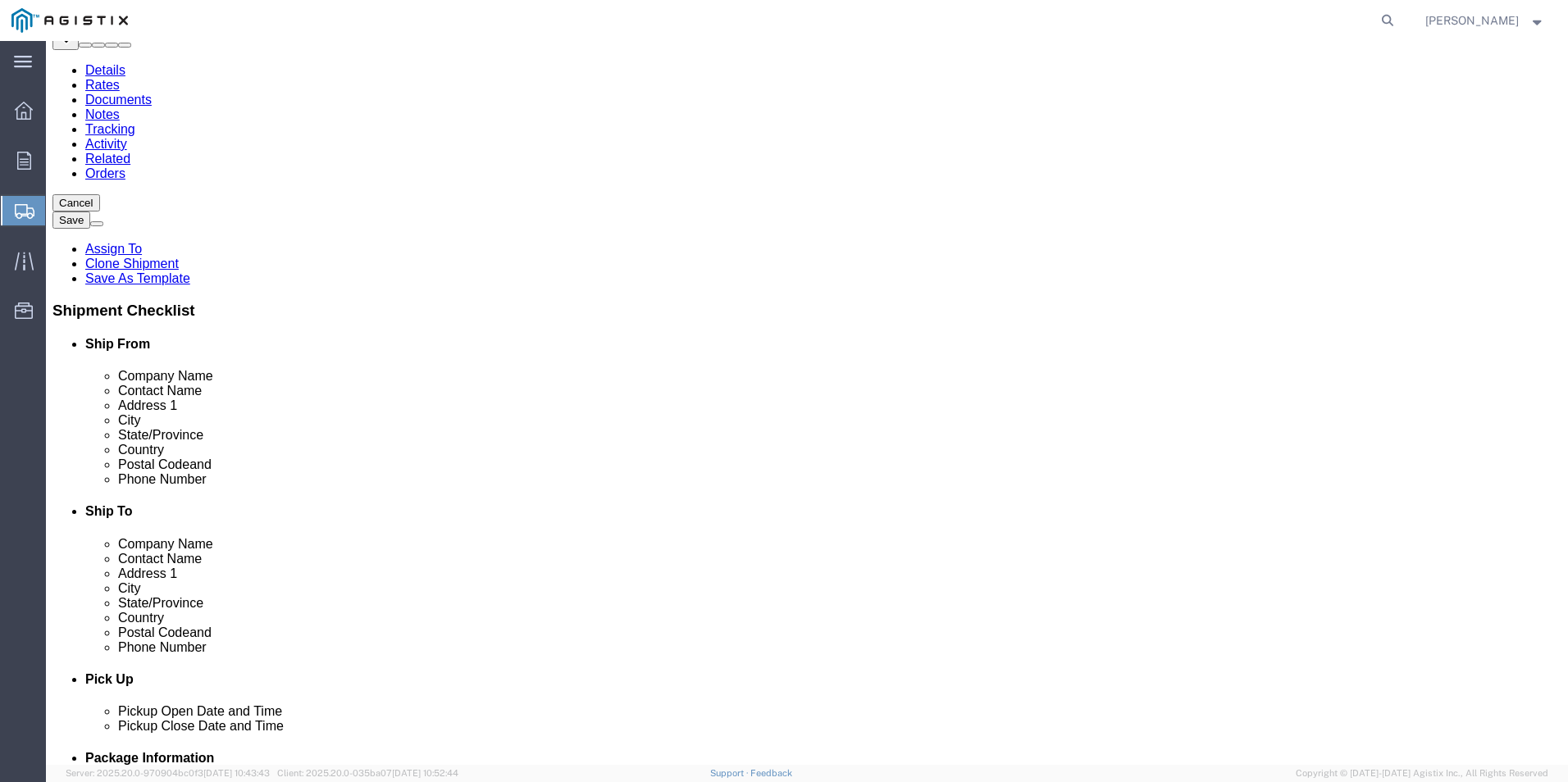
scroll to position [80, 0]
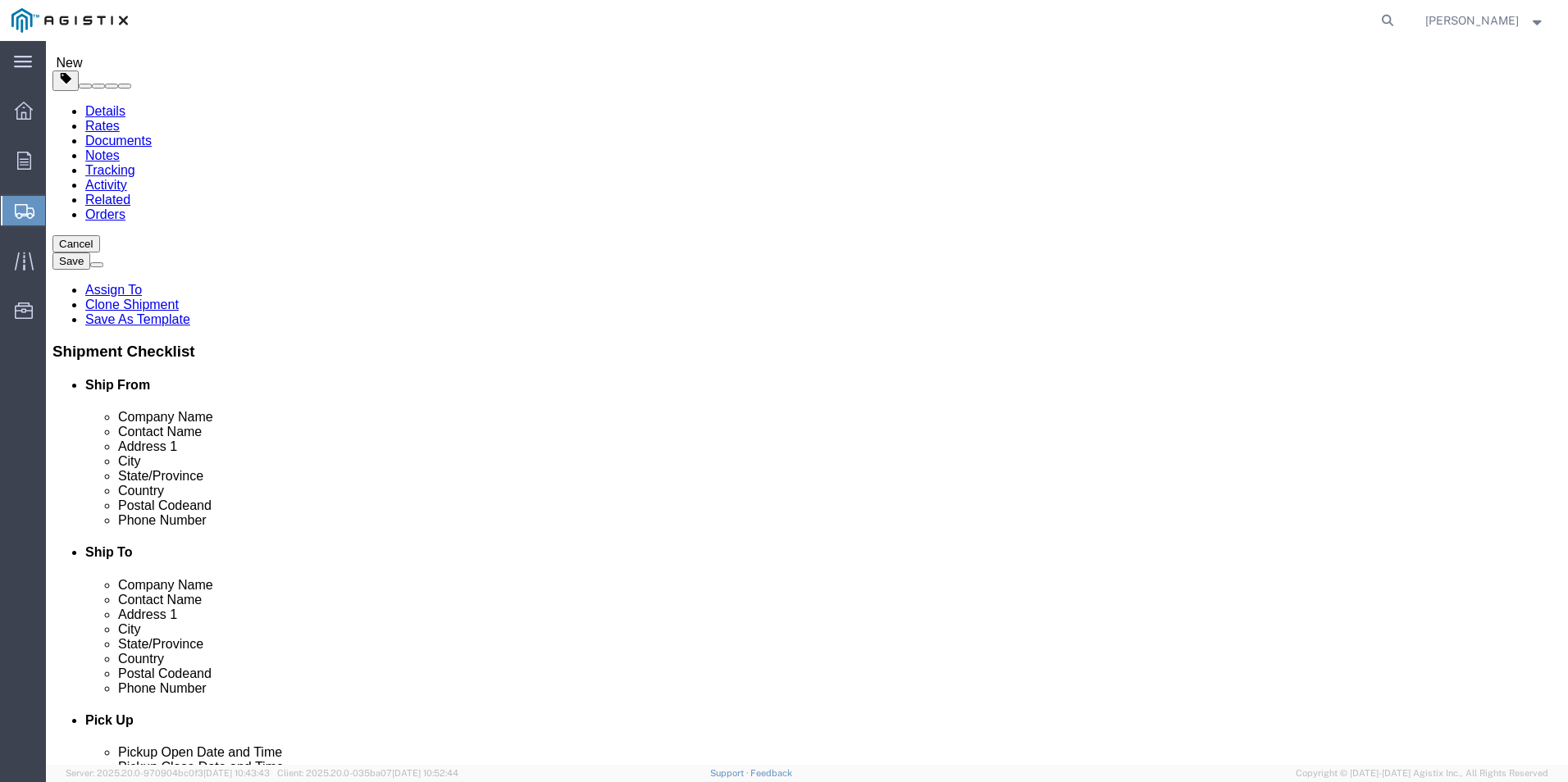
drag, startPoint x: 330, startPoint y: 425, endPoint x: 265, endPoint y: 423, distance: 65.0
click input "100 DISYRIBUTION CIRCLE"
type input "100 DISTRIBUTION CIRCLE"
click button "Rate Shipment"
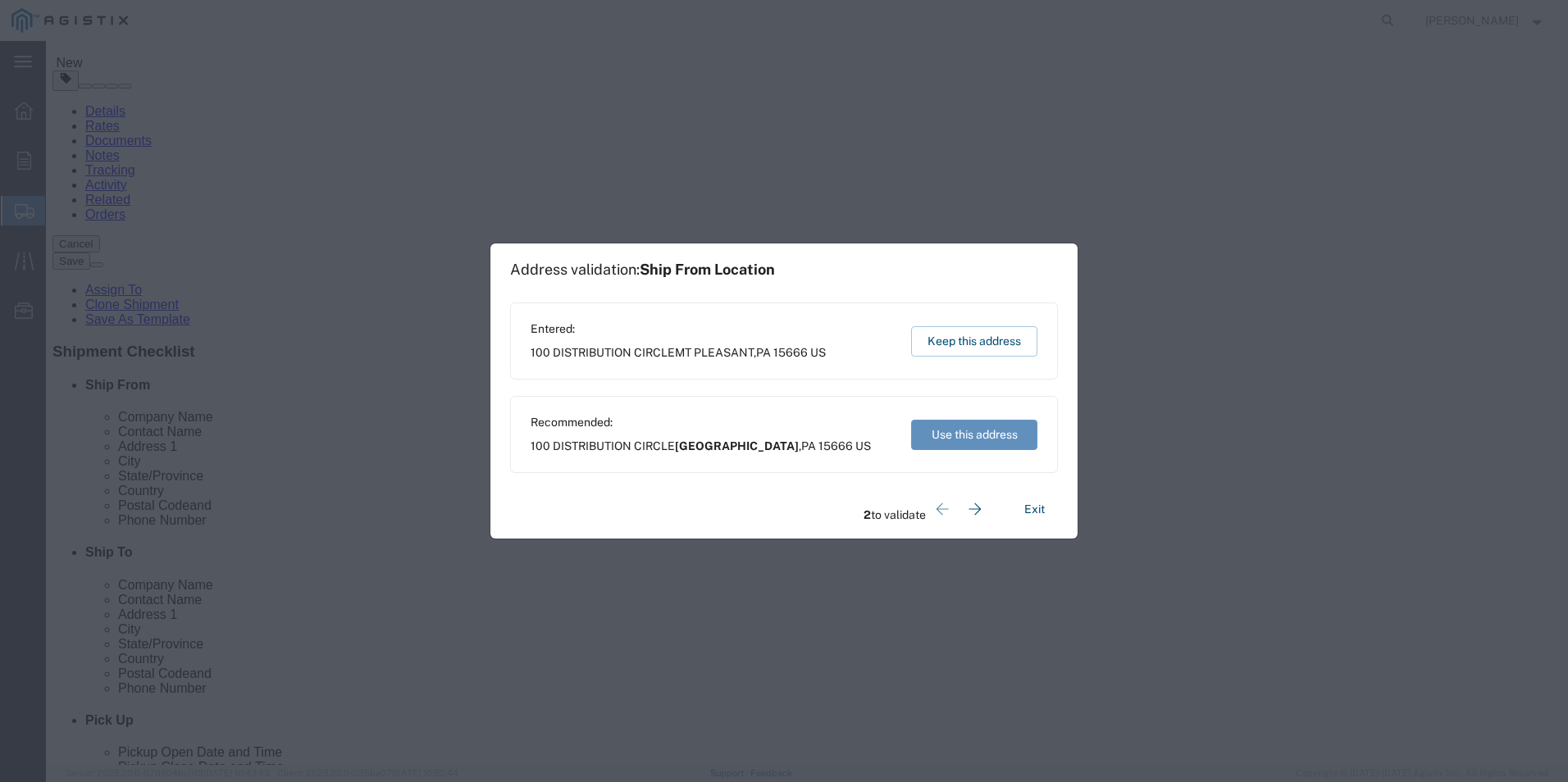
click at [931, 429] on button "Use this address" at bounding box center [975, 435] width 126 height 30
click at [981, 430] on button "Use this address" at bounding box center [975, 435] width 126 height 30
type input "[GEOGRAPHIC_DATA]"
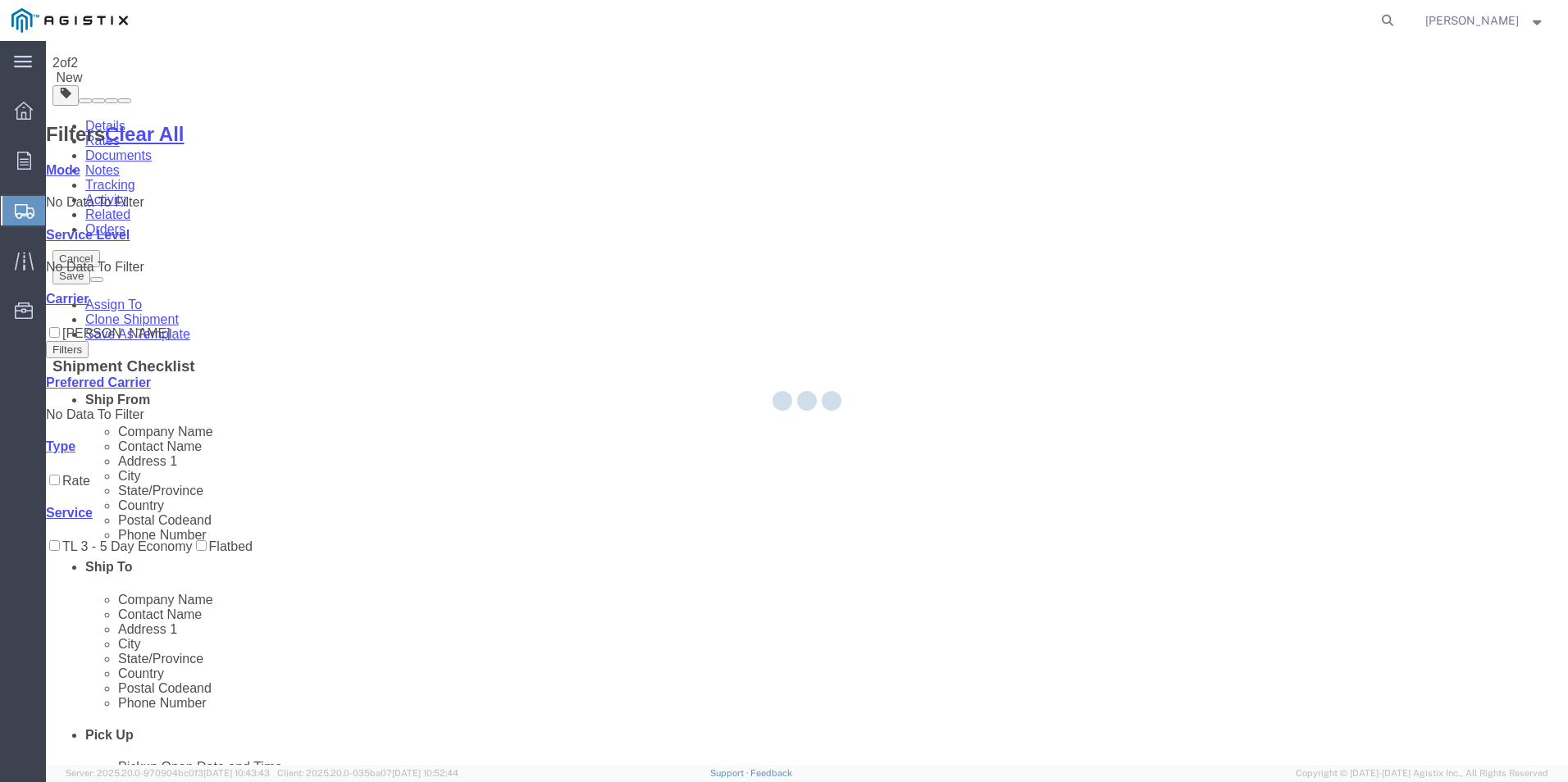
scroll to position [0, 0]
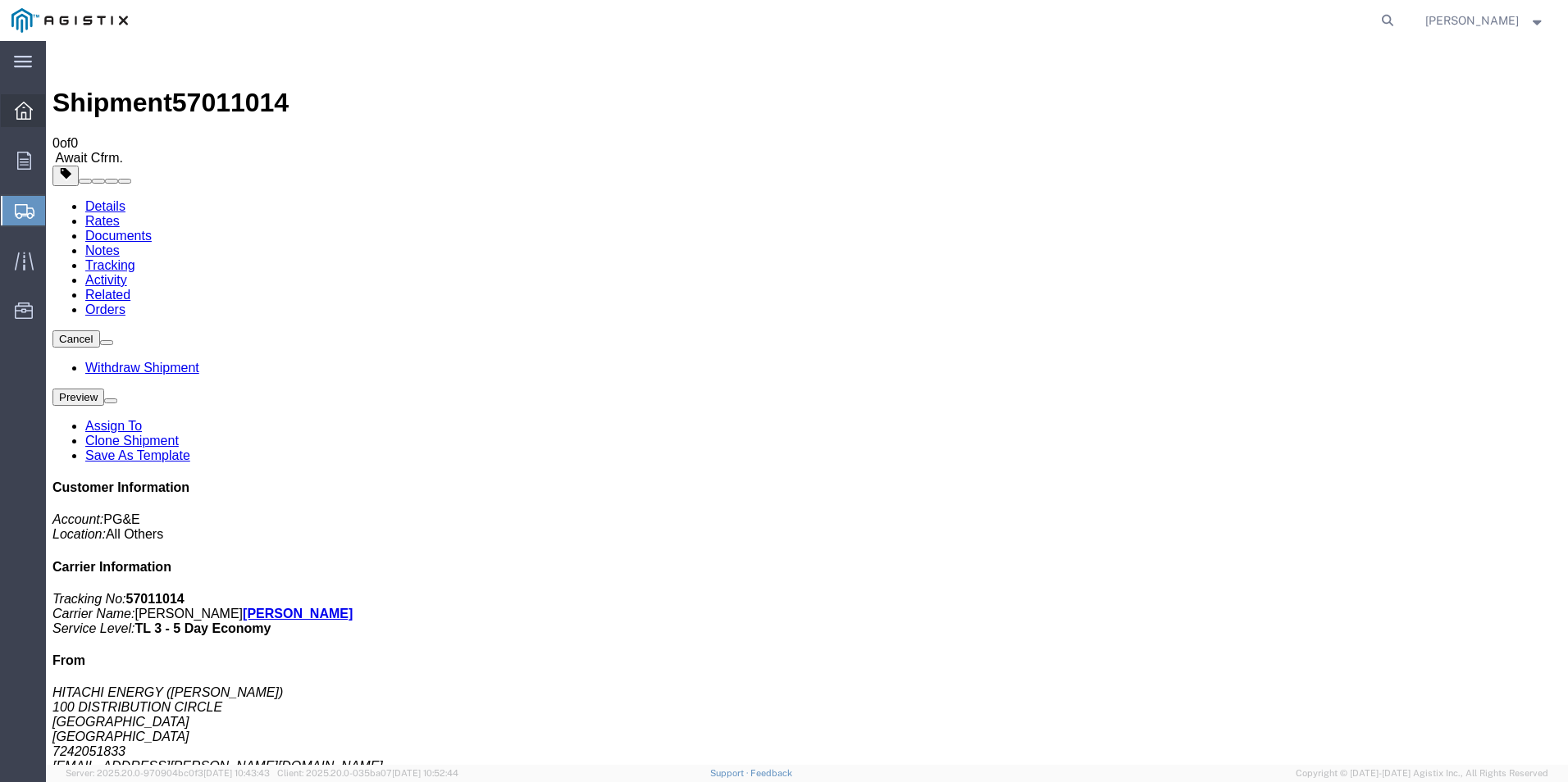
click at [28, 115] on icon at bounding box center [24, 110] width 18 height 18
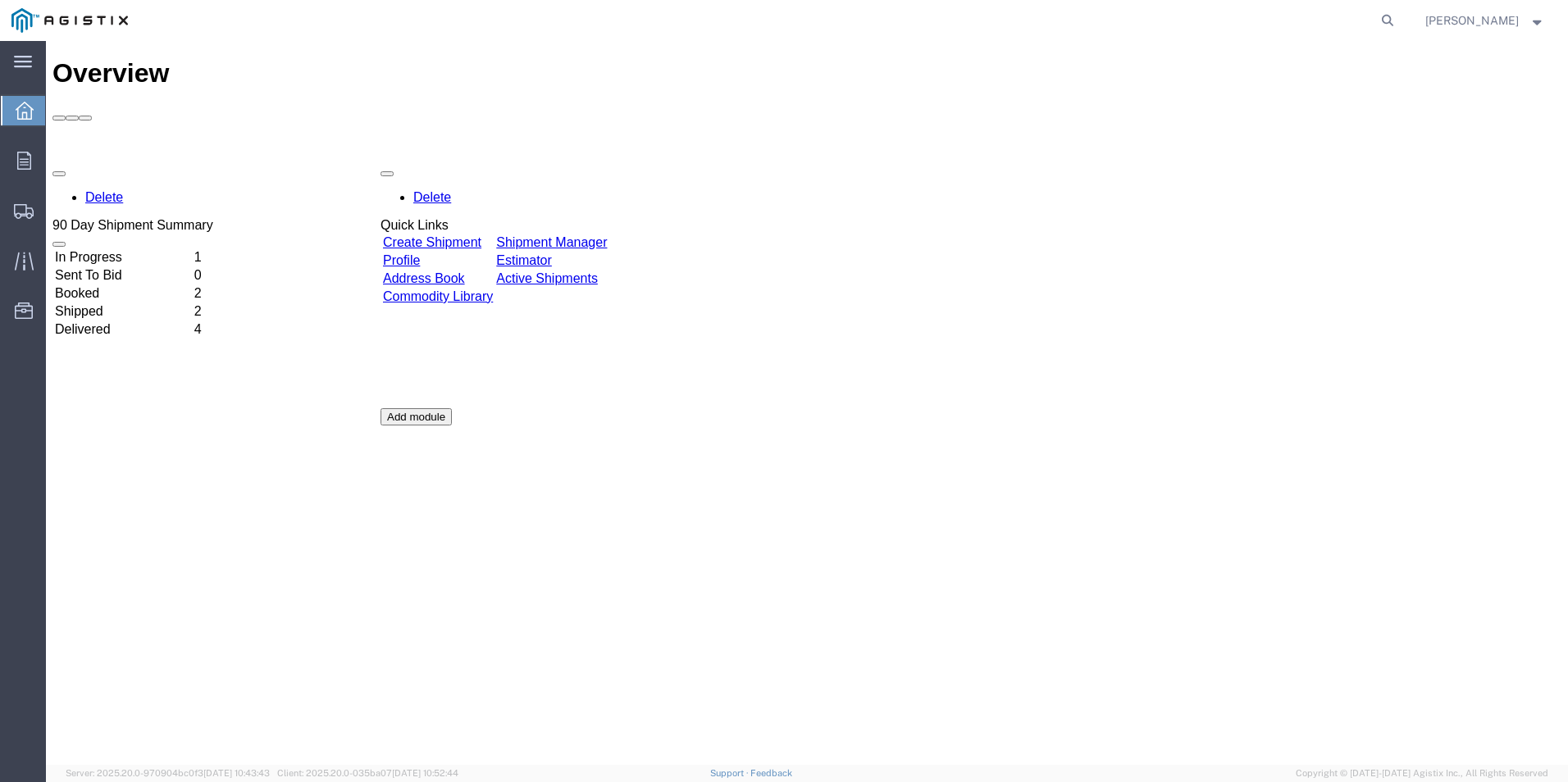
click at [451, 235] on link "Create Shipment" at bounding box center [432, 241] width 98 height 14
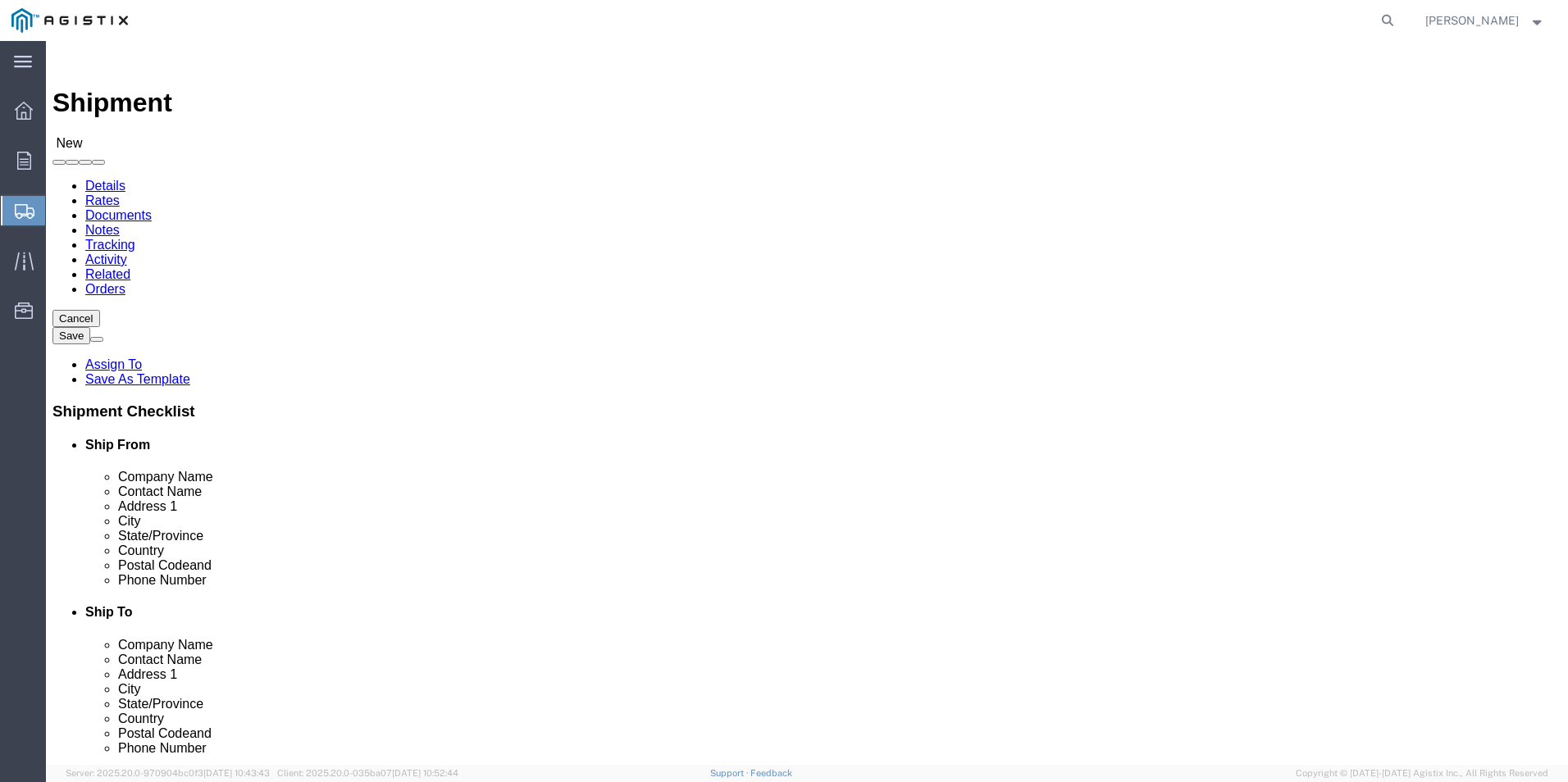
click select "Select Hitachi Energy PG&E"
select select "111616"
click select "Select Hitachi Energy PG&E"
select select
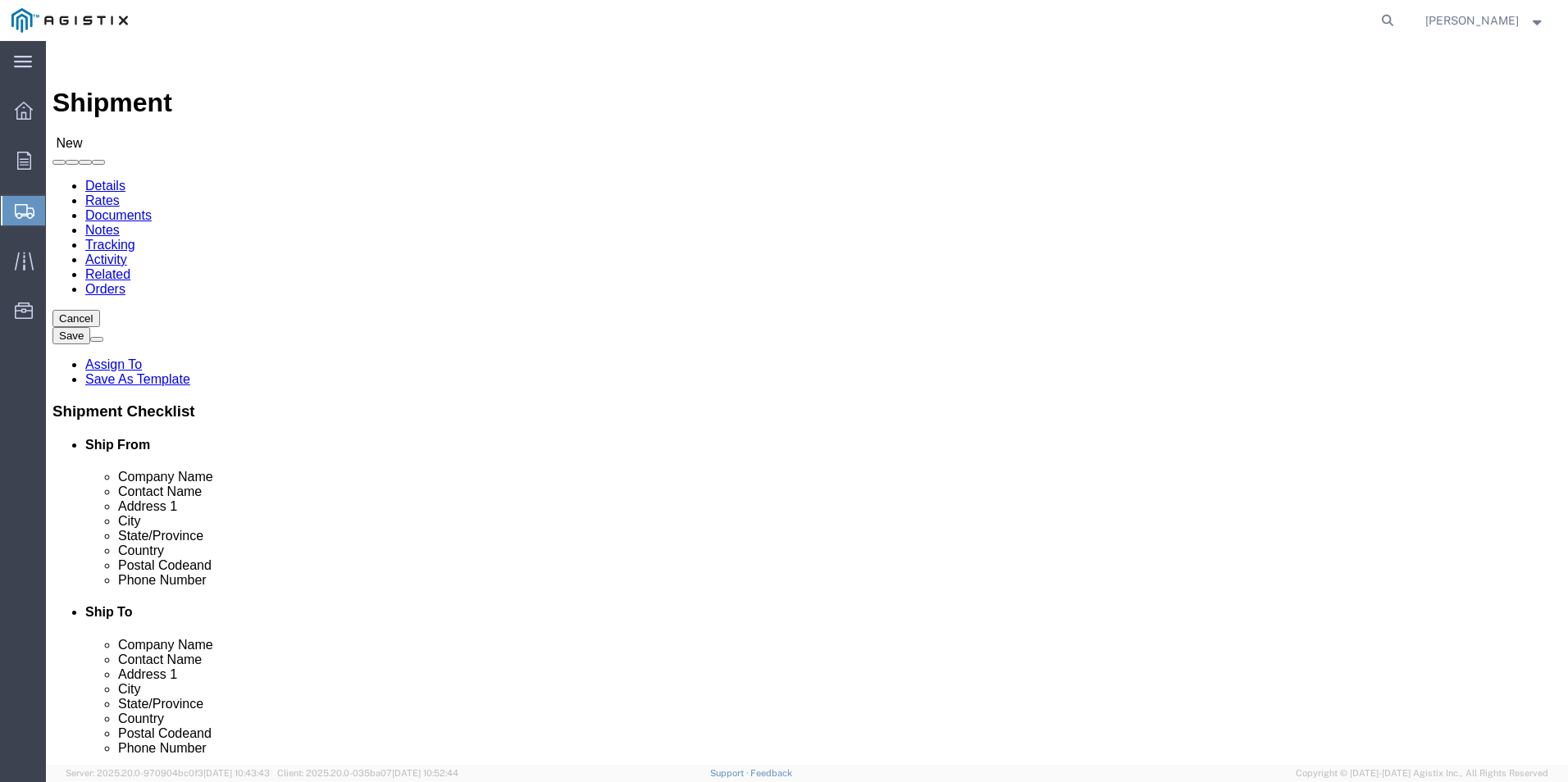
click select "Select Hitachi Energy PG&E"
select select "9596"
click select "Select Hitachi Energy PG&E"
select select "PURCHORD"
select select
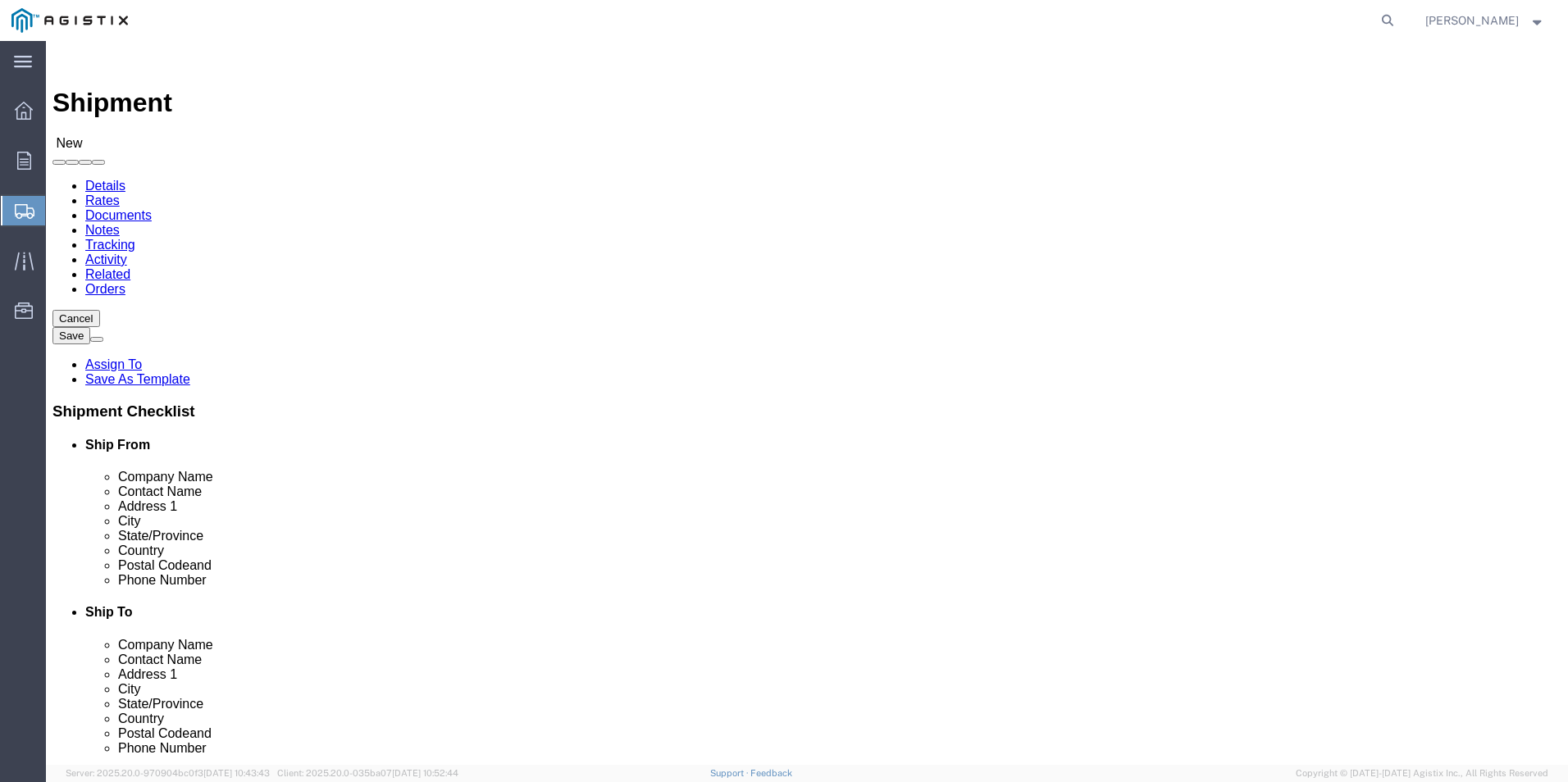
select select
click select "Select All Others [GEOGRAPHIC_DATA] [GEOGRAPHIC_DATA] [GEOGRAPHIC_DATA] [GEOGRA…"
select select "23082"
click select "Select All Others [GEOGRAPHIC_DATA] [GEOGRAPHIC_DATA] [GEOGRAPHIC_DATA] [GEOGRA…"
click input "text"
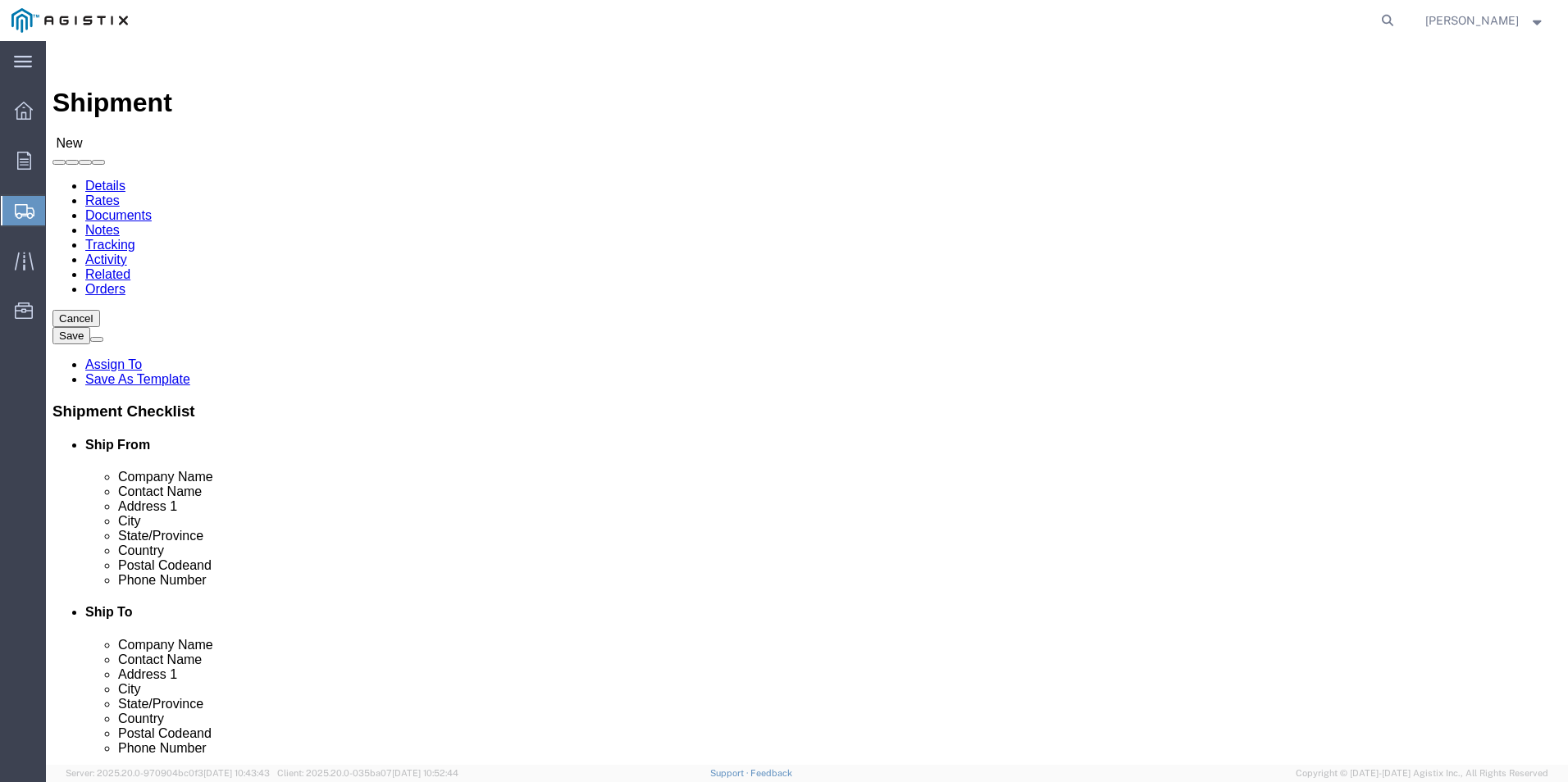
type input "HITACHI ENERGY"
click div "Address 1"
click input "text"
type input "[PERSON_NAME]"
click input "text"
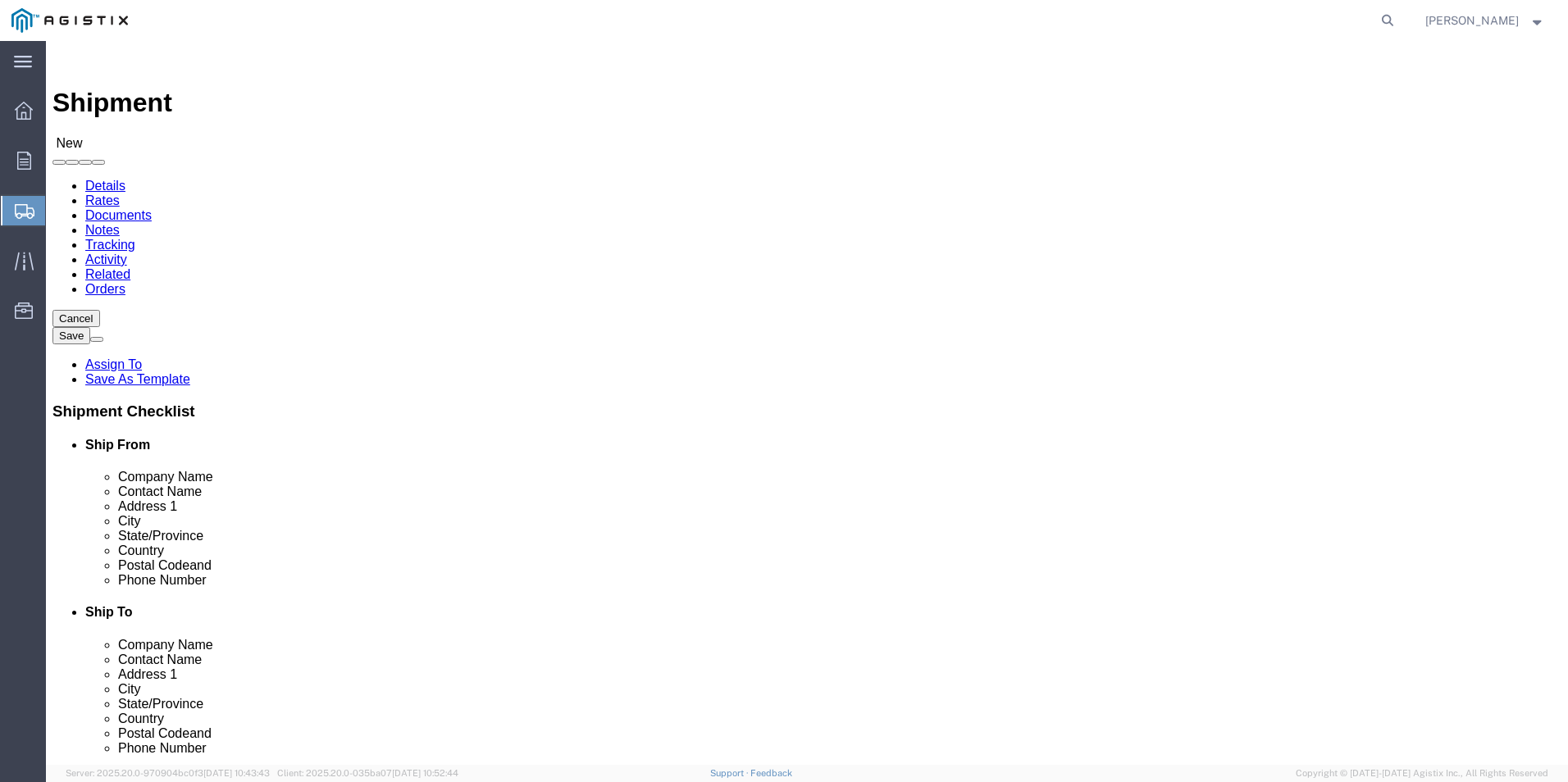
type input "100 DISTRIBUTION CIRCLE"
select select
click input "text"
type input "S"
type input "MT PLEASANT"
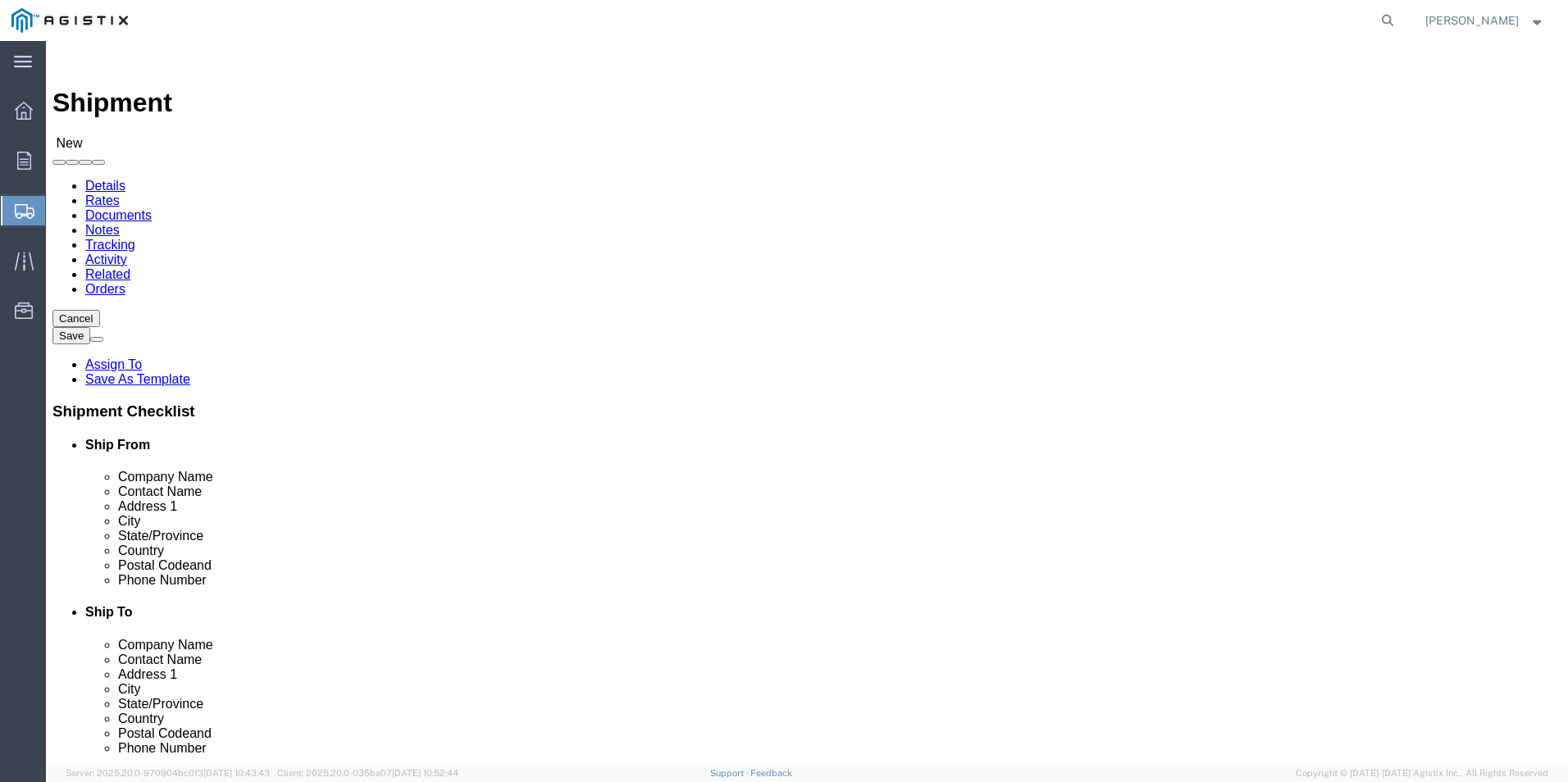
select select
type input "P"
select select
select select "PA"
click input "text"
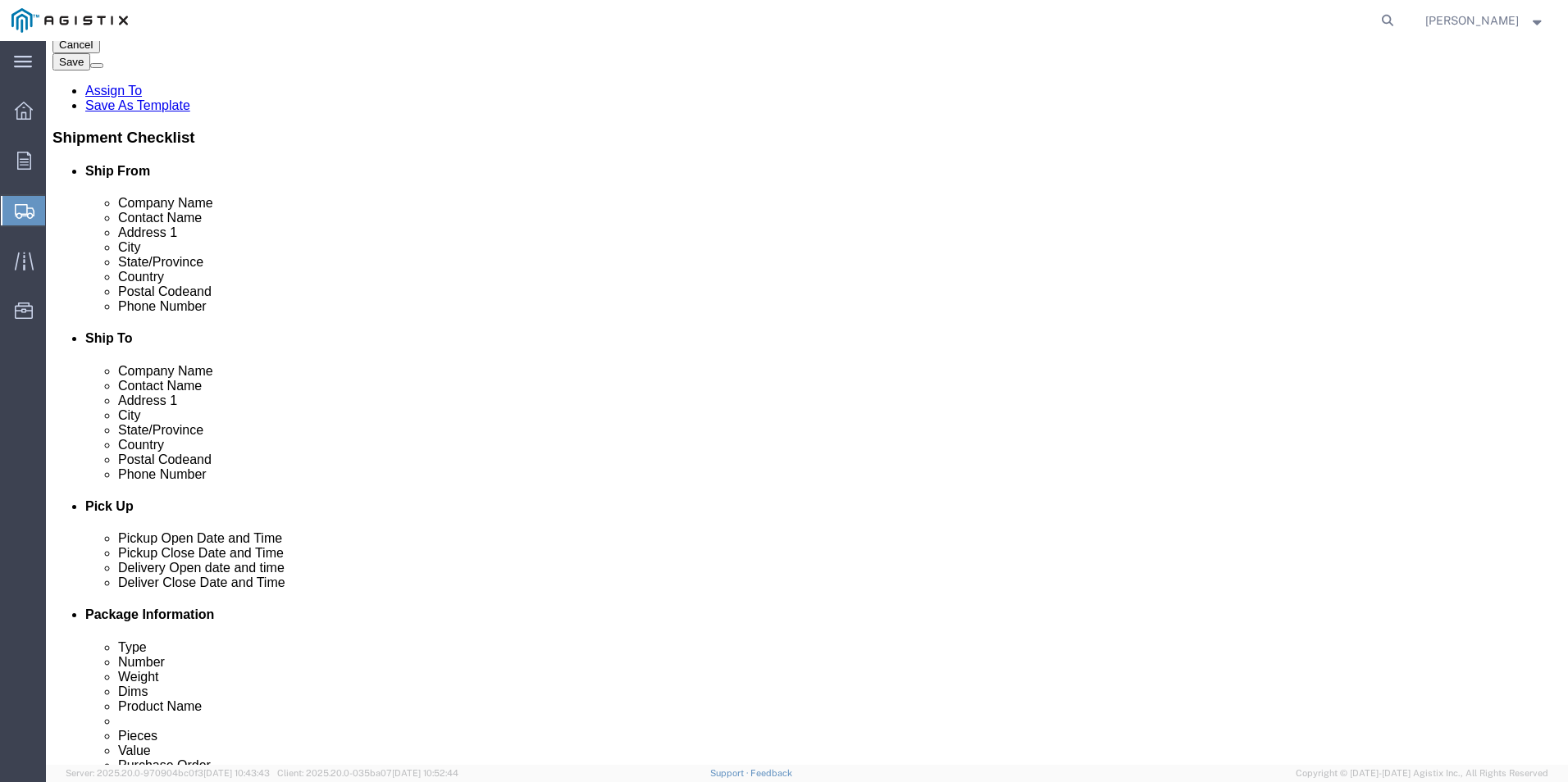
scroll to position [328, 0]
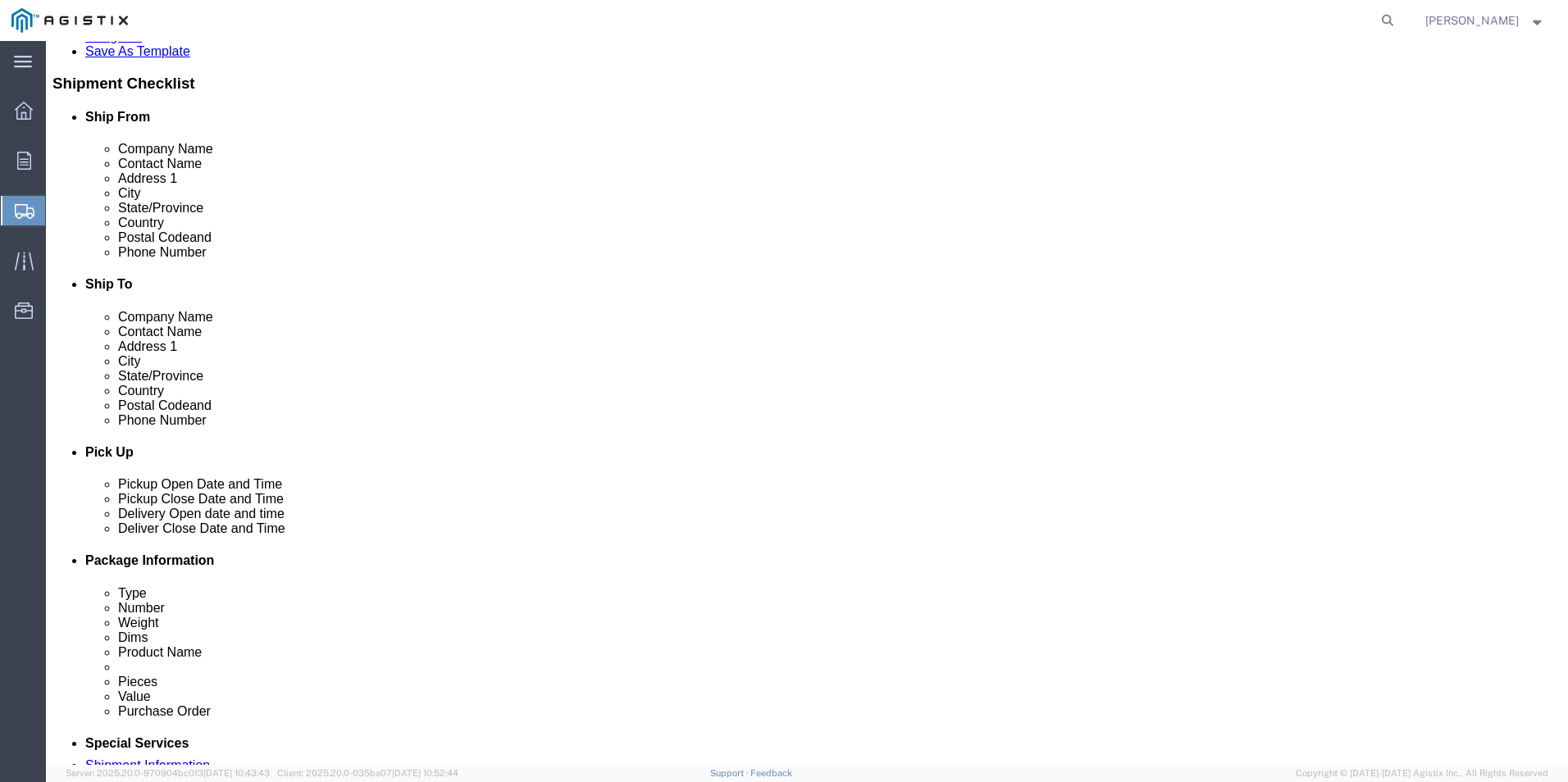
type input "15666"
select select
click input "text"
type input "G"
type input "g"
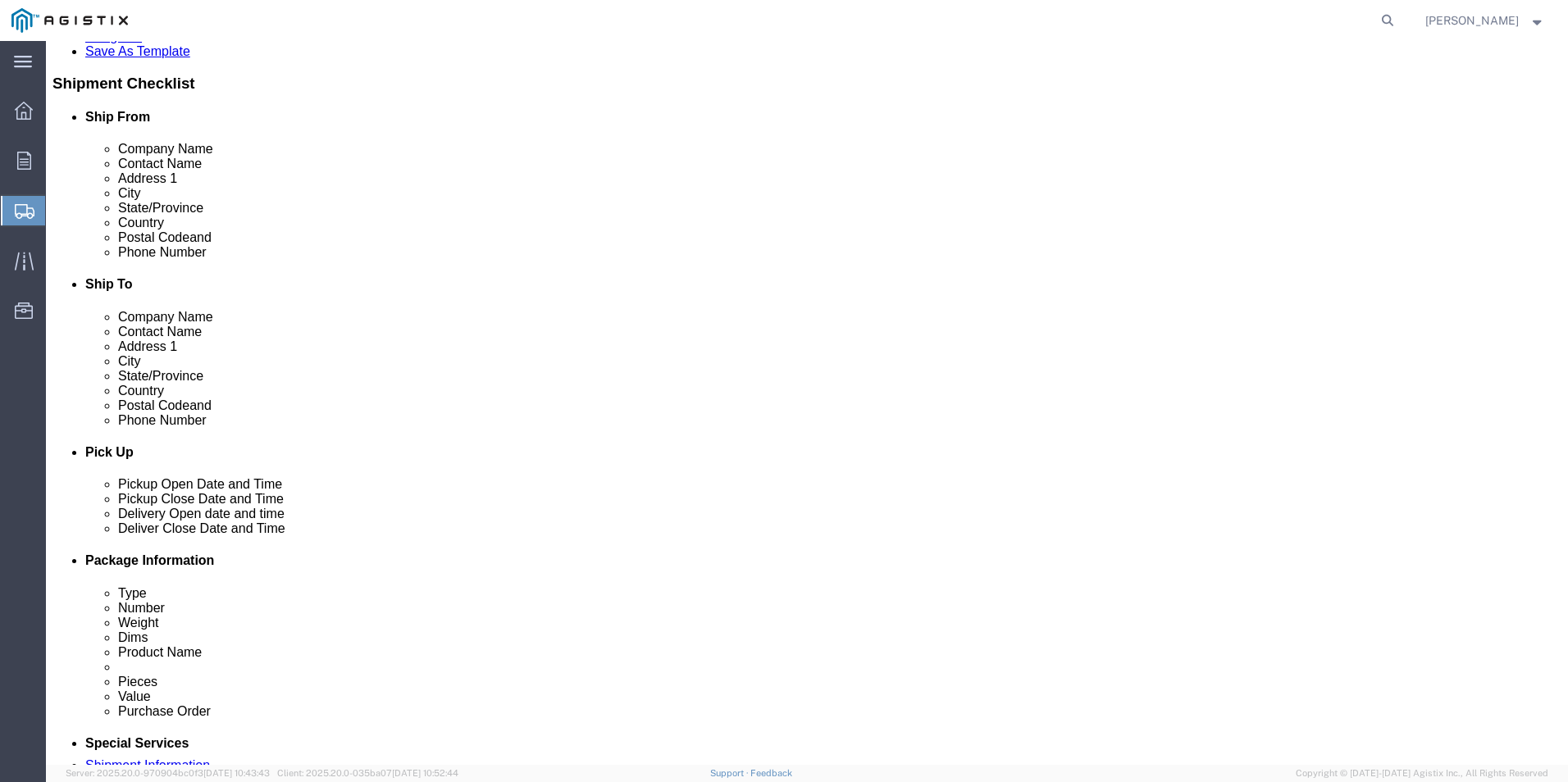
type input "7242051833"
click input "text"
type input "[EMAIL_ADDRESS][PERSON_NAME][DOMAIN_NAME]"
checkbox input "true"
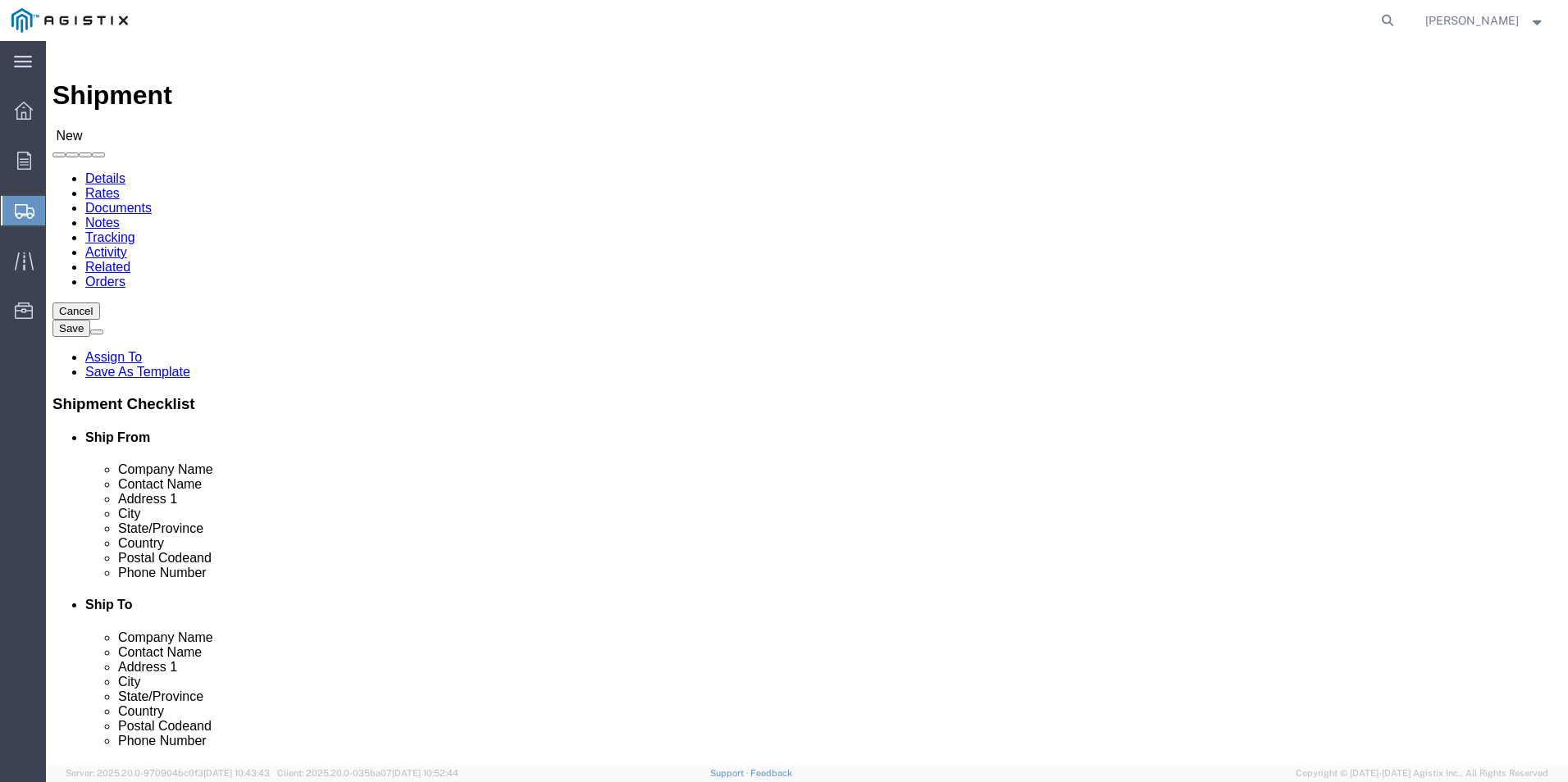
scroll to position [0, 0]
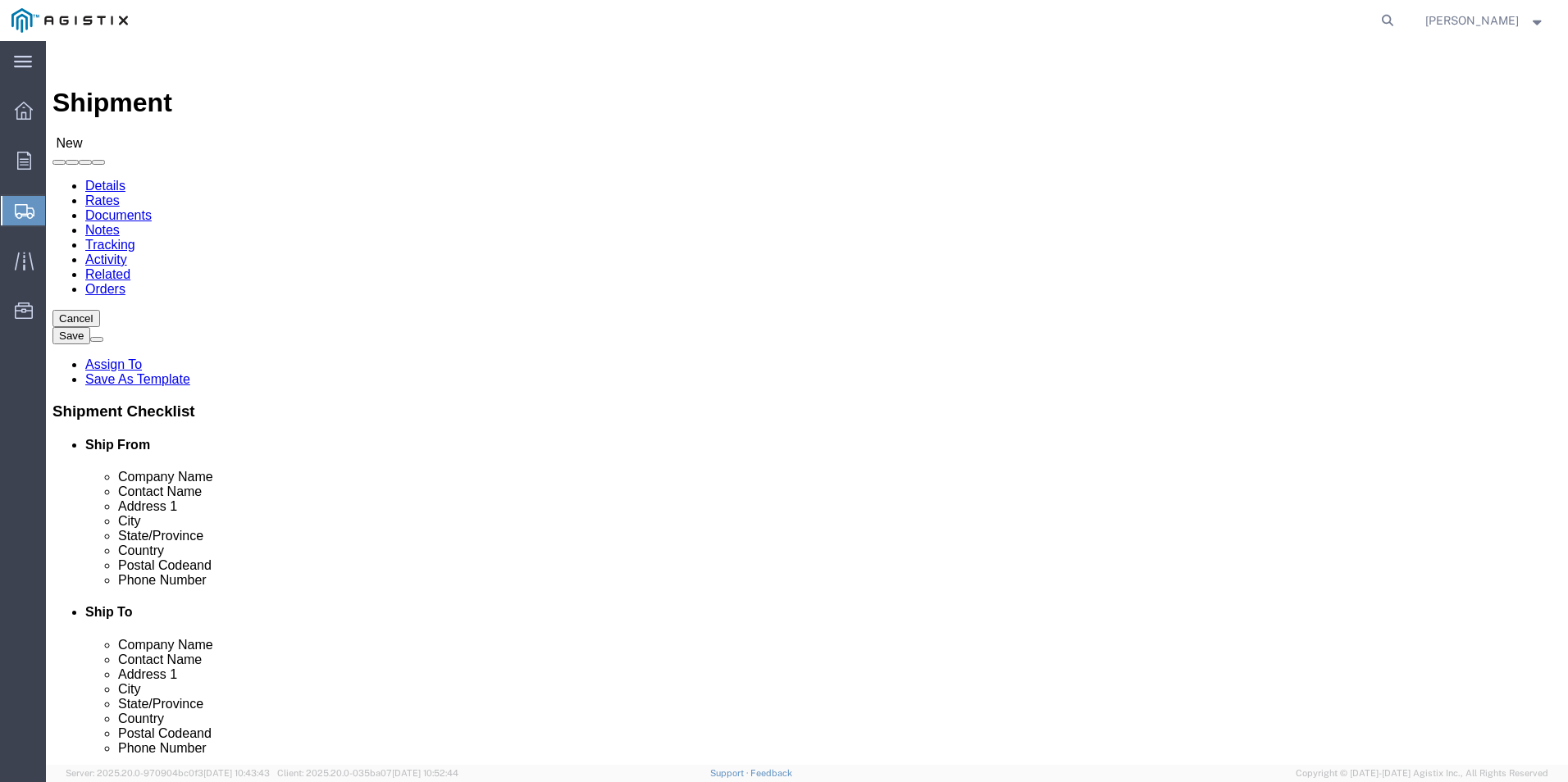
click input "text"
type input "p"
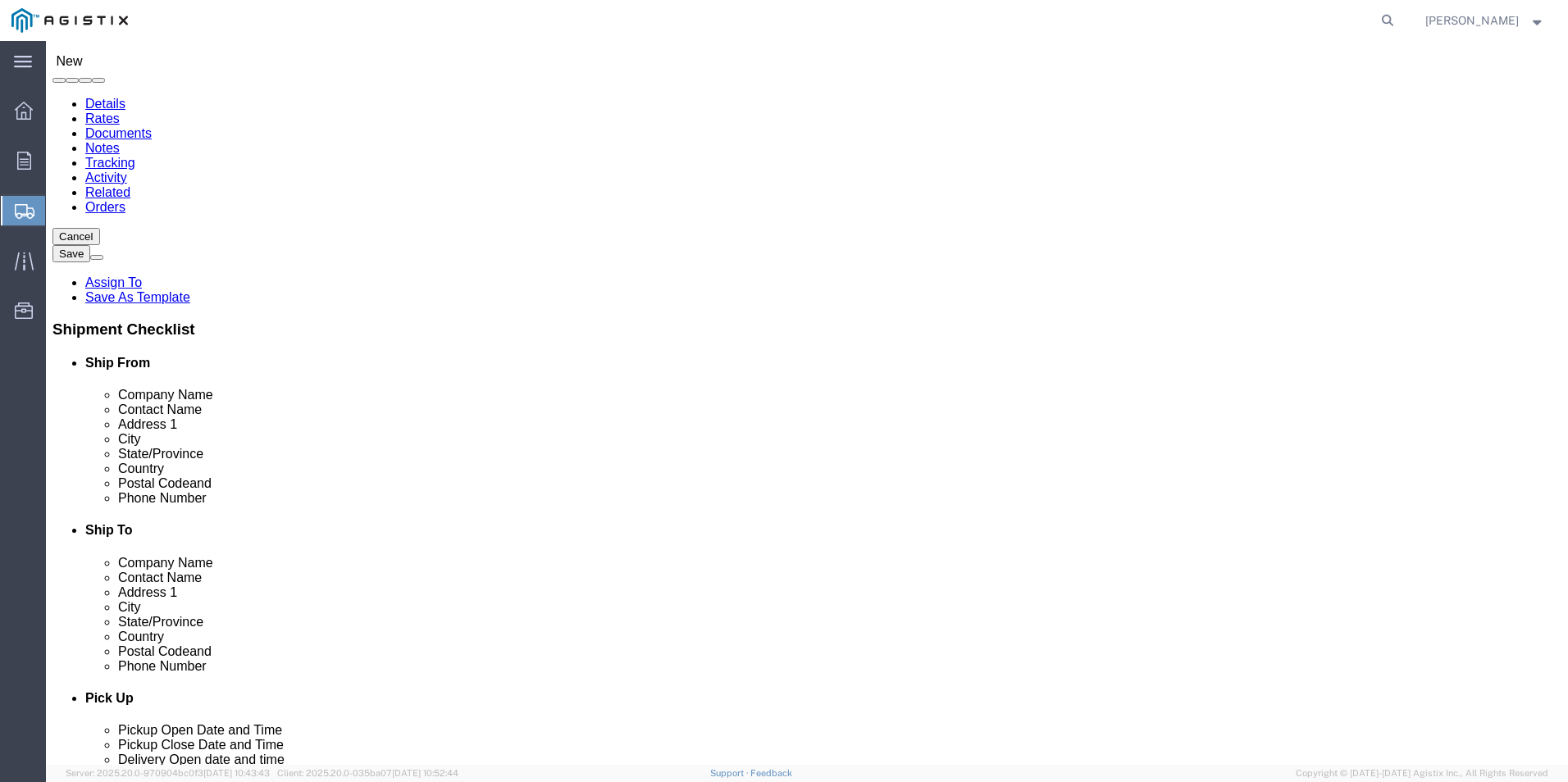
type input "PG&E- FREMONT"
click div "Location My Profile Location (OBSOLETE) [PERSON_NAME] SC - GC TRAILER (OBSOLETE…"
click input "text"
type input "RECEIVING"
click label "Address 1"
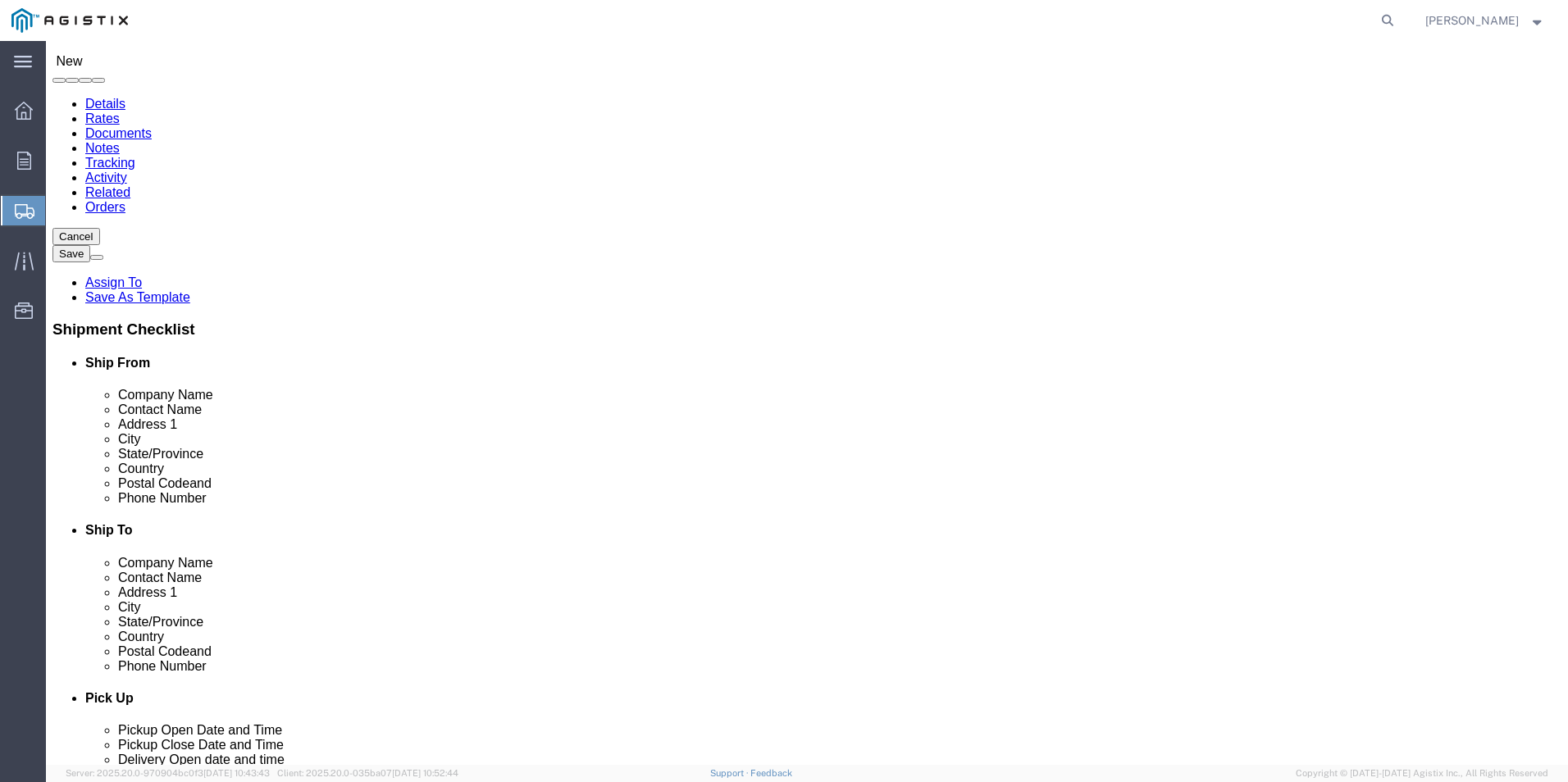
click input "text"
type input "[STREET_ADDRESS][PERSON_NAME]"
select select
click input "text"
type input "FREMONT"
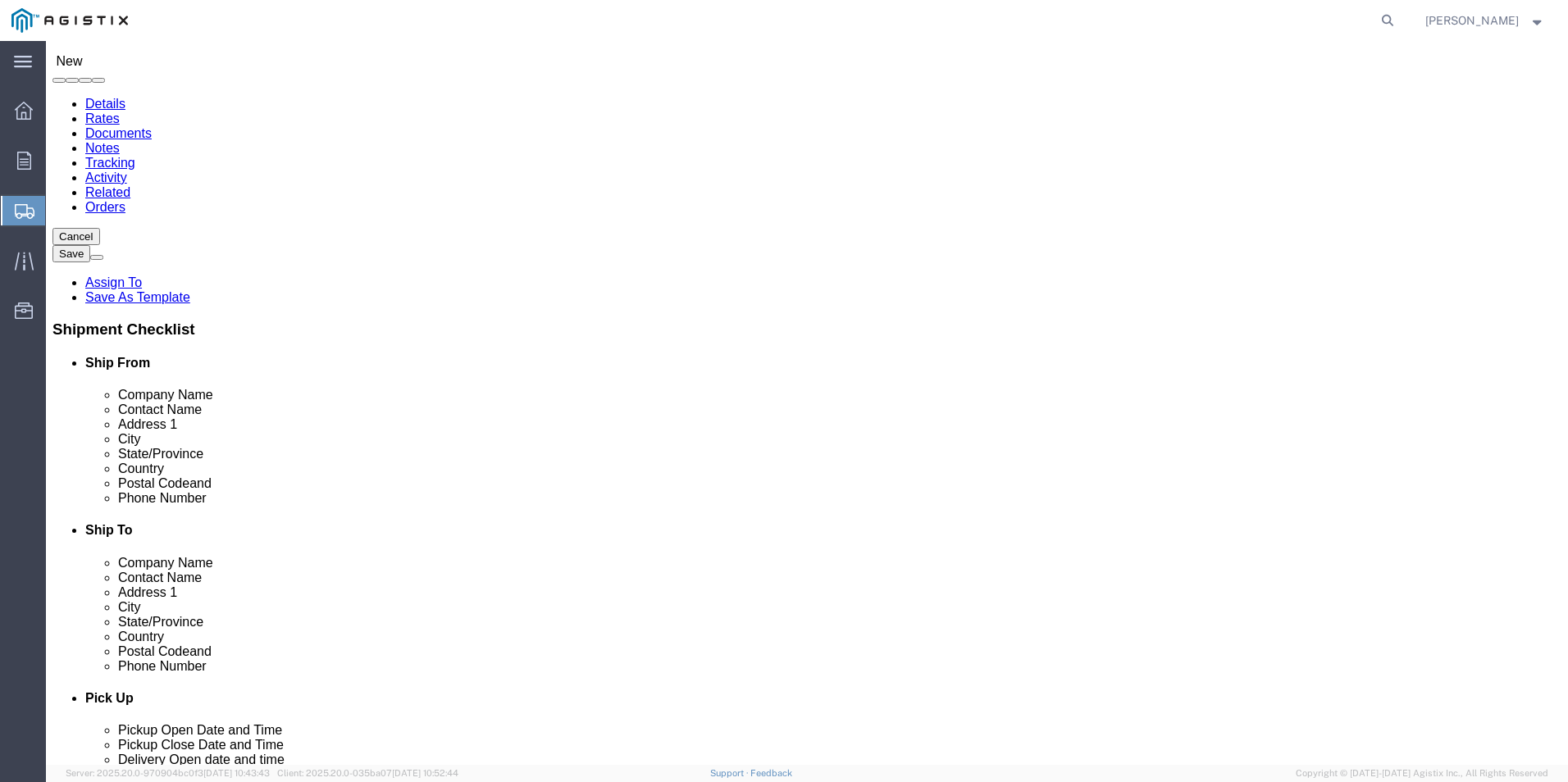
select select
click div "Location My Profile Location (OBSOLETE) [PERSON_NAME] SC - GC TRAILER (OBSOLETE…"
type input "CA"
select select
select select "CA"
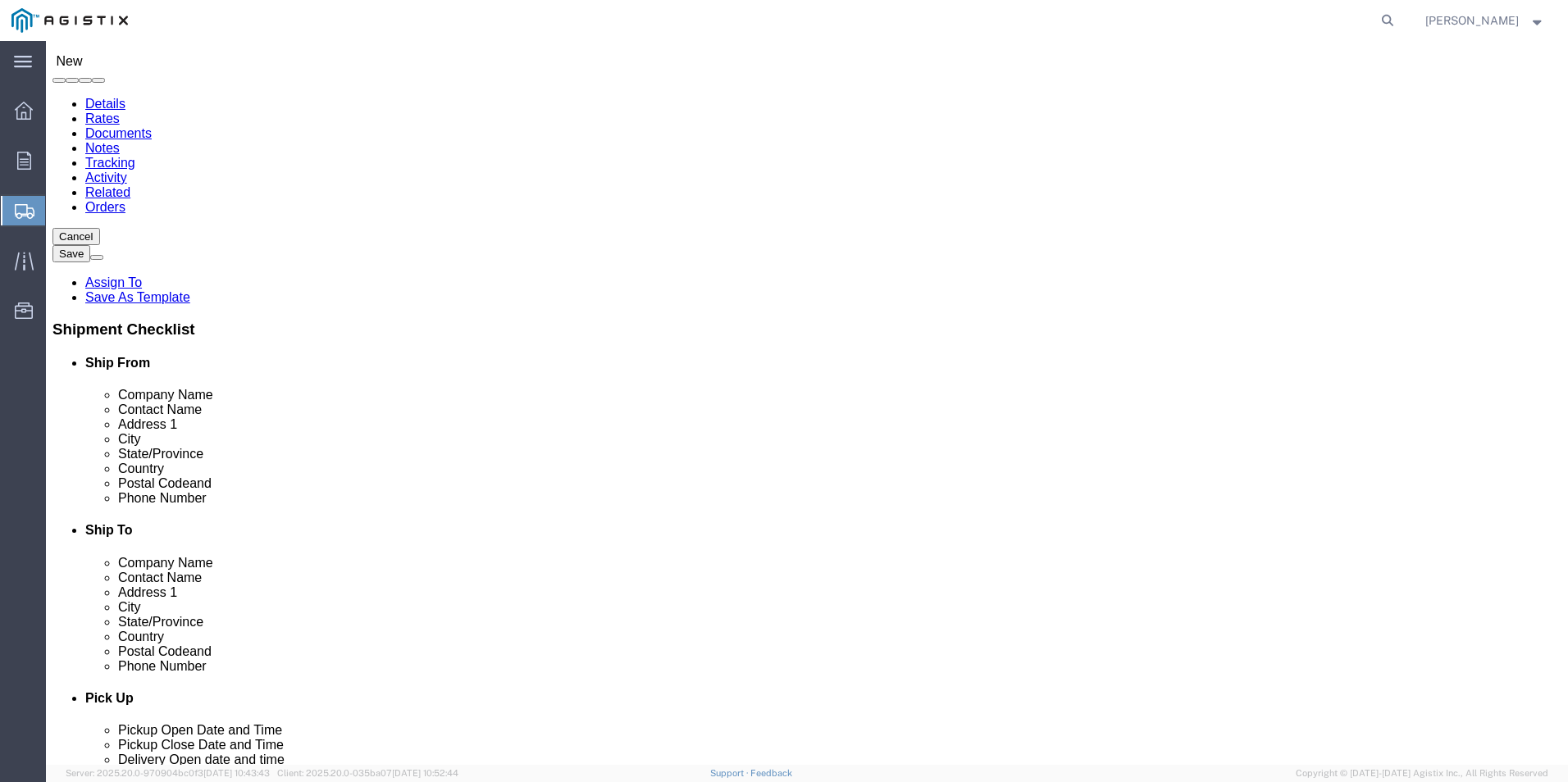
click input "Postal Code"
type input "94538"
select select
click input "text"
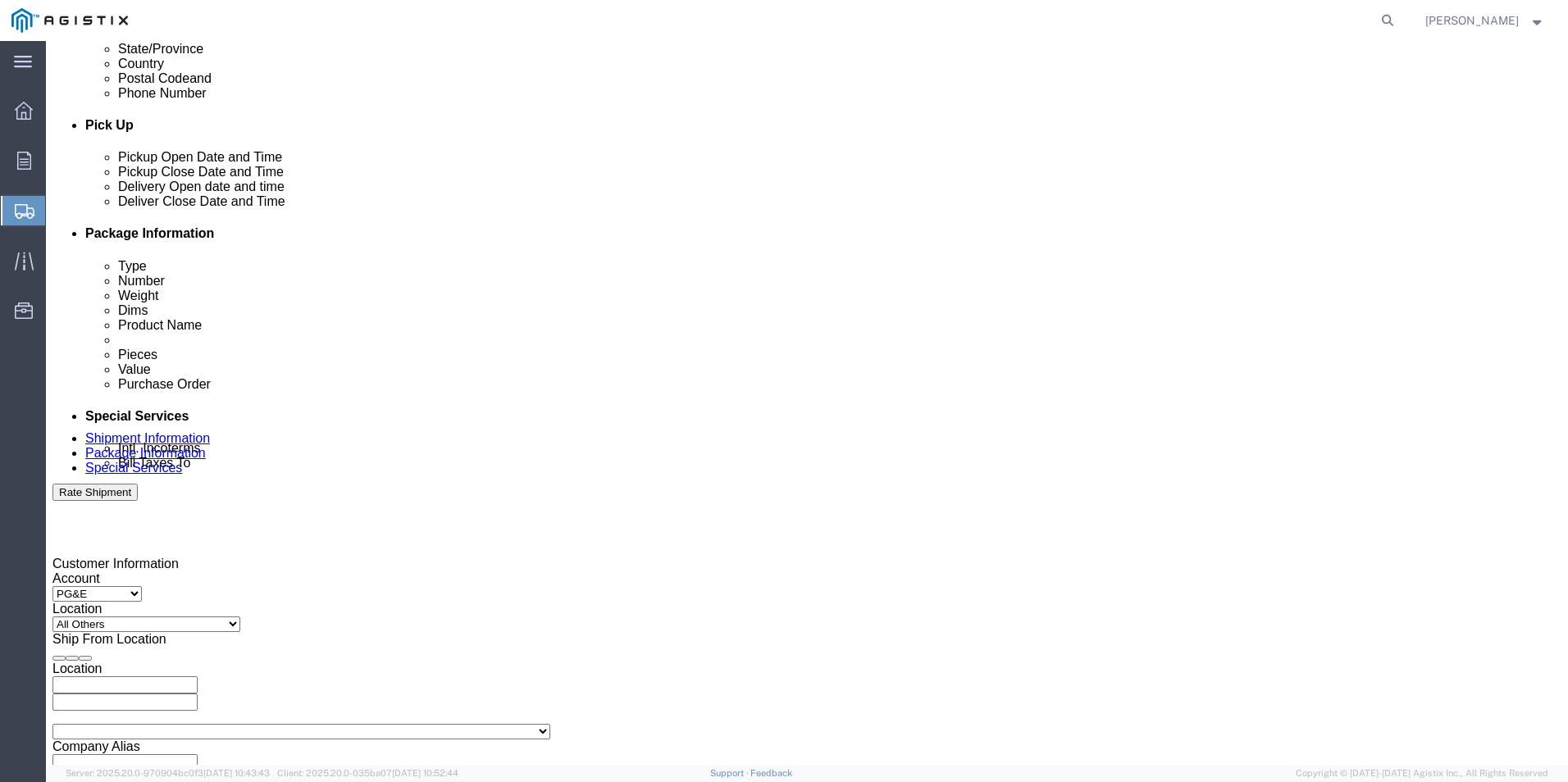
scroll to position [656, 0]
type input "5107702025"
click div "[DATE] 3:00 PM"
drag, startPoint x: 150, startPoint y: 627, endPoint x: 71, endPoint y: 627, distance: 79.0
click div "Open Time 3:00 PM [DATE] 3:00 PM - [DATE] 3:00 PM Cancel Apply"
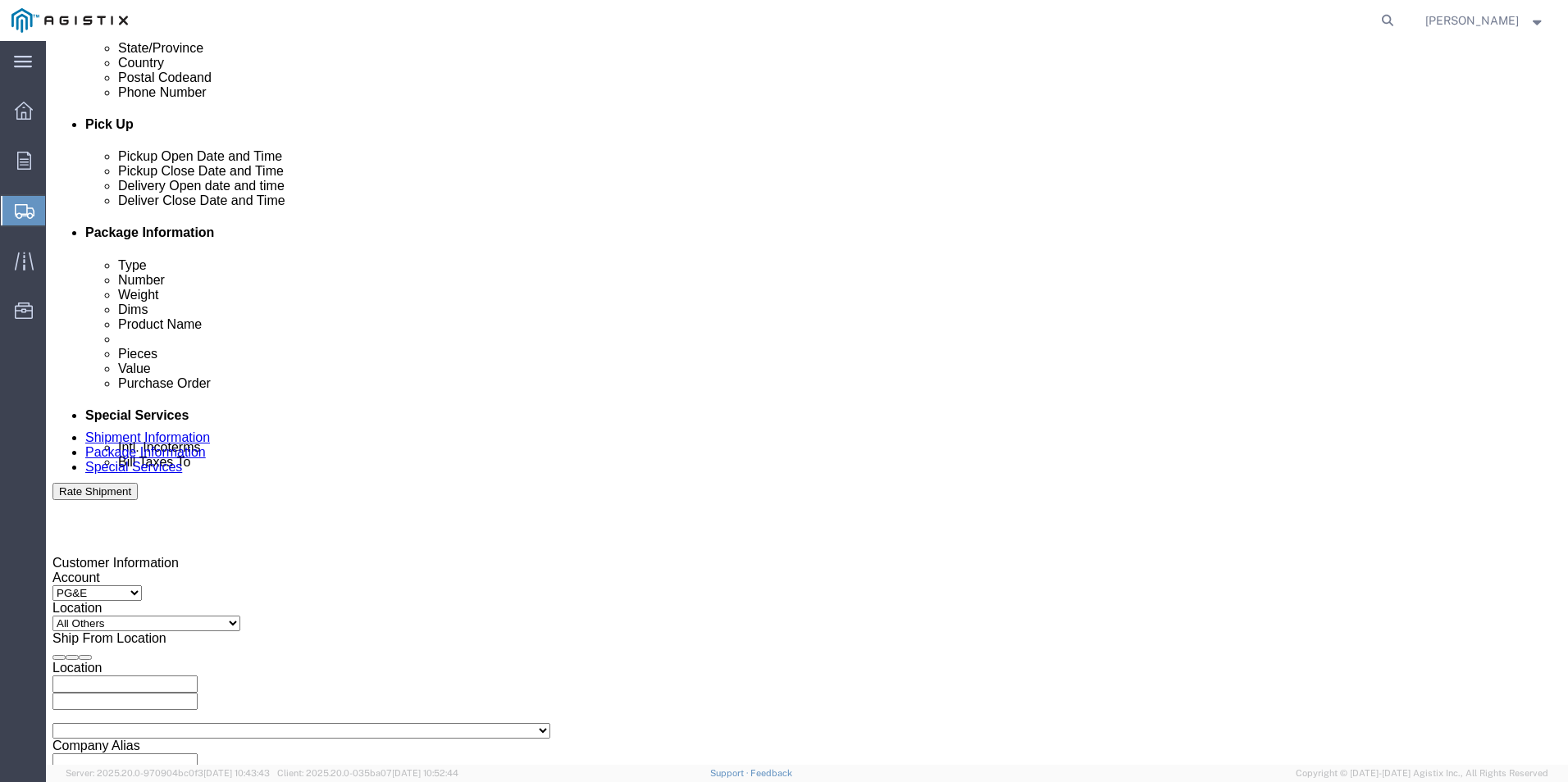
drag, startPoint x: 154, startPoint y: 626, endPoint x: 76, endPoint y: 628, distance: 78.0
click input "3:00 PM"
click input "7:00 PM"
type input "7:00 AM"
click button "Apply"
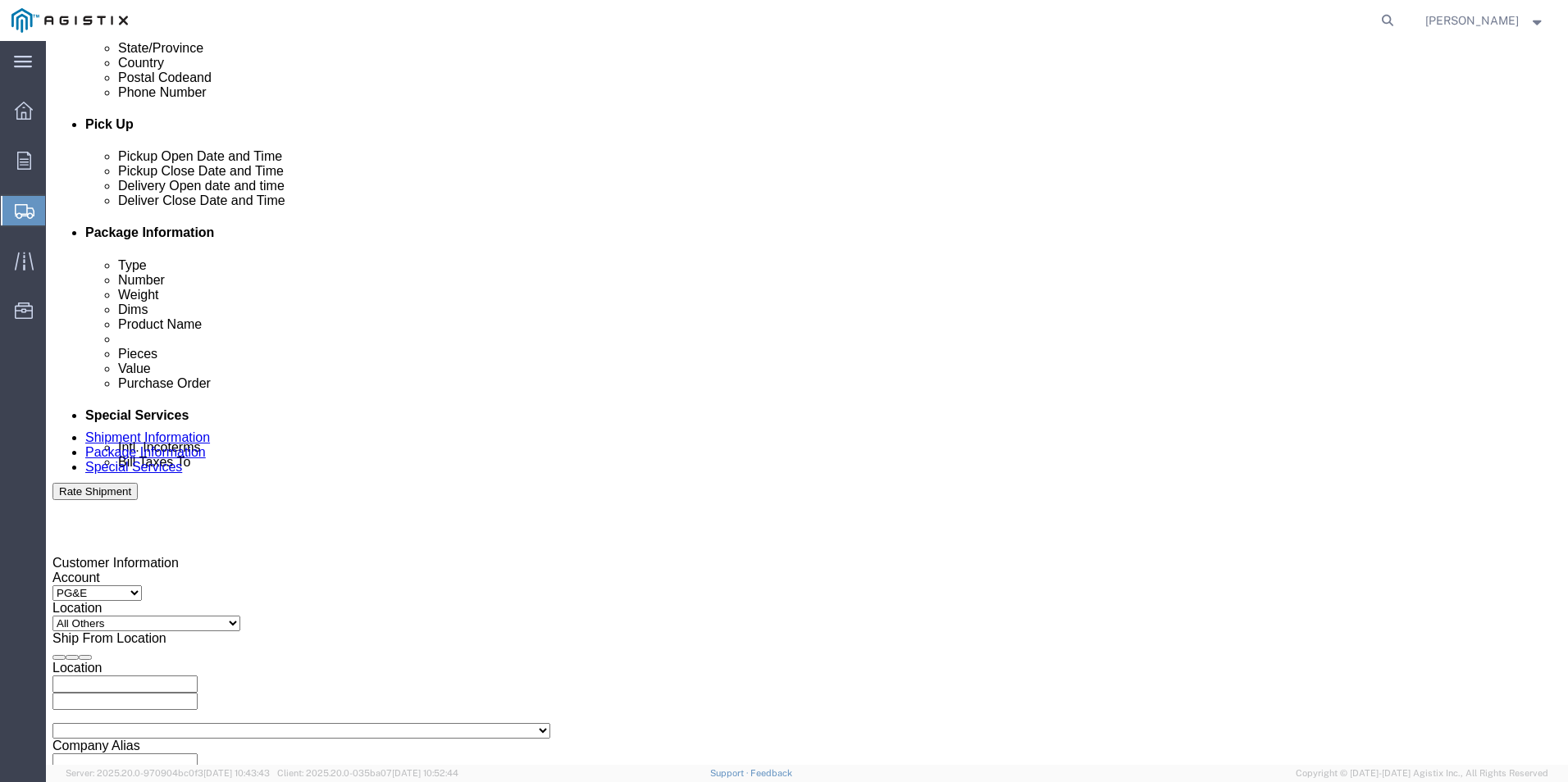
click div "[DATE] 8:00 AM"
drag, startPoint x: 438, startPoint y: 624, endPoint x: 361, endPoint y: 624, distance: 77.0
click input "8:00 AM"
drag, startPoint x: 429, startPoint y: 626, endPoint x: 355, endPoint y: 624, distance: 74.0
click div "8:00 AM"
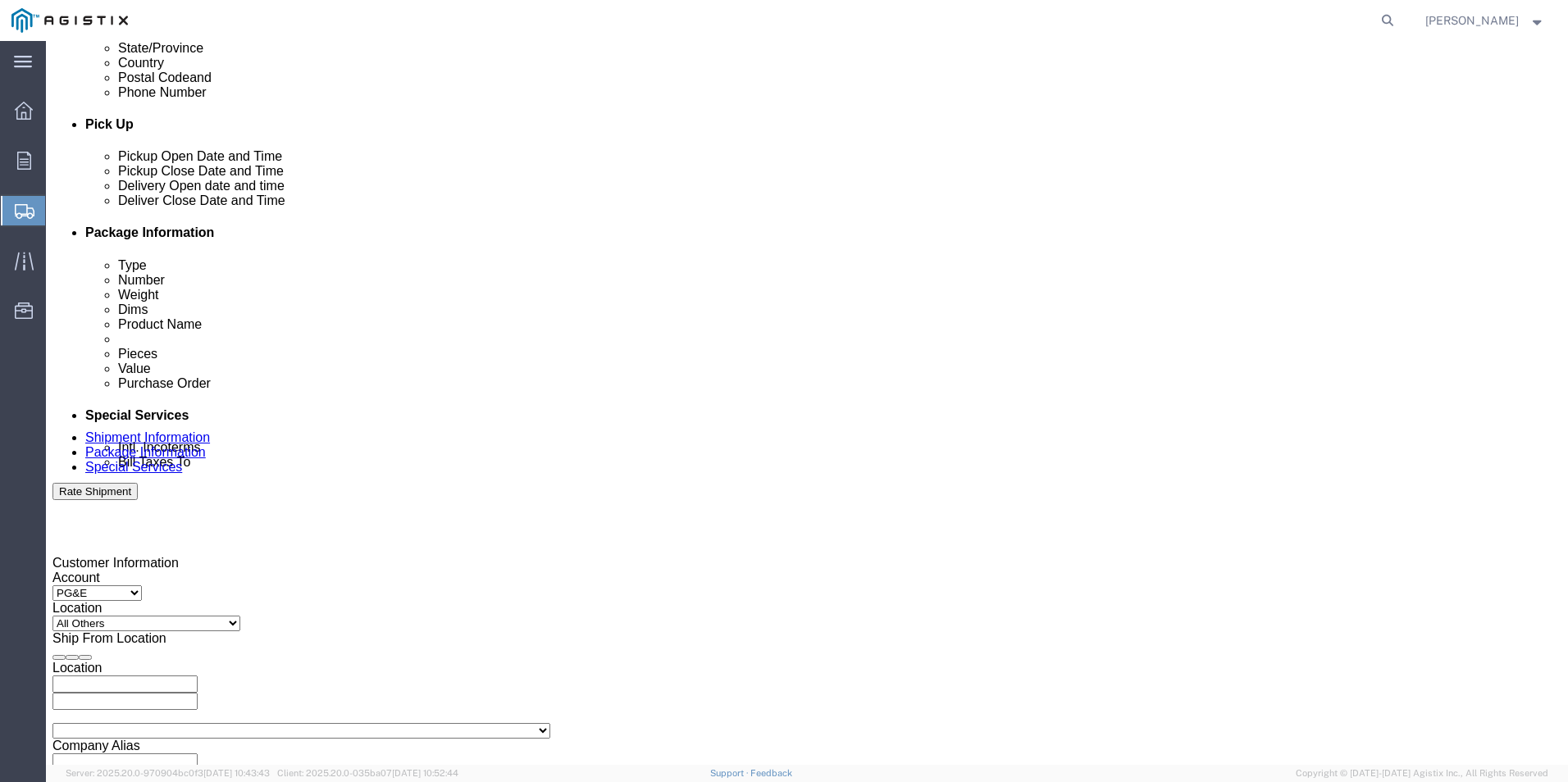
type input "2:30 PM"
click button "Apply"
click select "Select Account Type Activity ID Airline Appointment Number ASN Batch Request # …"
click div
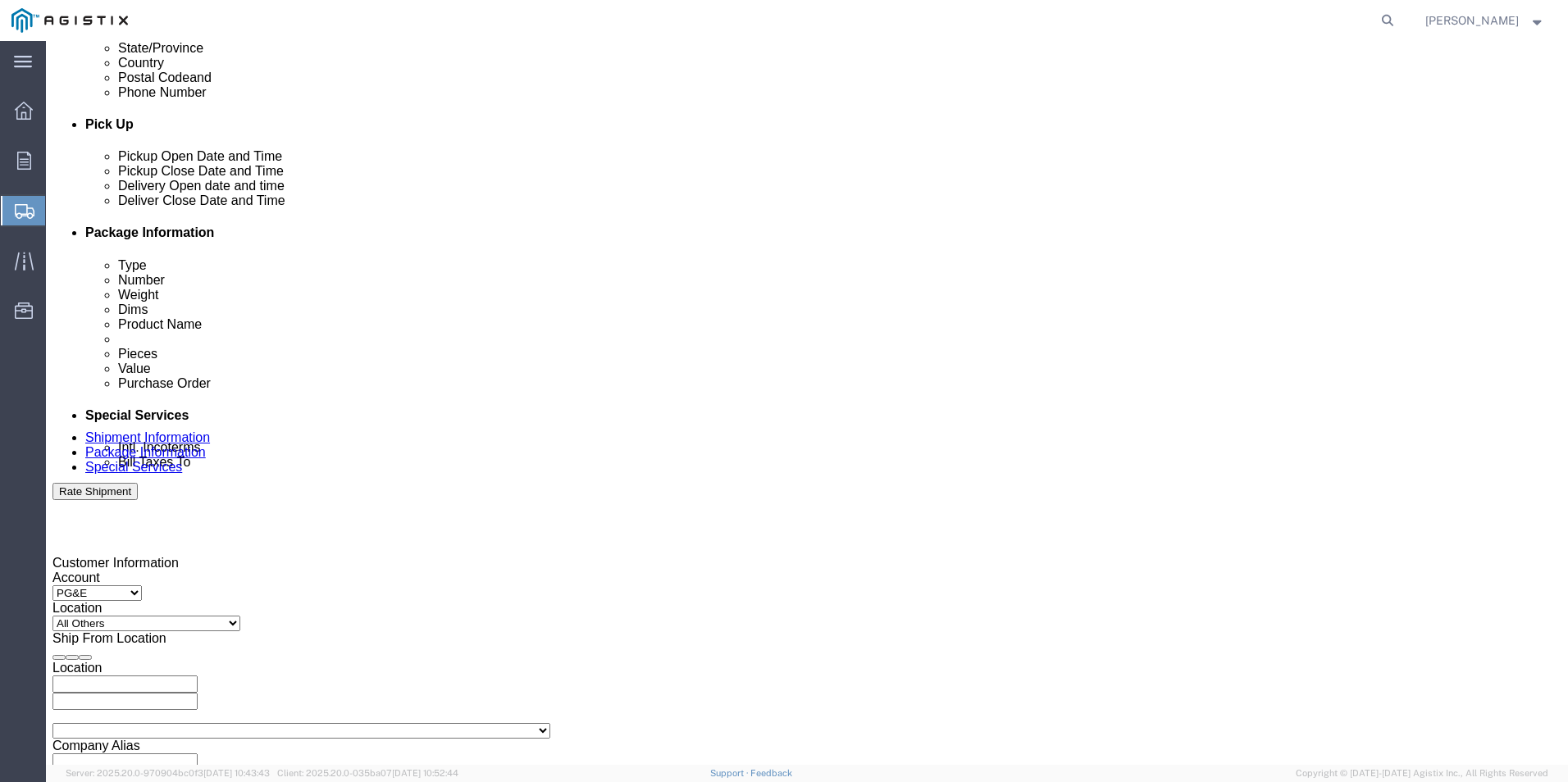
drag, startPoint x: 741, startPoint y: 620, endPoint x: 661, endPoint y: 624, distance: 80.1
click div "3:30 PM"
drag, startPoint x: 745, startPoint y: 632, endPoint x: 642, endPoint y: 632, distance: 103.0
click div "Open Time 3:30 PM [DATE] 3:30 PM - [DATE] 3:30 PM Cancel Apply"
type input "8:00 AM"
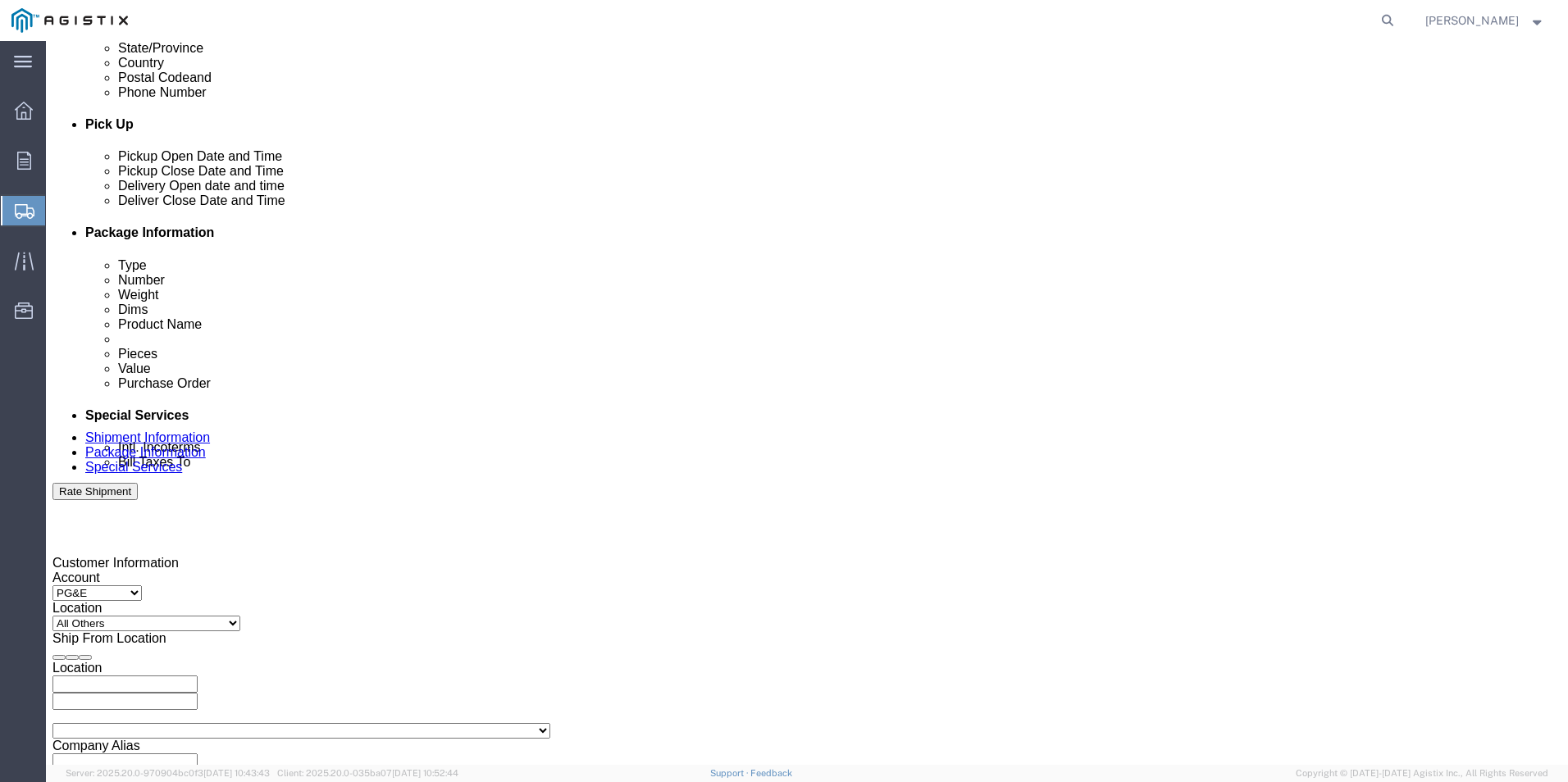
click button "Apply"
click div
drag, startPoint x: 1009, startPoint y: 632, endPoint x: 942, endPoint y: 632, distance: 67.0
click input "9:00 AM"
drag, startPoint x: 993, startPoint y: 629, endPoint x: 921, endPoint y: 626, distance: 72.1
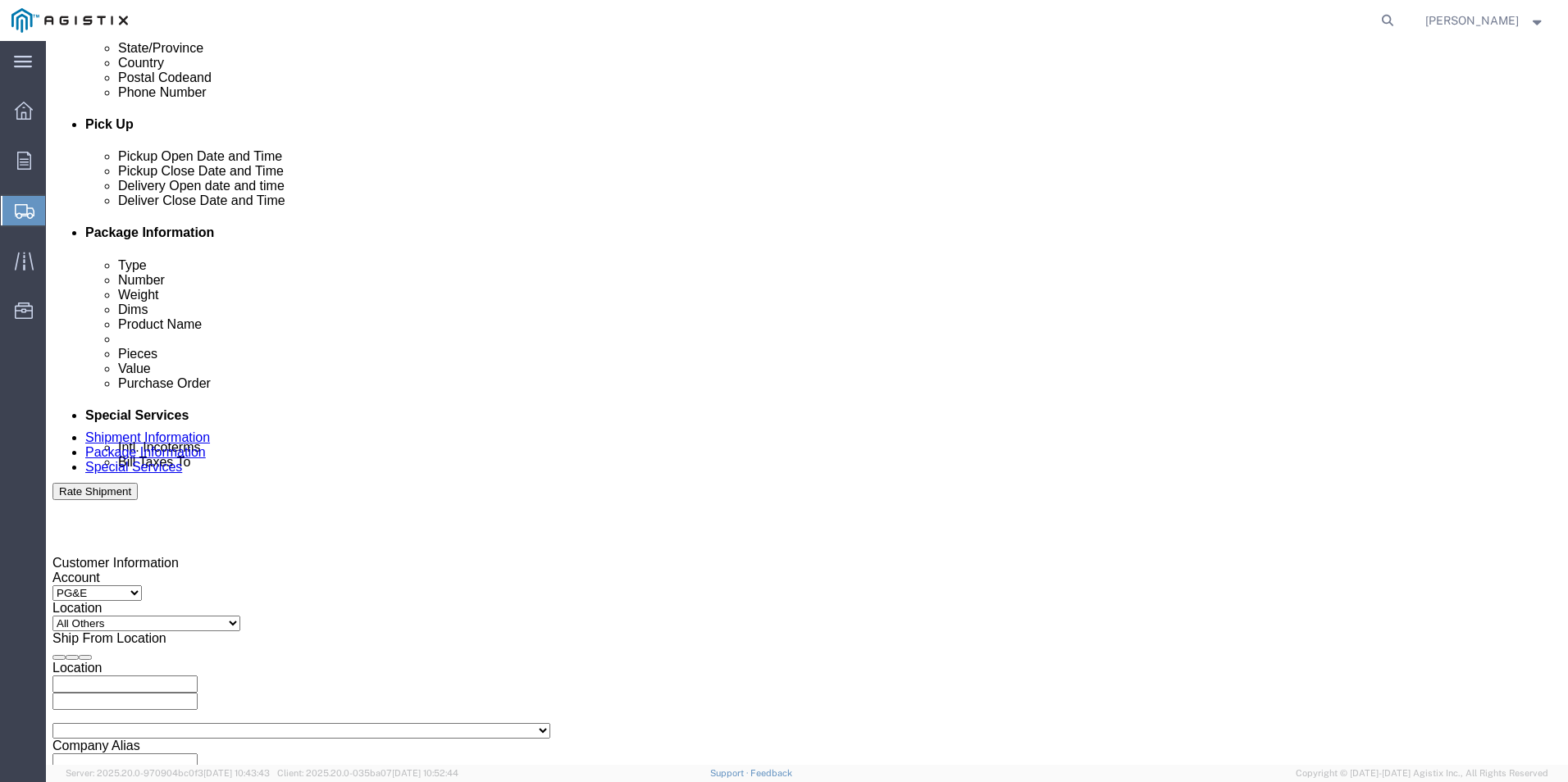
click input "9:00 AM"
type input "3 PM:00 AM"
drag, startPoint x: 1026, startPoint y: 630, endPoint x: 946, endPoint y: 629, distance: 80.0
click div "Close Time"
click input "text"
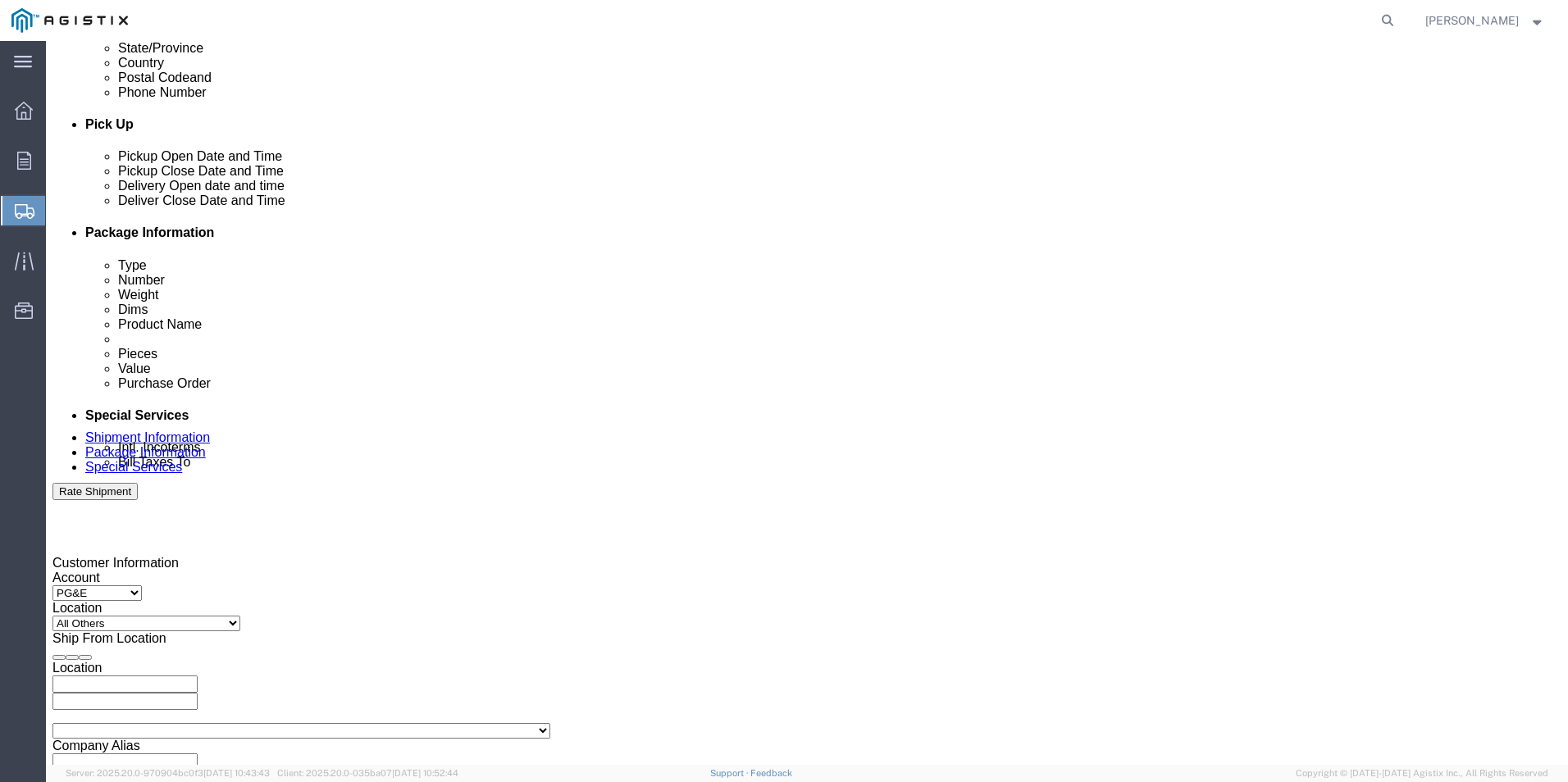
type input "3:00 PM"
click button "Apply"
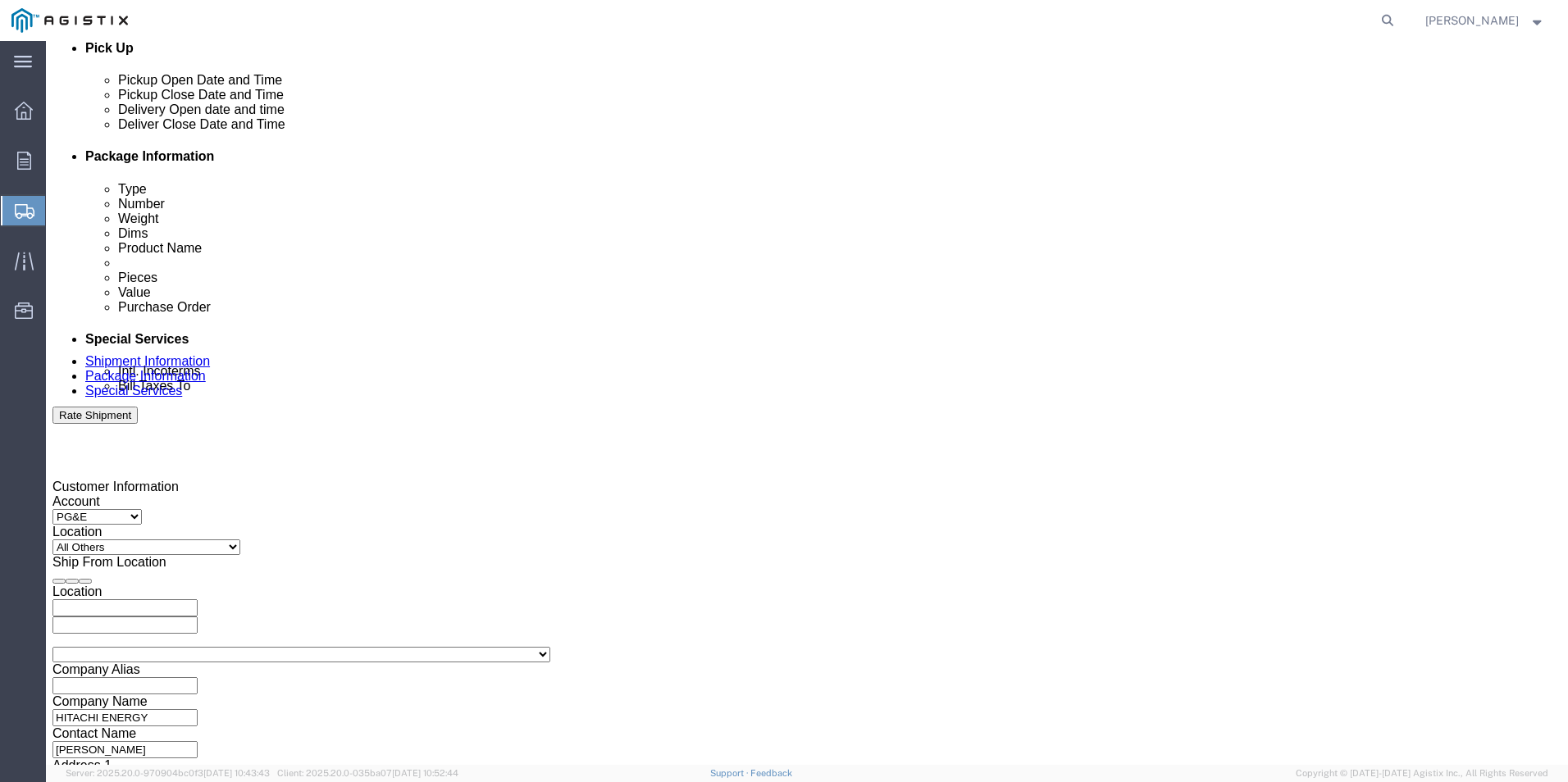
scroll to position [819, 0]
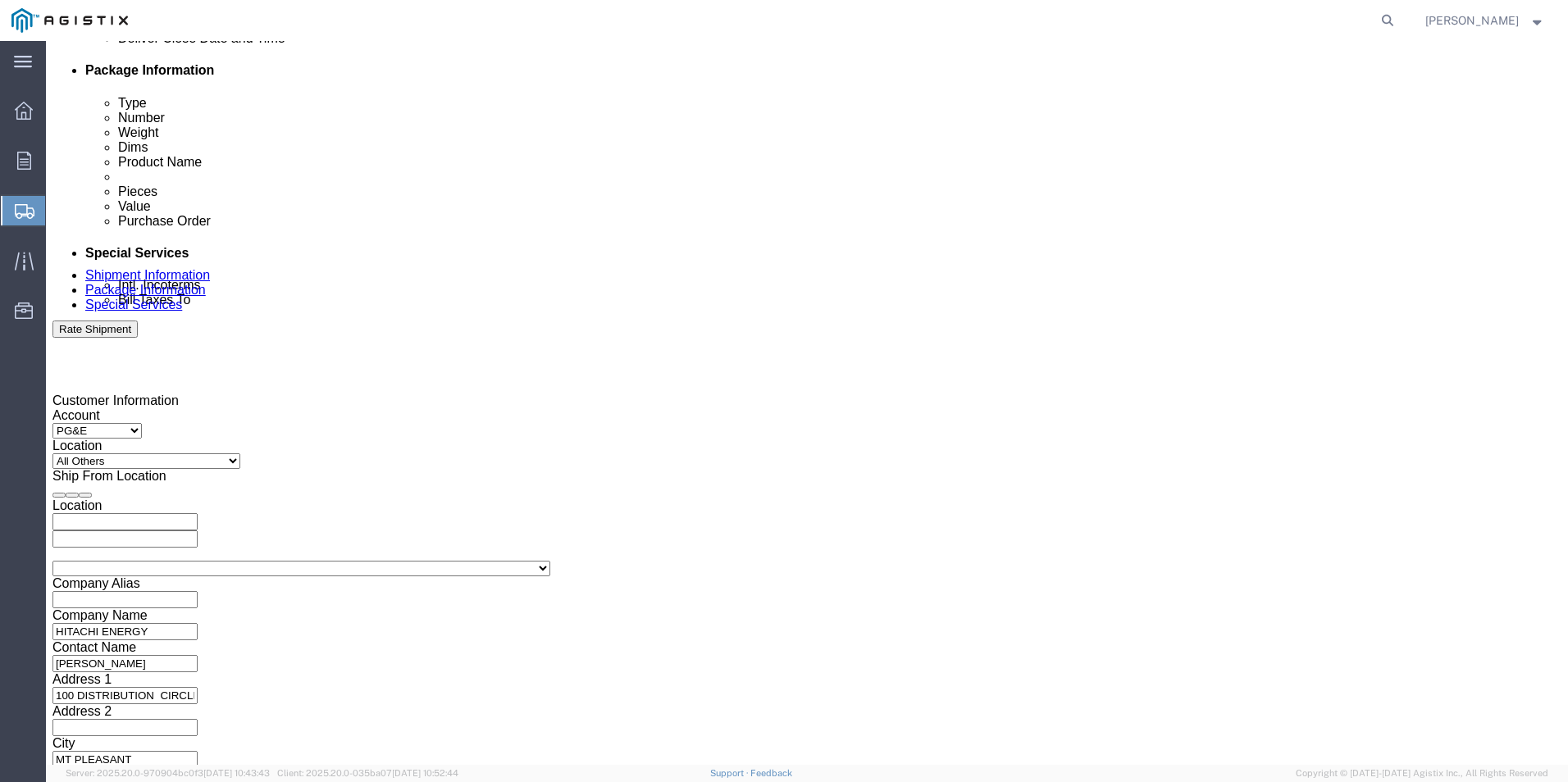
click select "Select Air Less than Truckload Multi-Leg Ocean Freight Rail Small Parcel Truckl…"
select select "TL"
click select "Select Air Less than Truckload Multi-Leg Ocean Freight Rail Small Parcel Truckl…"
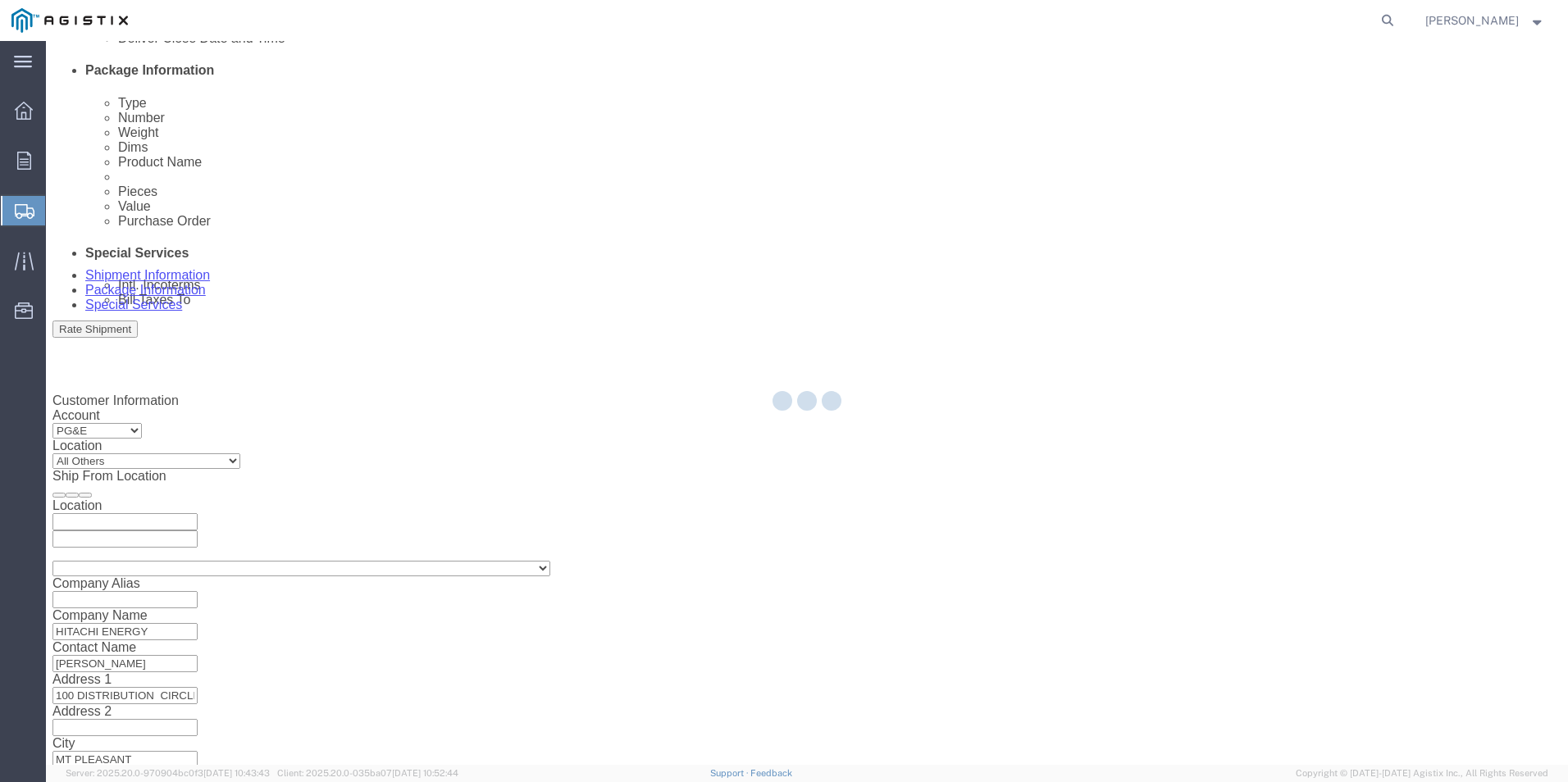
select select
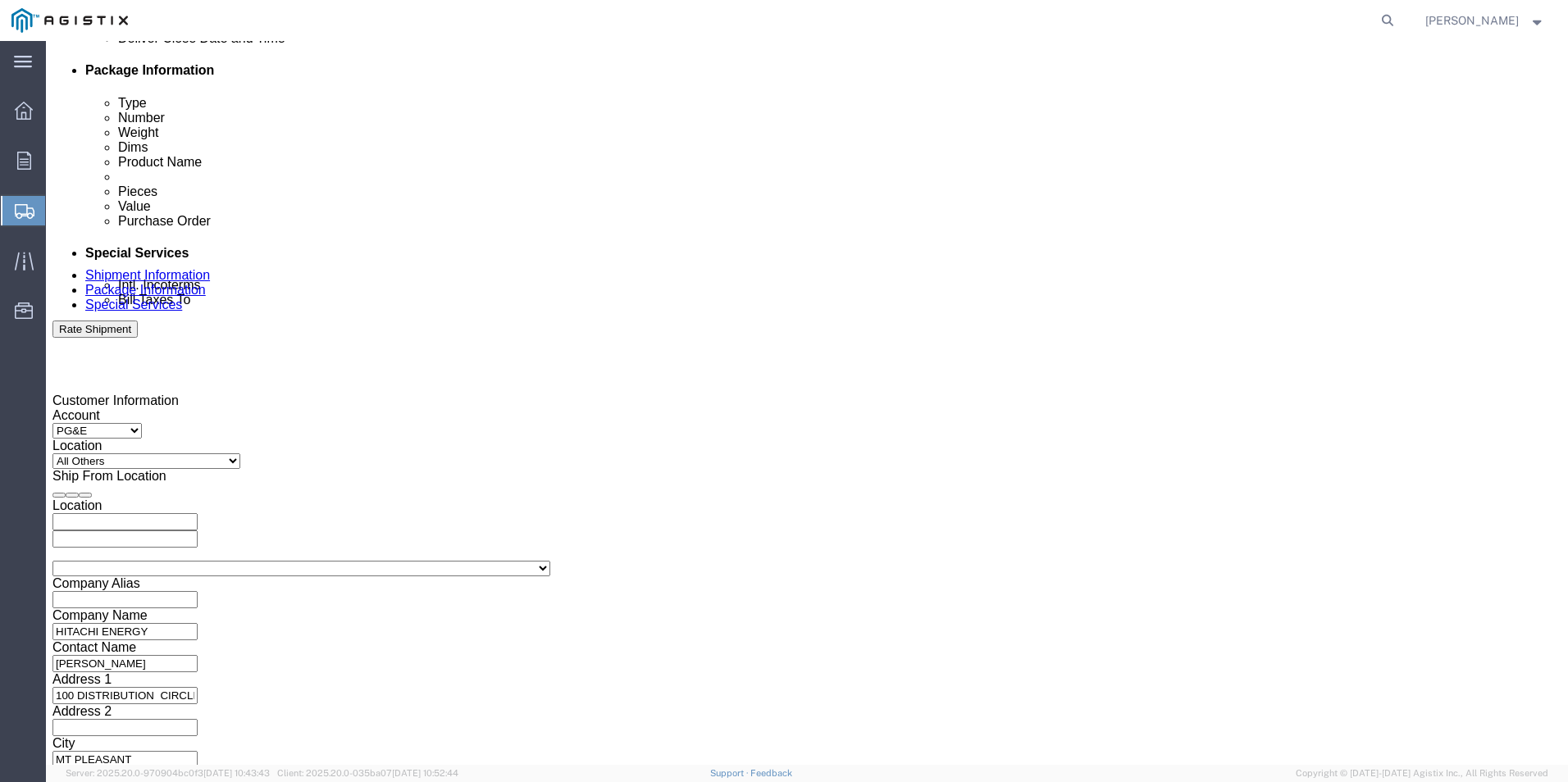
click select "Select 1-Ton (PSS) 10 Wheel 10 Yard Dump Truck 20 Yard Dump Truck Bobtail Botto…"
select select "STDV"
click select "Select 1-Ton (PSS) 10 Wheel 10 Yard Dump Truck 20 Yard Dump Truck Bobtail Botto…"
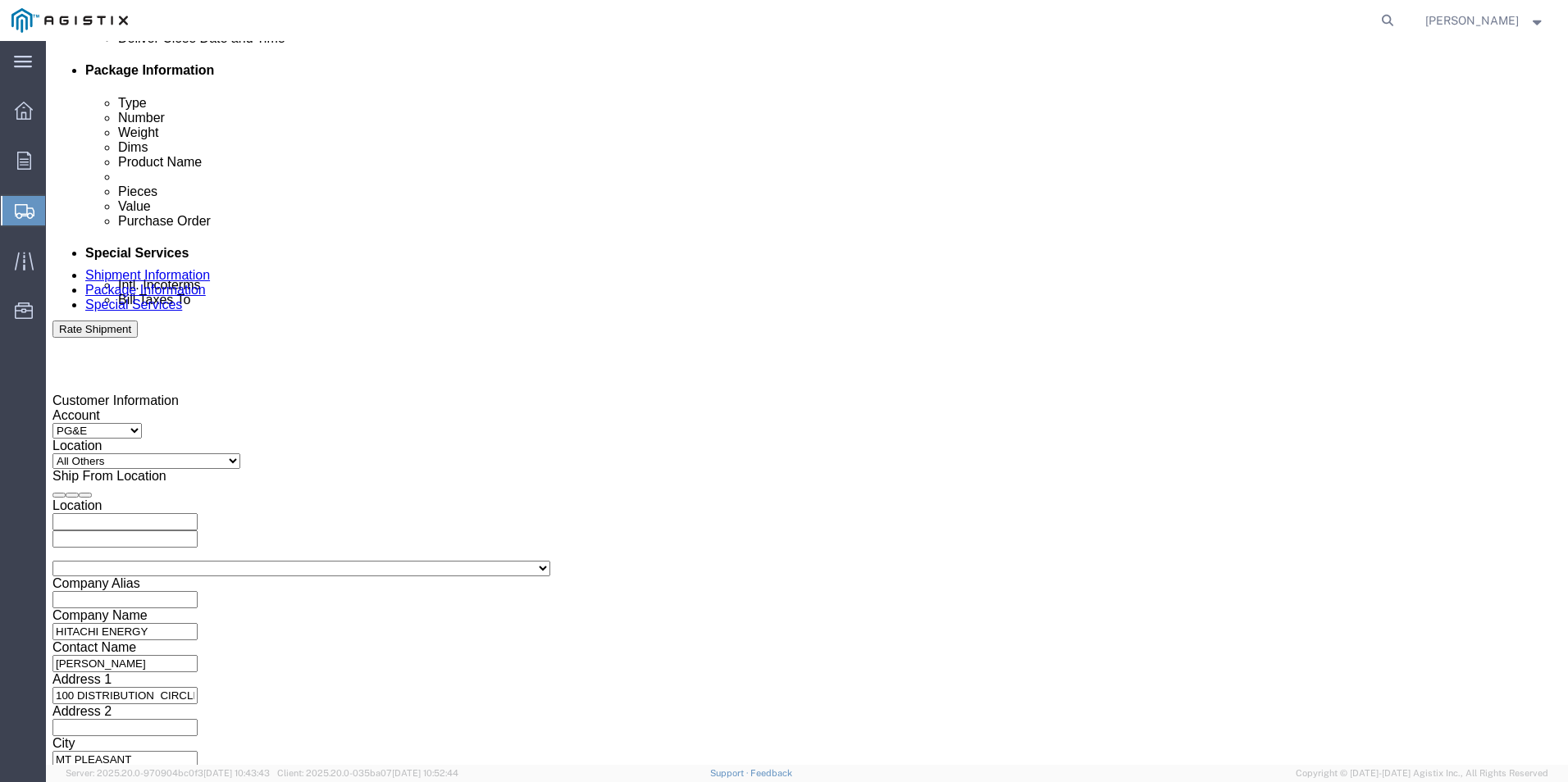
click input "text"
click td "3"
type input "[DATE]"
click select "Select 53 Feet 20 Feet 35 Feet 48 Feet"
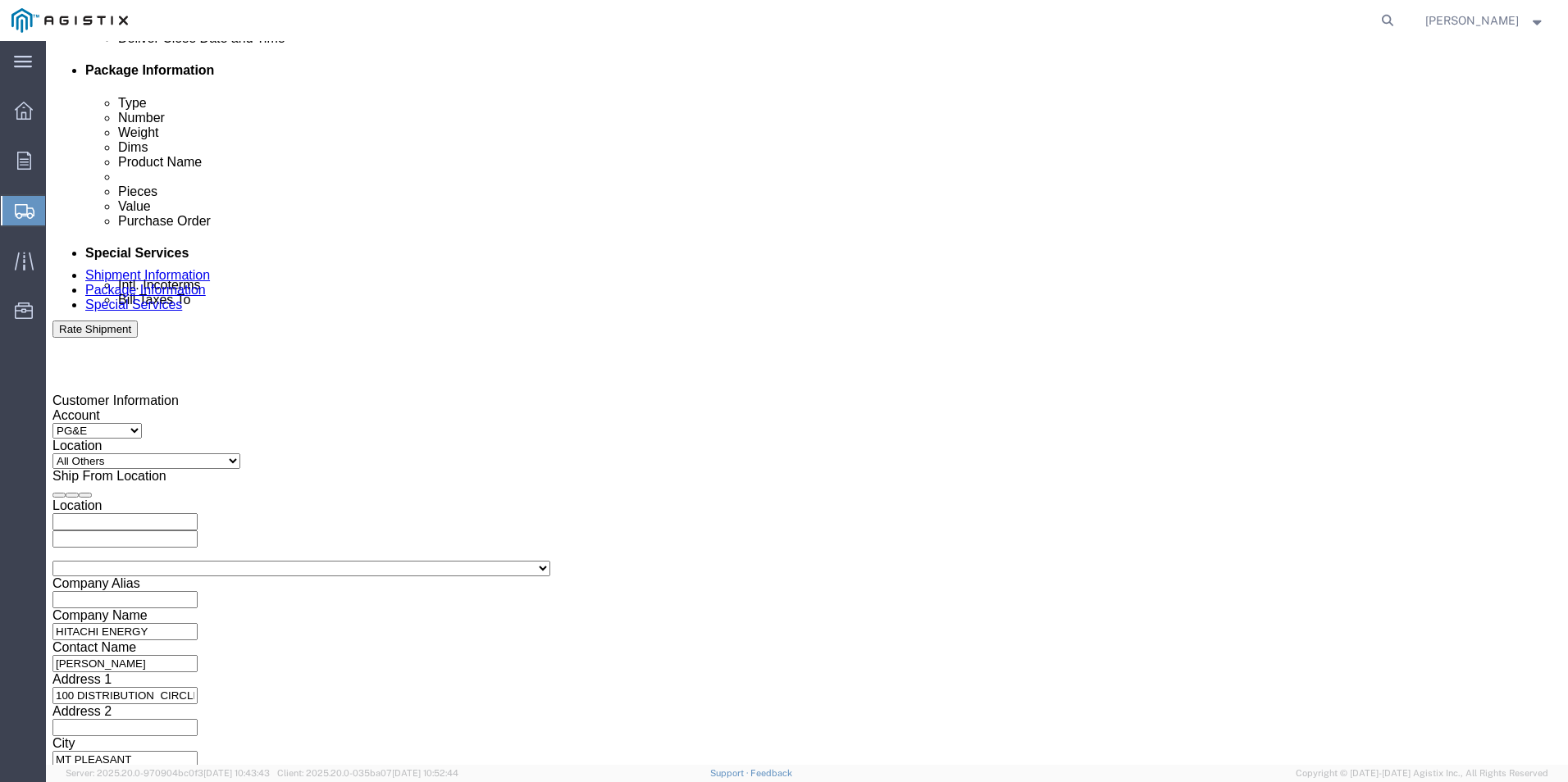
click select "Select 53 Feet 20 Feet 35 Feet 48 Feet"
select select "20FT"
click select "Select 53 Feet 20 Feet 35 Feet 48 Feet"
click input "text"
type input "8"
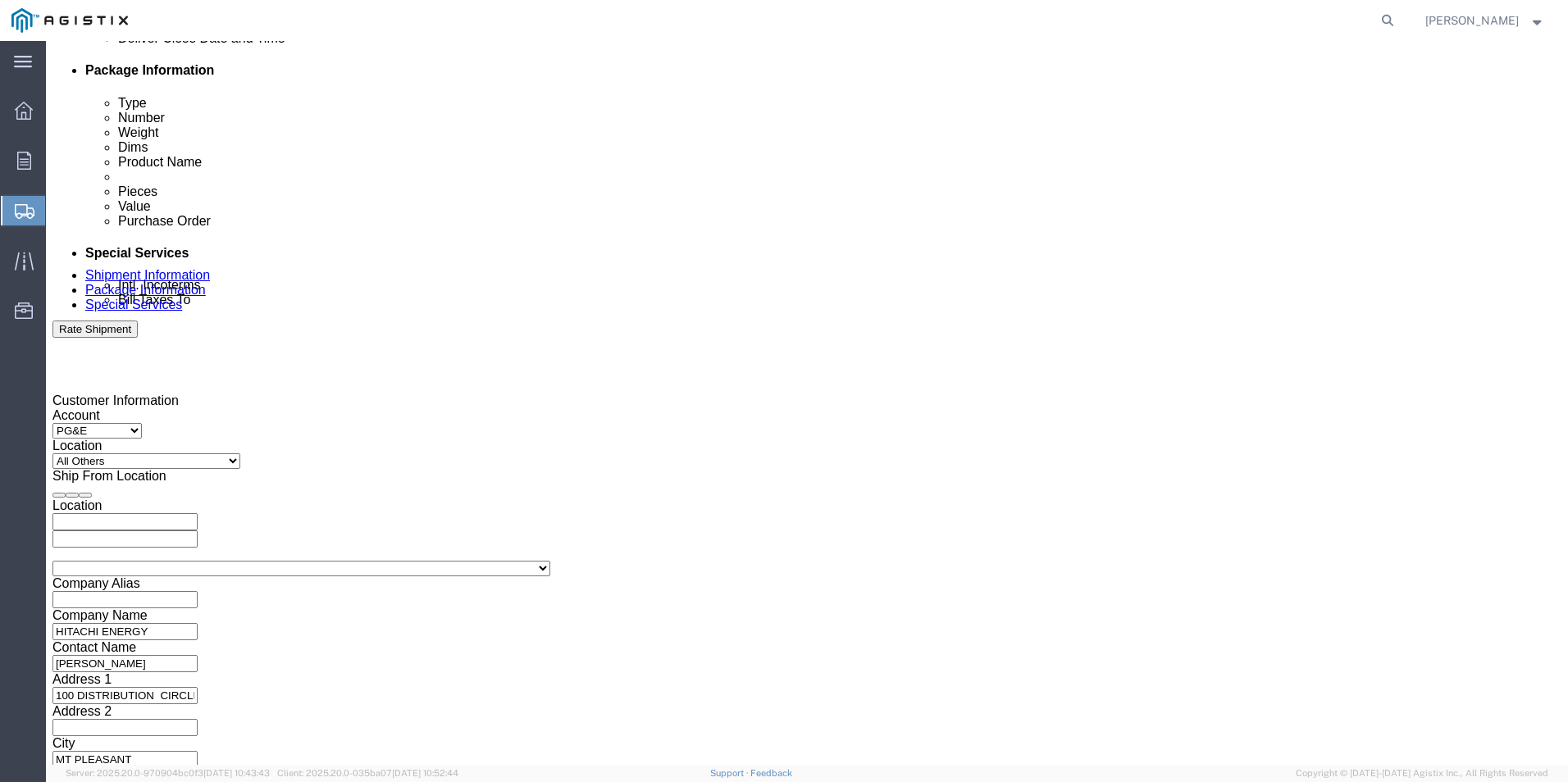
type input "7:00 AM"
click input "text"
click td "9"
type input "[DATE]"
click input "text"
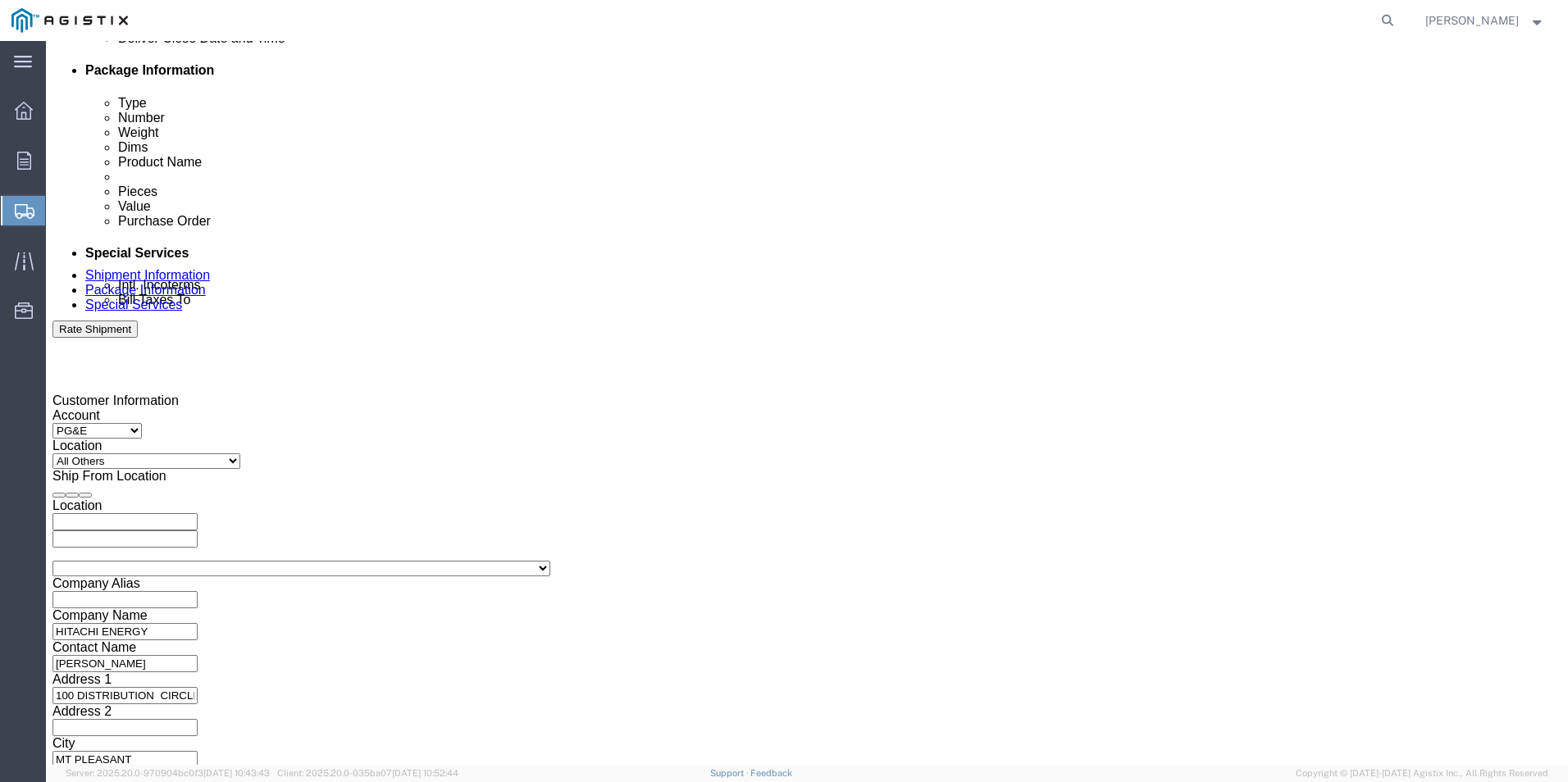
type input "8:00 AM"
click button "Continue"
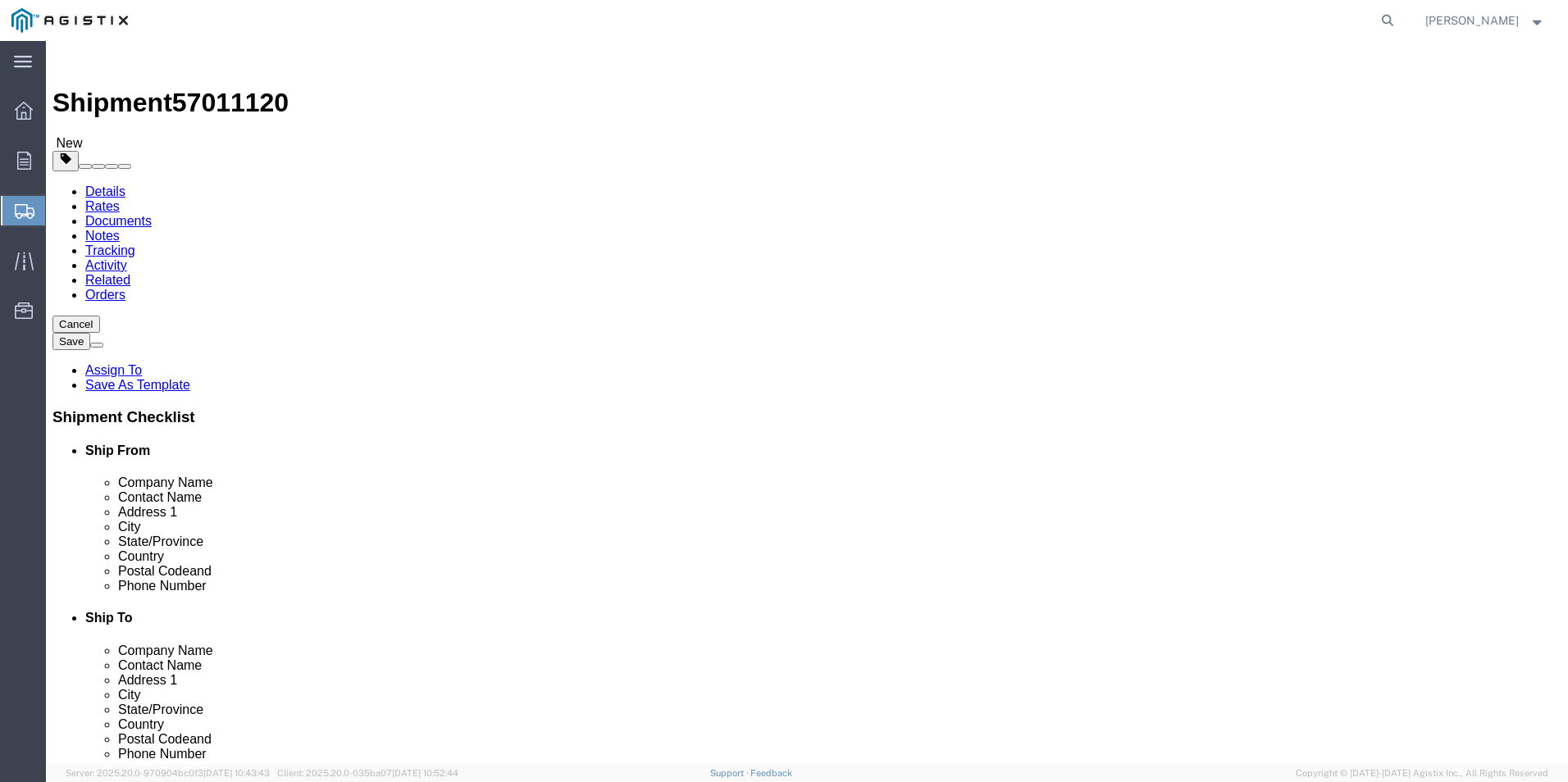
click select "Select Bulk Bundle(s) Cardboard Box(es) Carton(s) Crate(s) Drum(s) (Fiberboard)…"
select select "PSNS"
click select "Select Bulk Bundle(s) Cardboard Box(es) Carton(s) Crate(s) Drum(s) (Fiberboard)…"
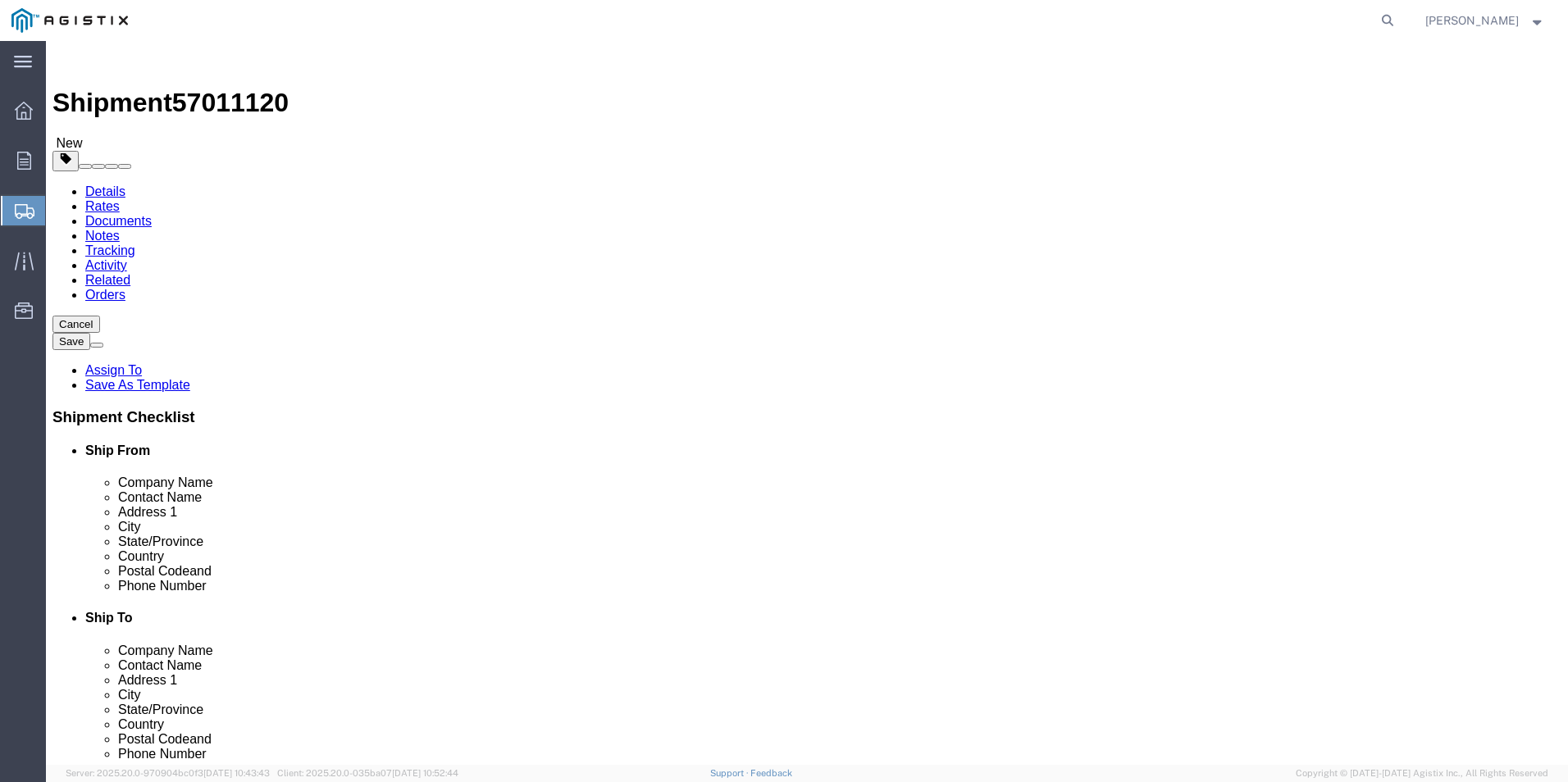
click input "text"
type input "5"
type input "7"
click input "text"
type input "40"
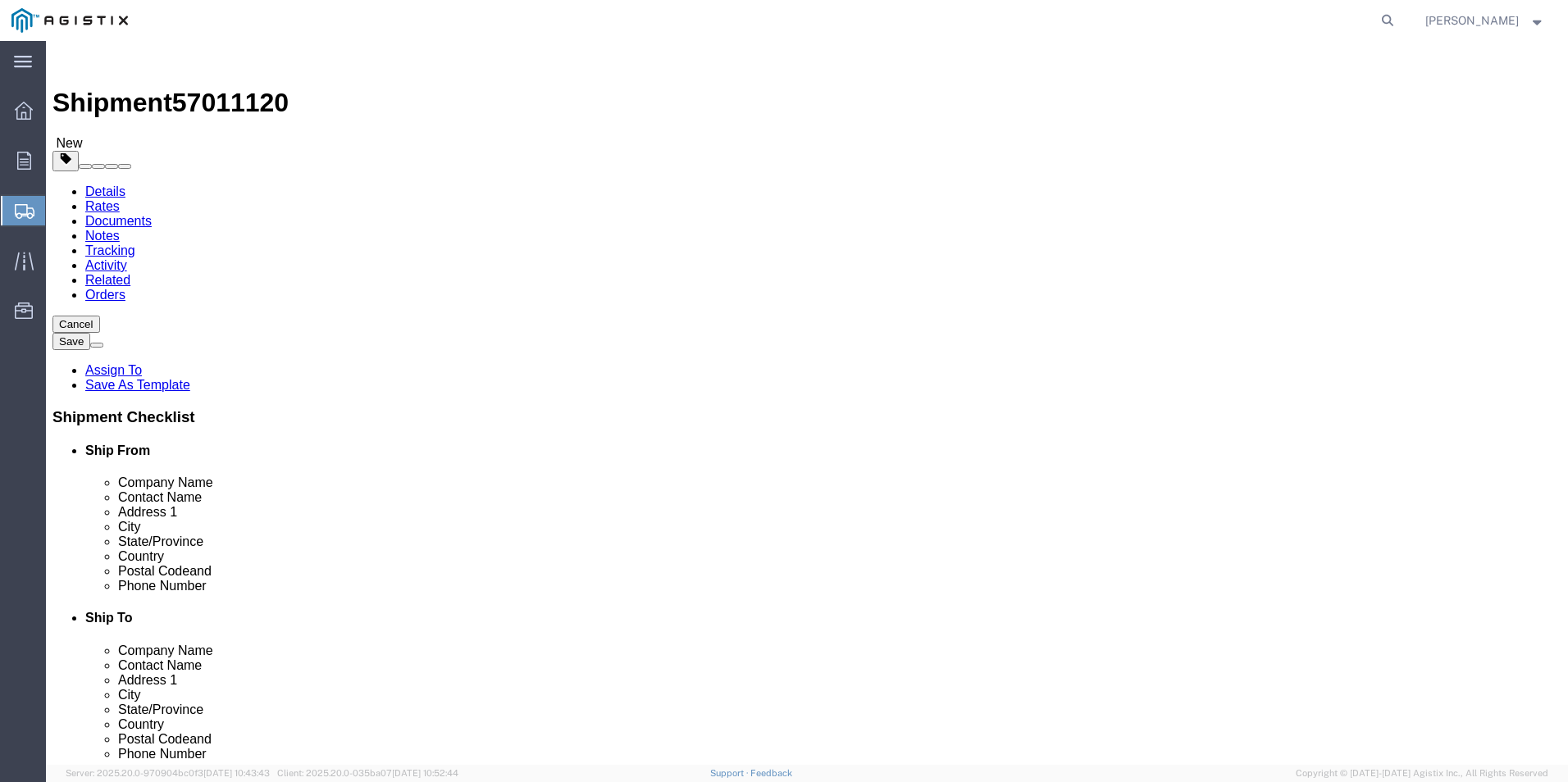
click input "text"
type input "1"
type input "40"
click input "text"
type input "57"
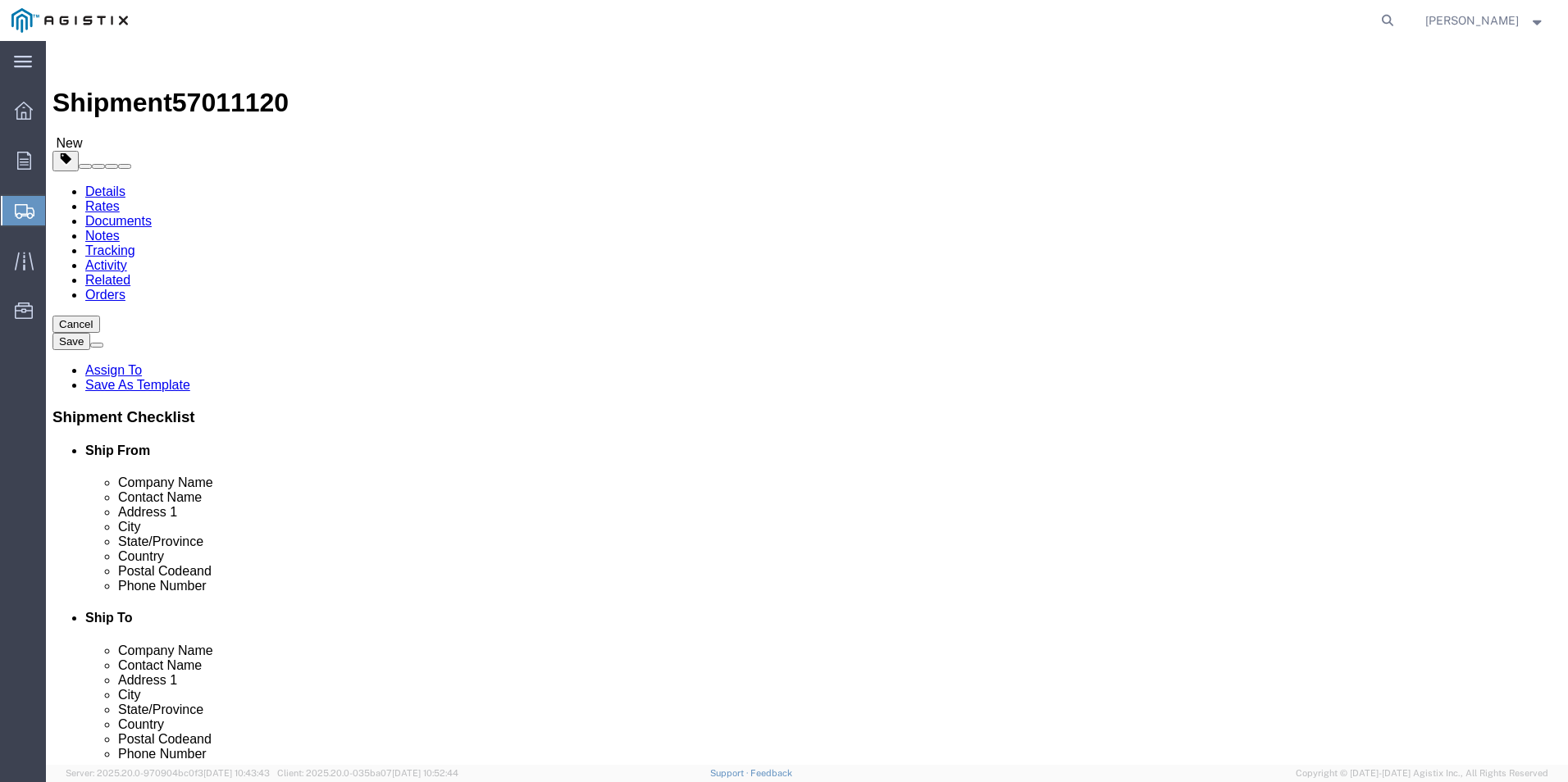
drag, startPoint x: 258, startPoint y: 409, endPoint x: 167, endPoint y: 405, distance: 91.1
click div "Weight Total weight of packages in pounds or kilograms 0.00 Select kgs lbs Ship…"
type input "584"
click div "1 x Pallet(s) Standard (Not Stackable) Package Type Select Bulk Bundle(s) Cardb…"
click link "Add Content"
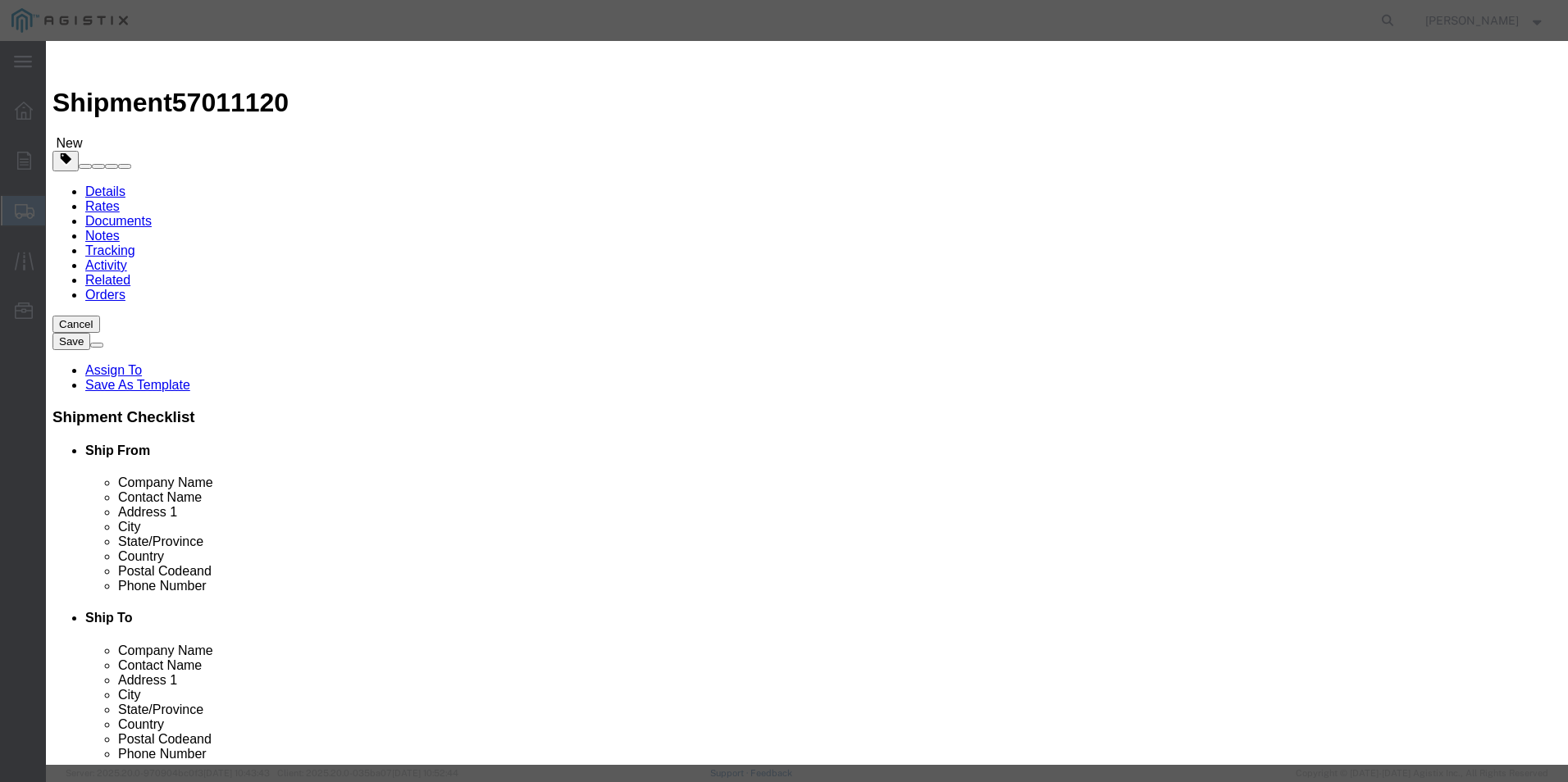
click input "text"
type input "SURGE ARRESTES"
click input "0"
type input "8"
type input "7"
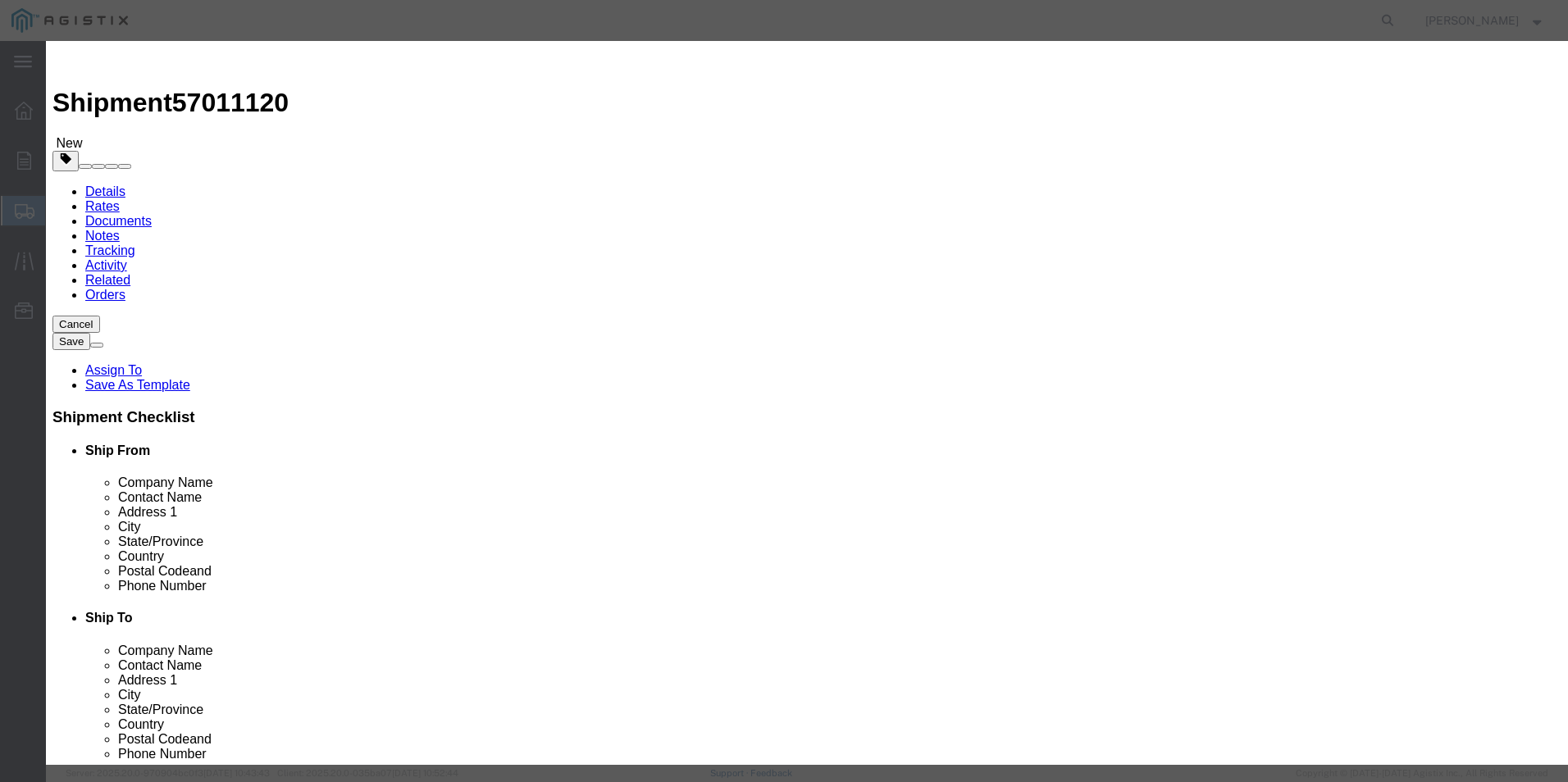
click input "text"
paste input "12,308"
type input "12,308"
click textarea
click button "Save & Close"
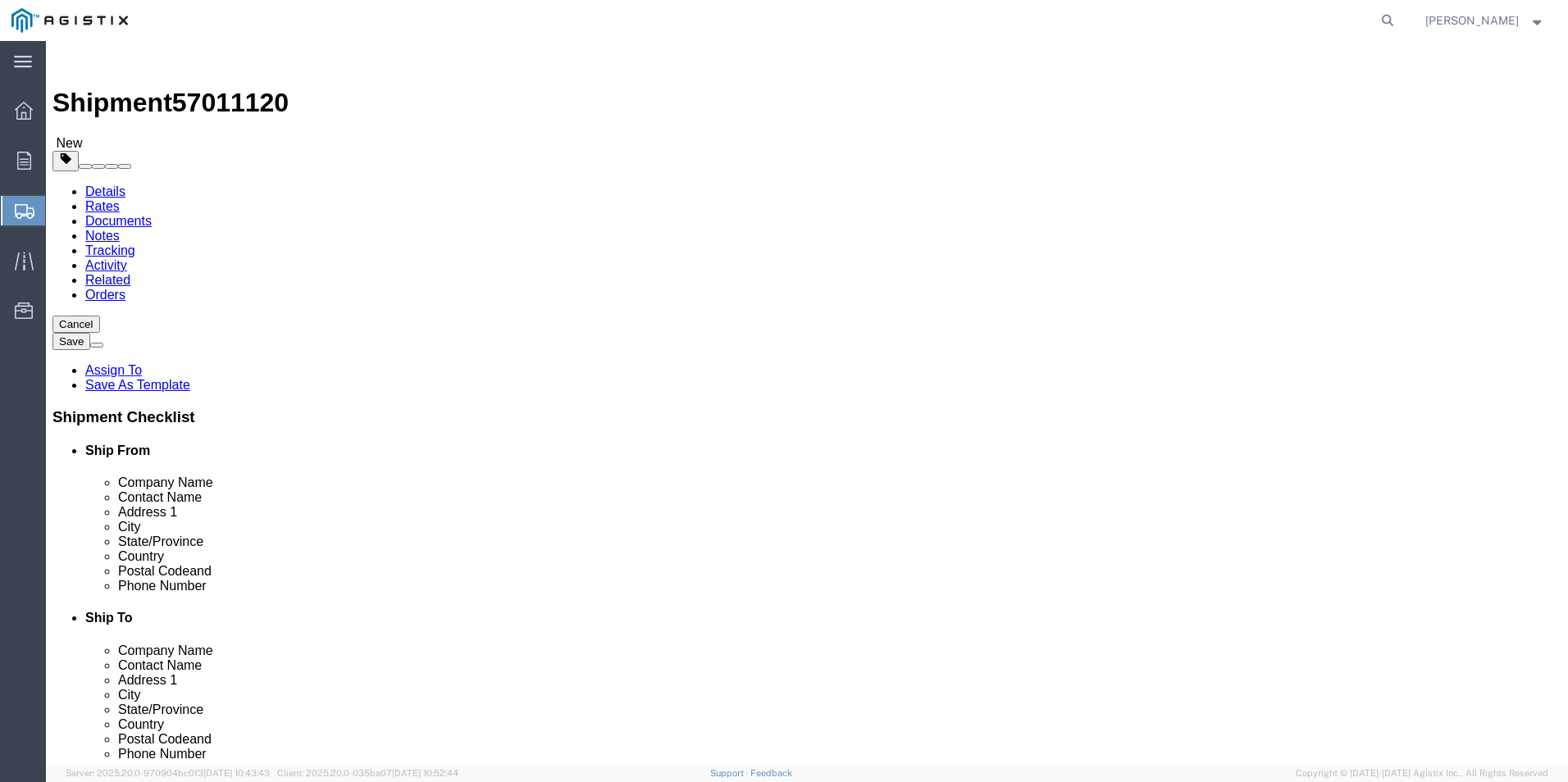
click input "7"
type input "1"
click input "1"
click button "Continue"
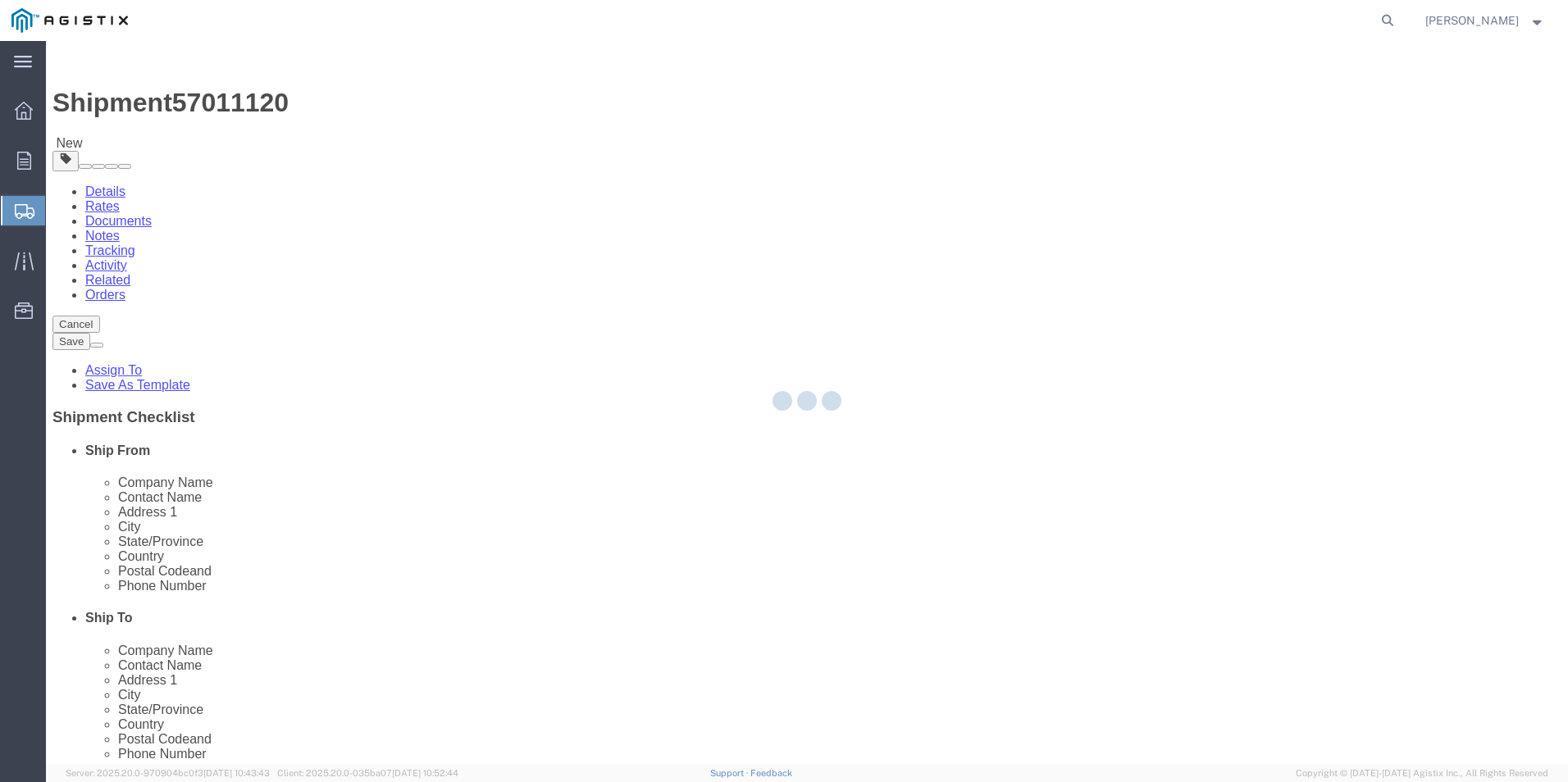
select select
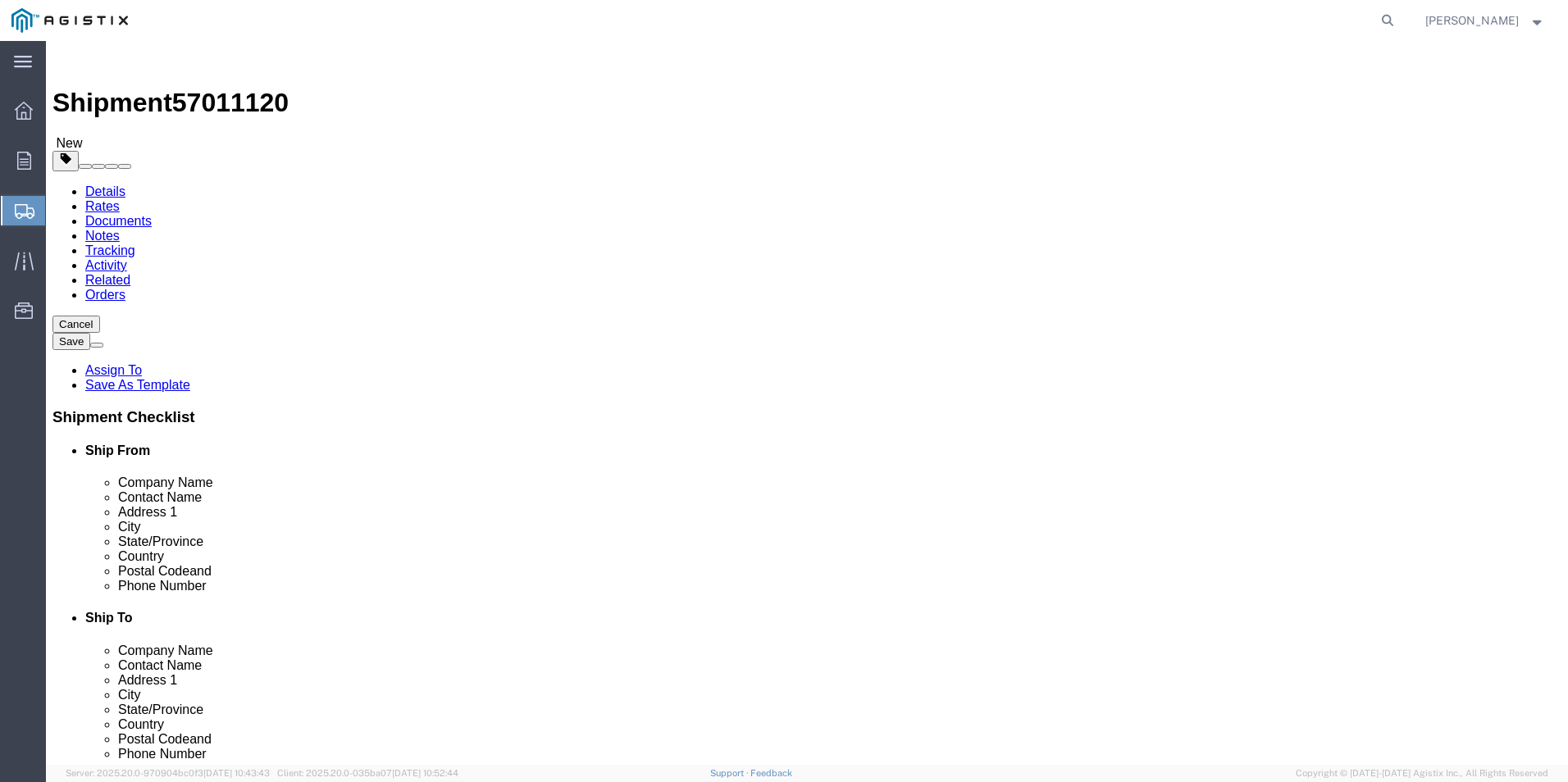
click button "Rate Shipment"
drag, startPoint x: 70, startPoint y: 107, endPoint x: 92, endPoint y: 148, distance: 46.5
click icon
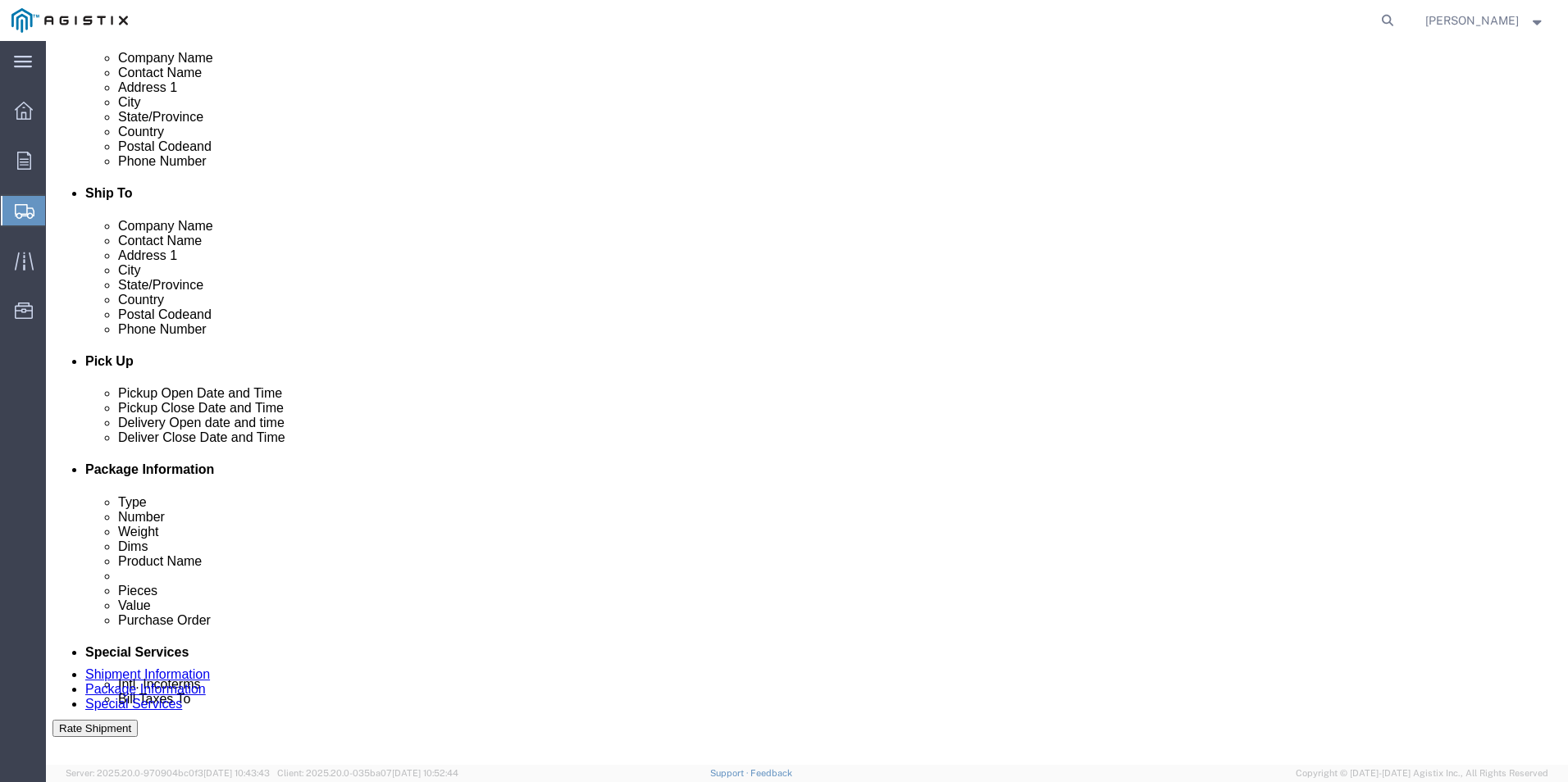
scroll to position [738, 0]
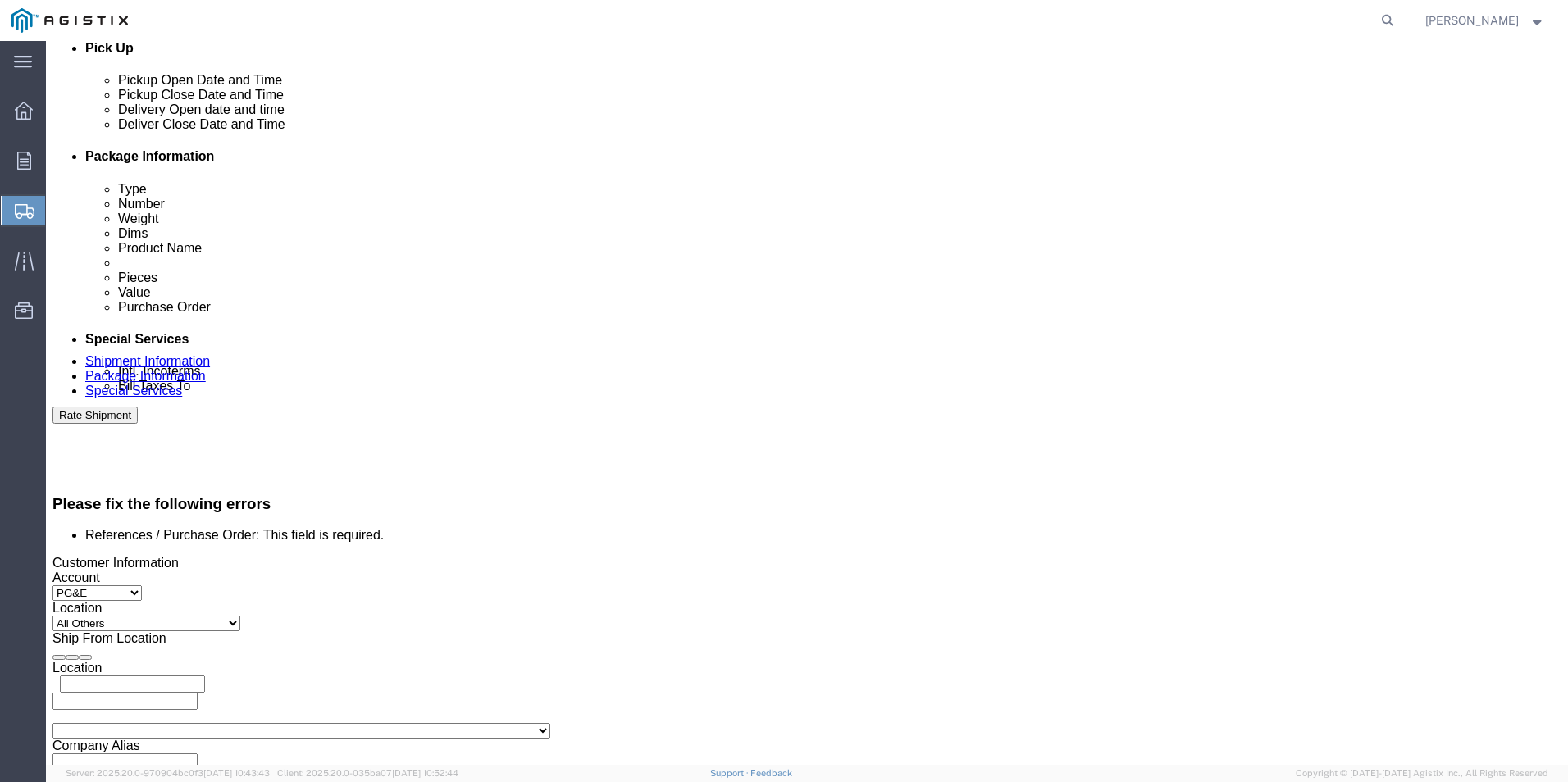
click input "References / Purchase Order: This field is required."
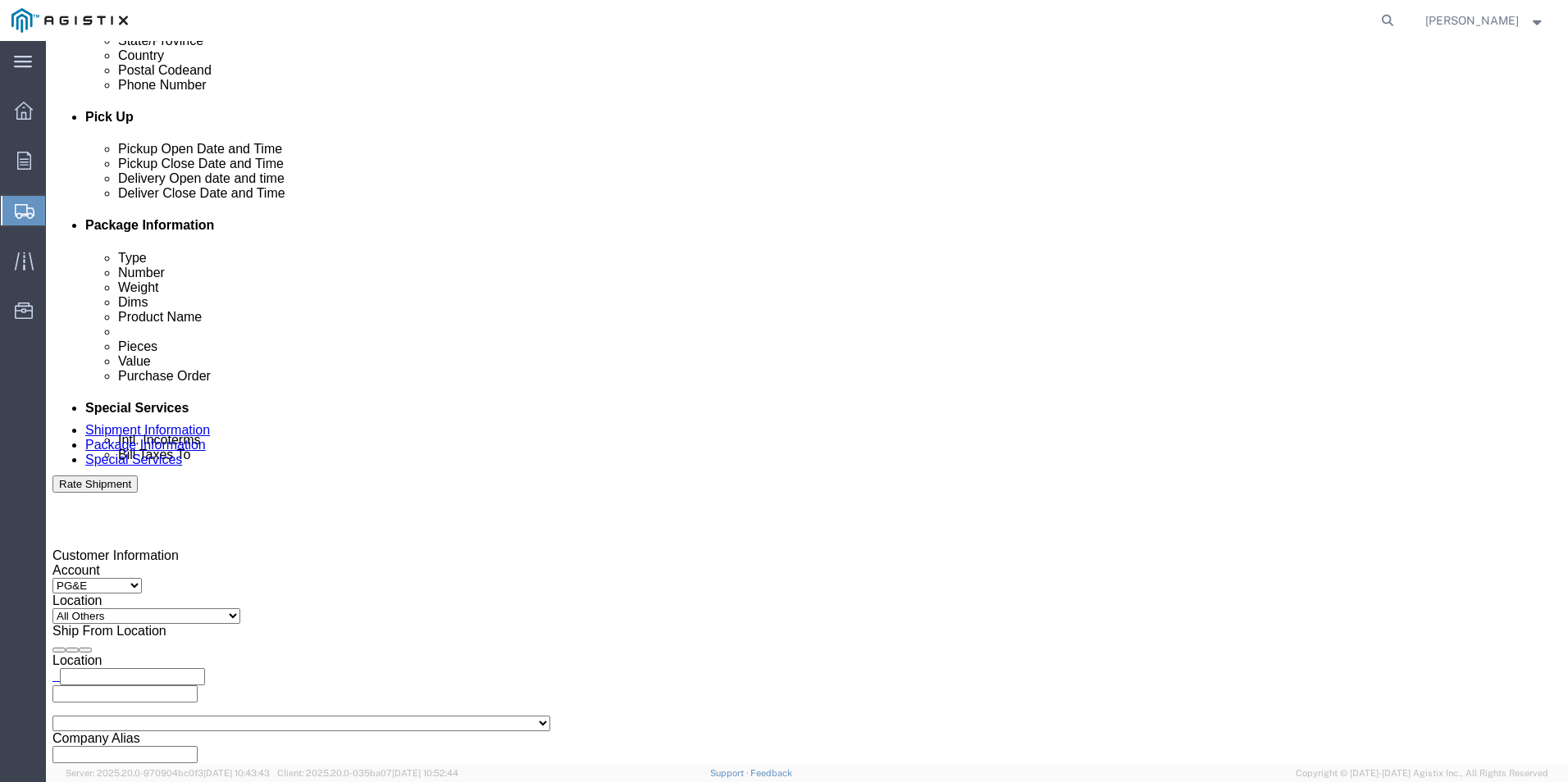
type input "3501399166"
click select "Select Account Type Activity ID Airline Appointment Number ASN Batch Request # …"
select select "SALEORDR"
click select "Select Account Type Activity ID Airline Appointment Number ASN Batch Request # …"
click div "Select Account Type Activity ID Airline Appointment Number ASN Batch Request # …"
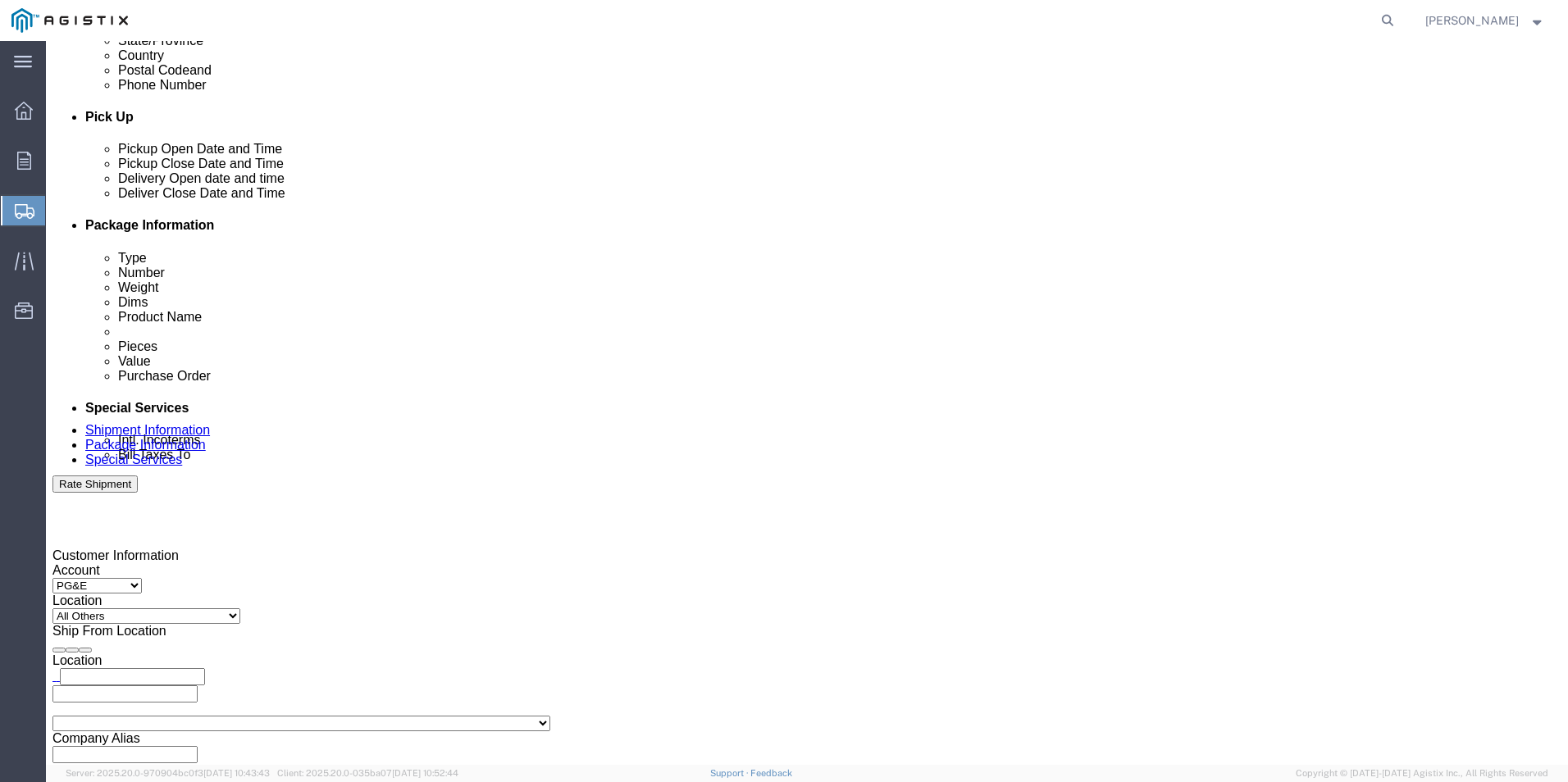
click input "text"
type input "890209531"
click button "Rate Shipment"
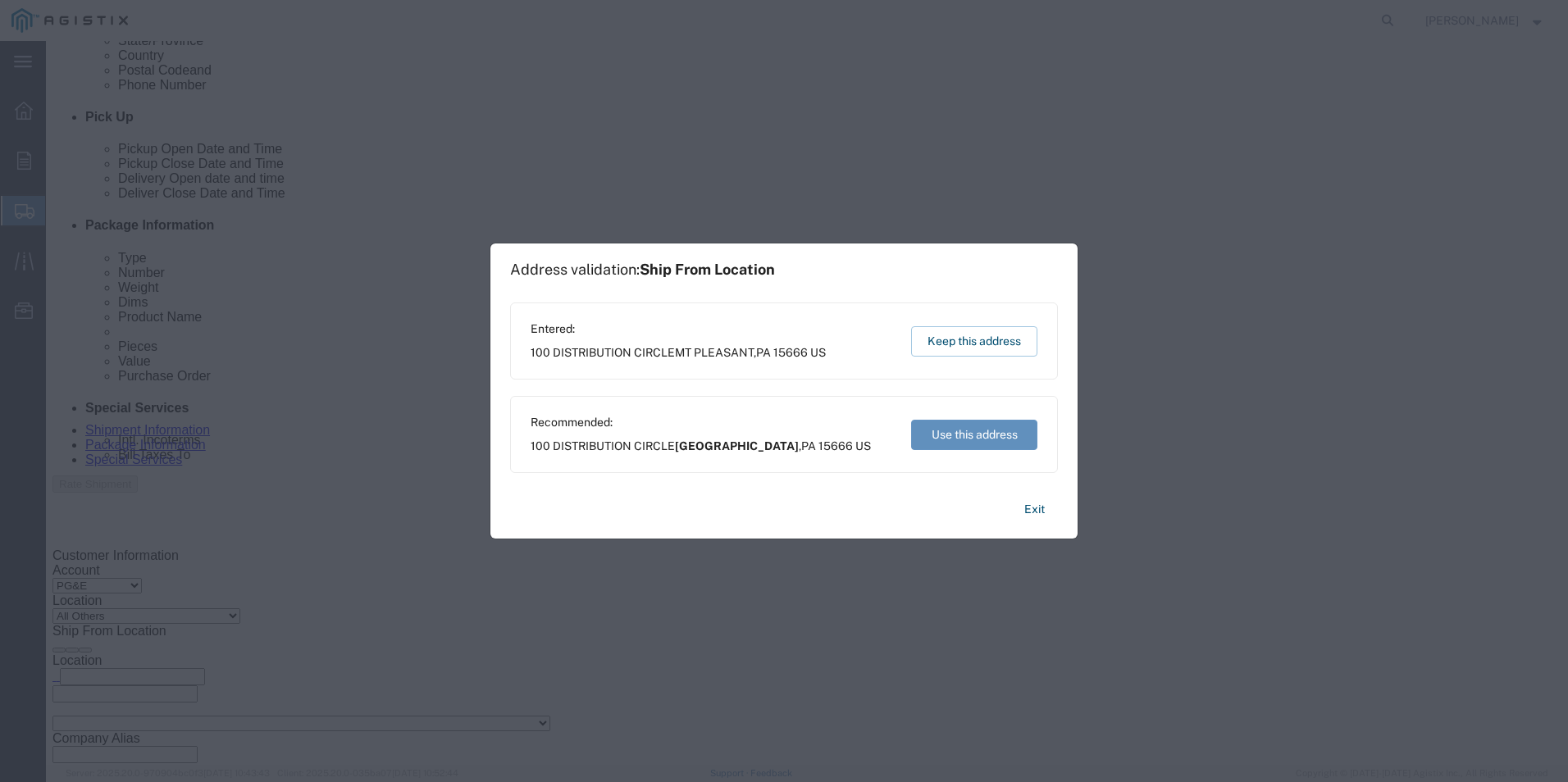
click at [967, 424] on button "Use this address" at bounding box center [975, 435] width 126 height 30
type input "[GEOGRAPHIC_DATA]"
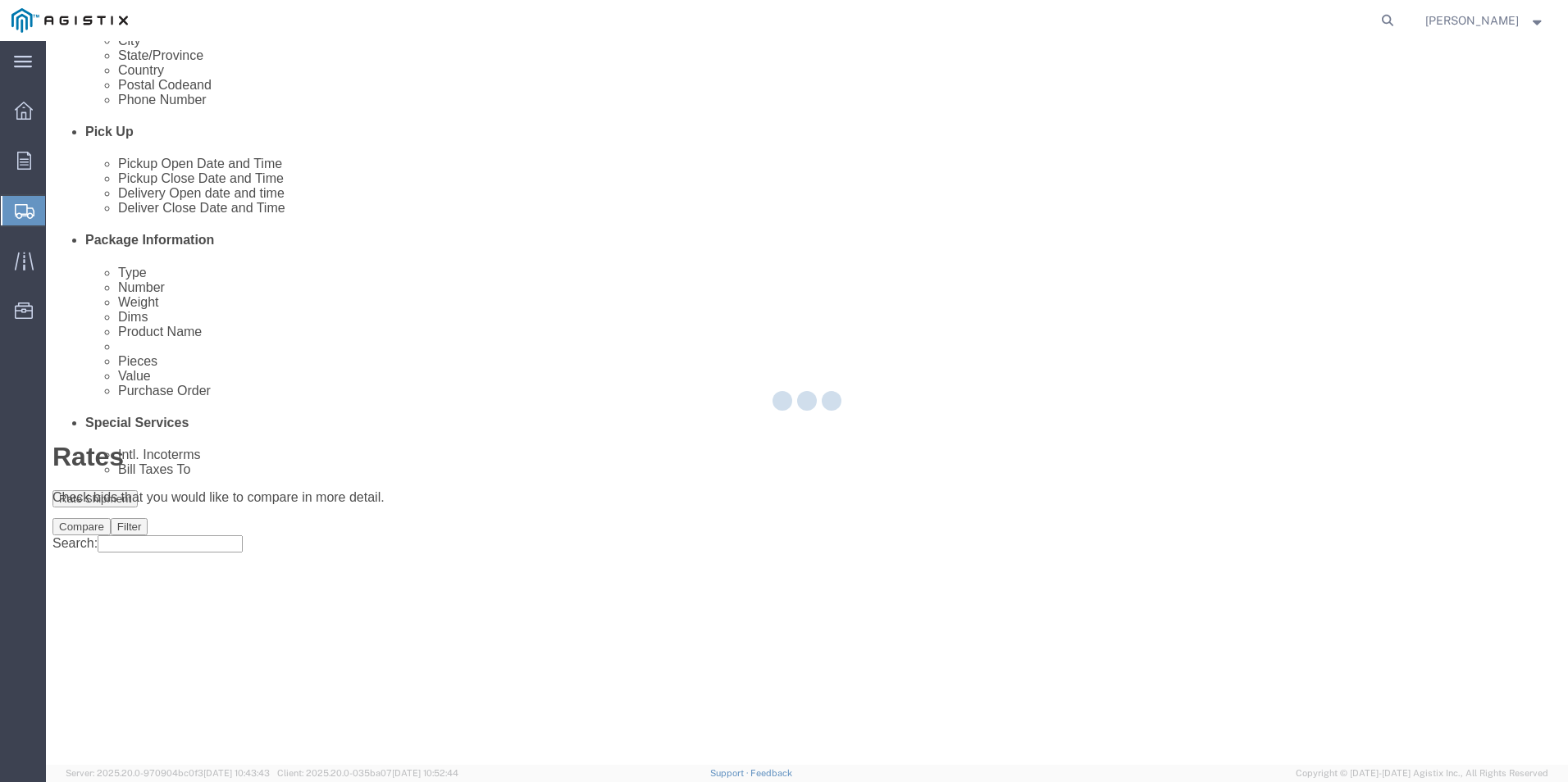
scroll to position [0, 0]
